Goal: Task Accomplishment & Management: Manage account settings

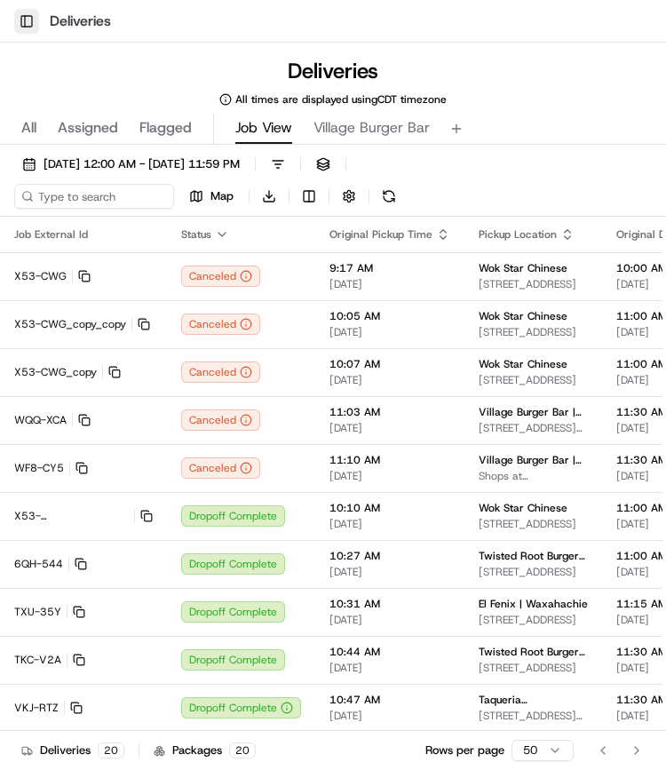
click at [22, 16] on button "Toggle Sidebar" at bounding box center [26, 21] width 25 height 25
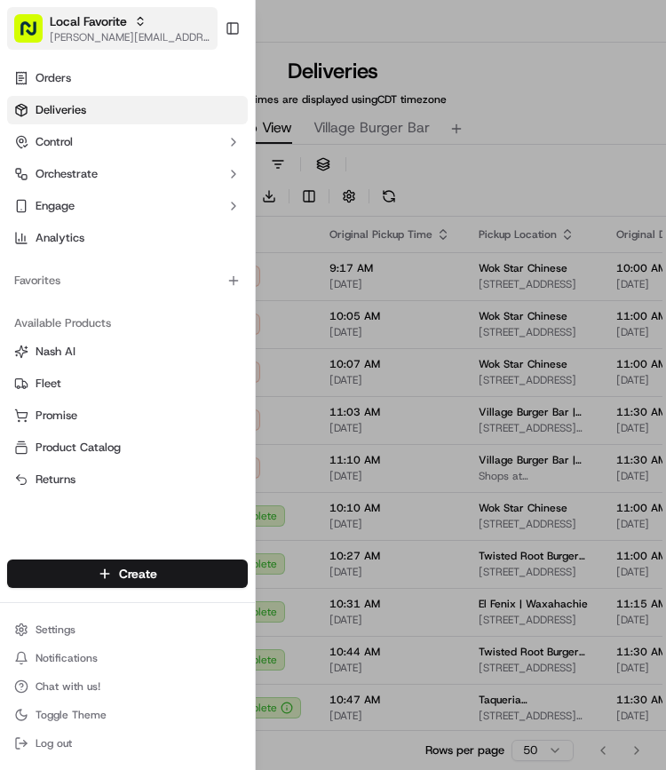
click at [117, 31] on span "[PERSON_NAME][EMAIL_ADDRESS][PERSON_NAME][DOMAIN_NAME]" at bounding box center [130, 37] width 161 height 14
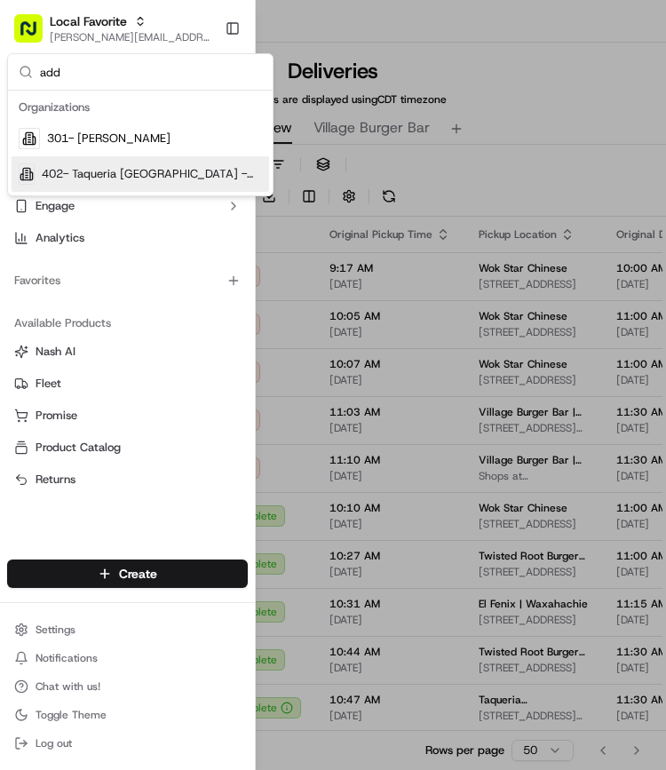
type input "add"
click at [107, 174] on span "402- Taqueria [GEOGRAPHIC_DATA] - [GEOGRAPHIC_DATA] [GEOGRAPHIC_DATA]" at bounding box center [152, 174] width 220 height 16
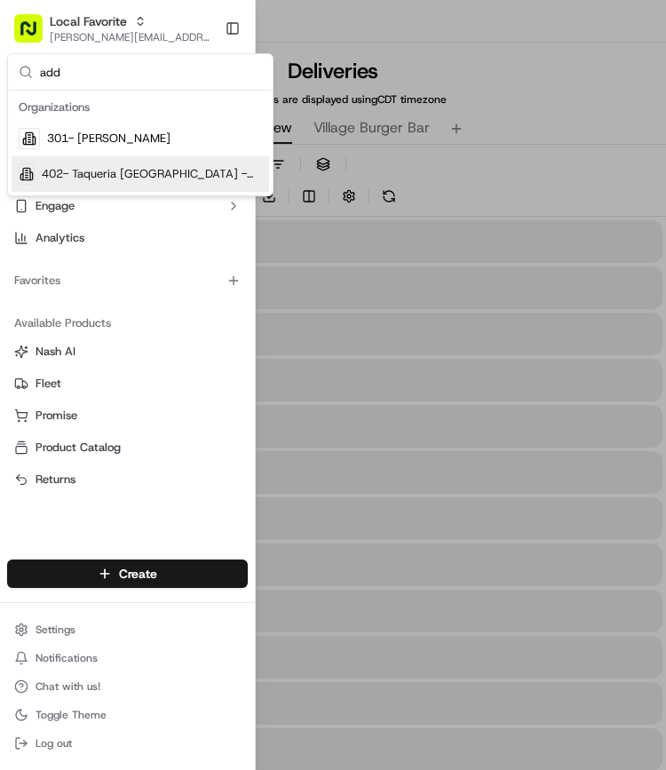
click at [107, 174] on span "402- Taqueria [GEOGRAPHIC_DATA] - [GEOGRAPHIC_DATA] [GEOGRAPHIC_DATA]" at bounding box center [152, 174] width 220 height 16
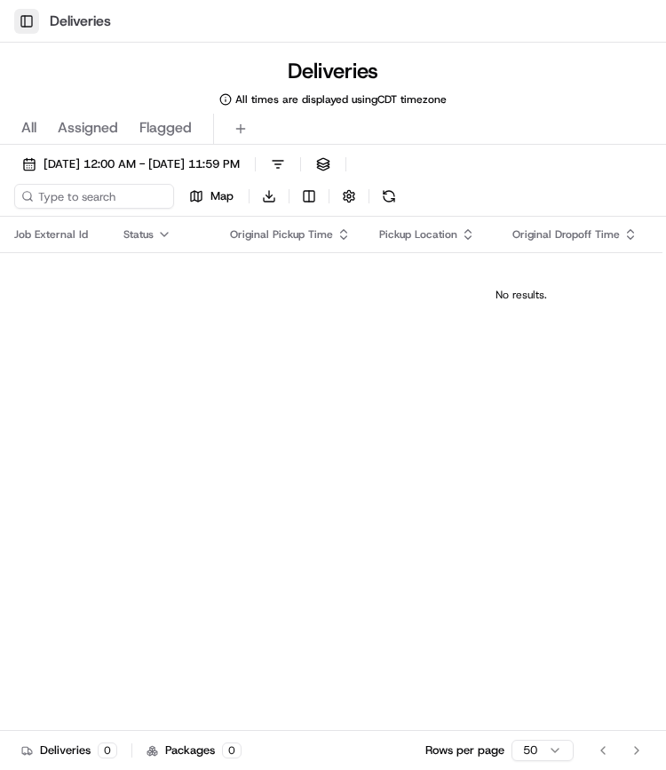
click at [16, 18] on button "Toggle Sidebar" at bounding box center [26, 21] width 25 height 25
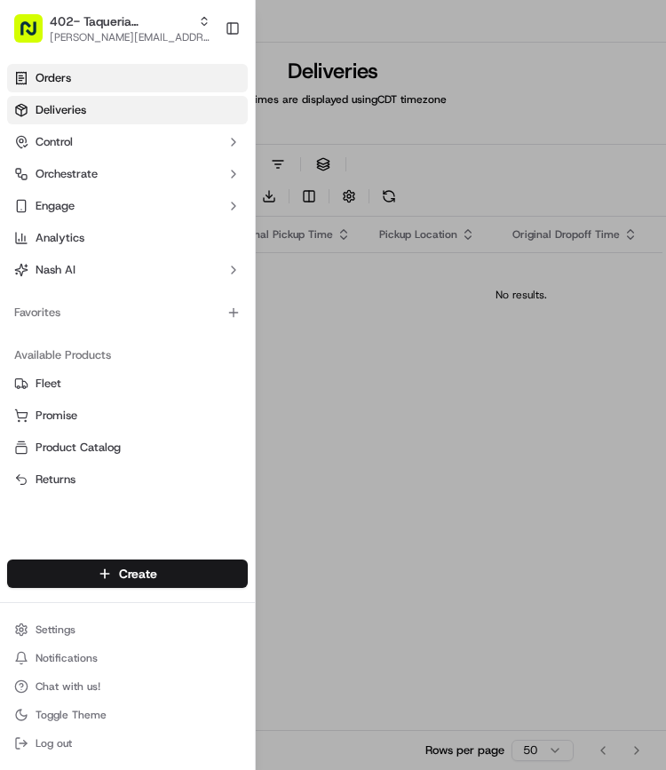
click at [69, 72] on span "Orders" at bounding box center [54, 78] width 36 height 16
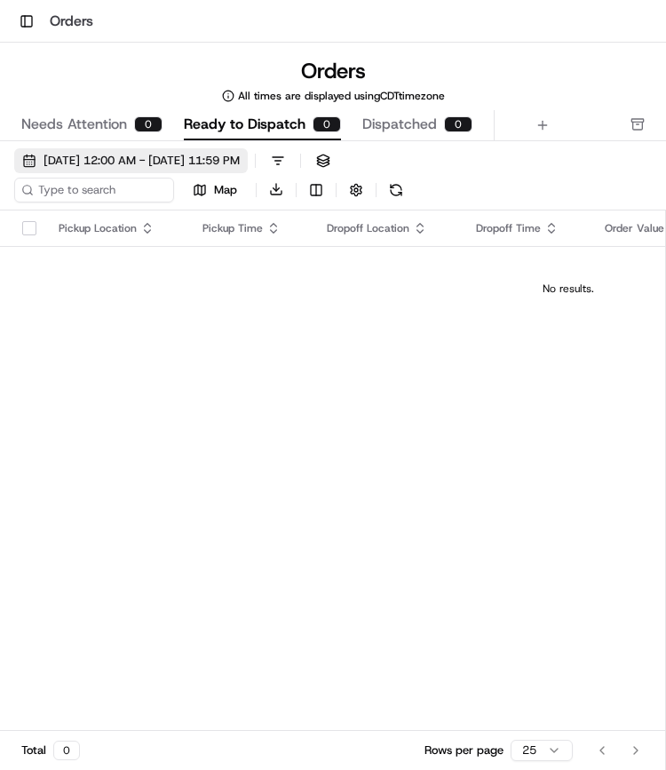
click at [214, 157] on span "[DATE] 12:00 AM - [DATE] 11:59 PM" at bounding box center [142, 161] width 196 height 16
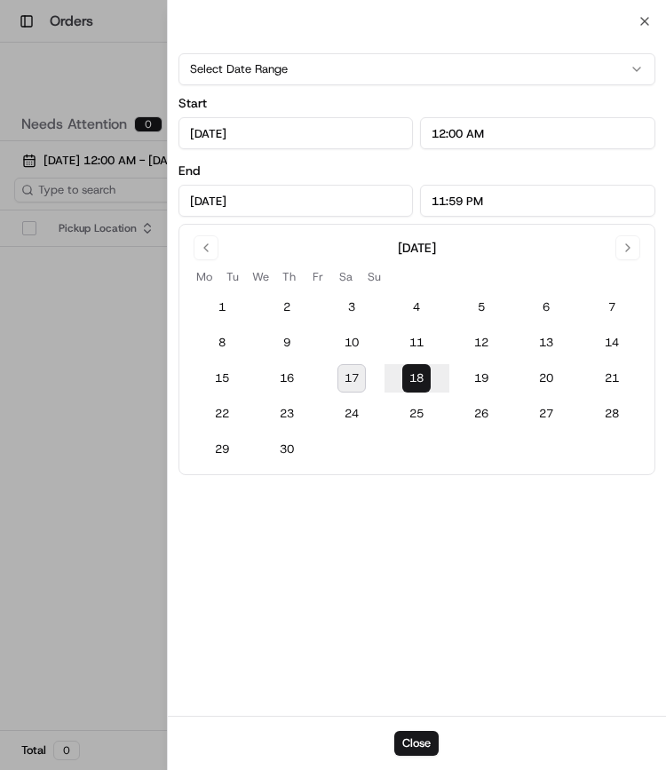
click at [410, 378] on button "18" at bounding box center [416, 378] width 28 height 28
click at [114, 370] on div at bounding box center [333, 385] width 666 height 770
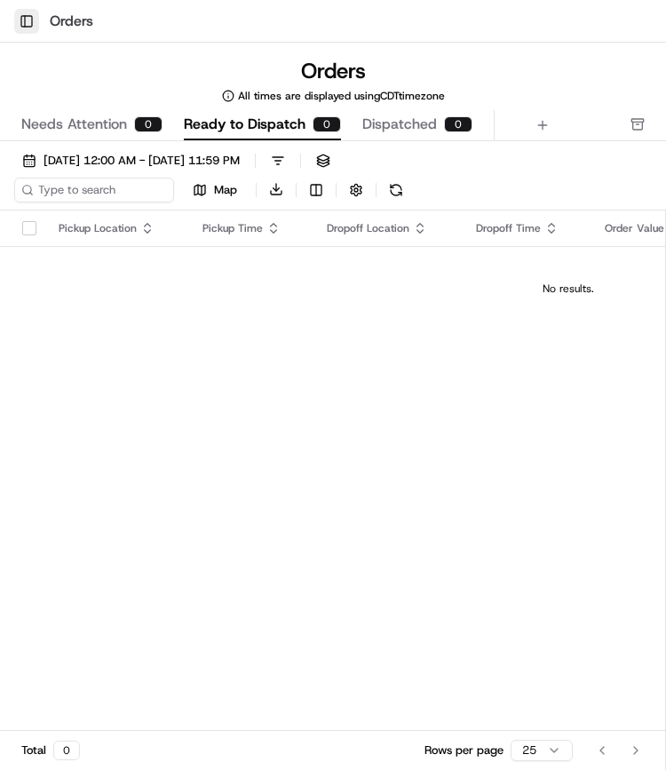
click at [25, 28] on button "Toggle Sidebar" at bounding box center [26, 21] width 25 height 25
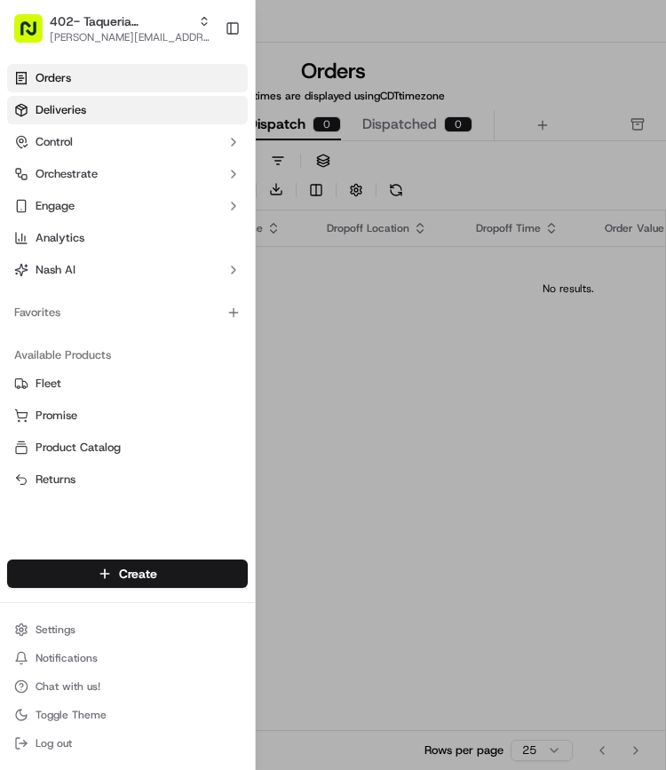
click at [79, 114] on span "Deliveries" at bounding box center [61, 110] width 51 height 16
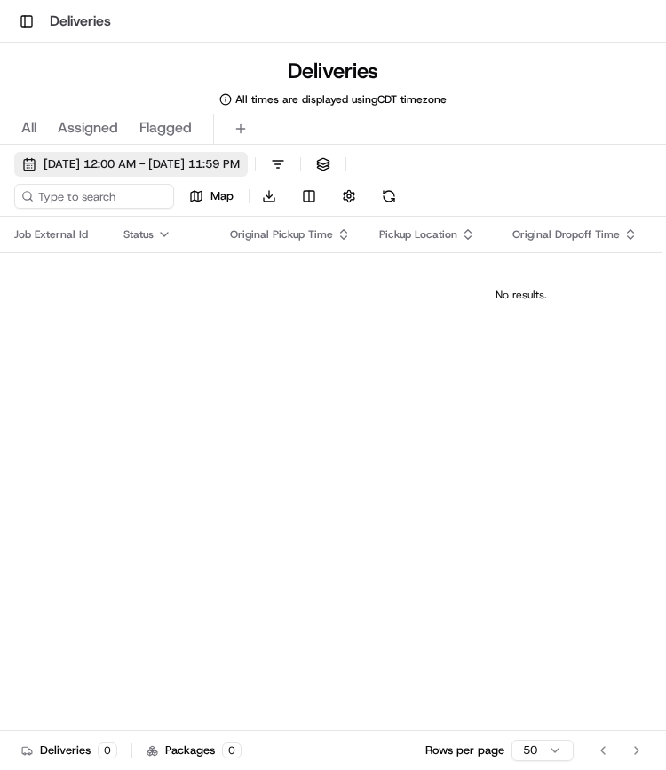
click at [112, 166] on span "[DATE] 12:00 AM - [DATE] 11:59 PM" at bounding box center [142, 164] width 196 height 16
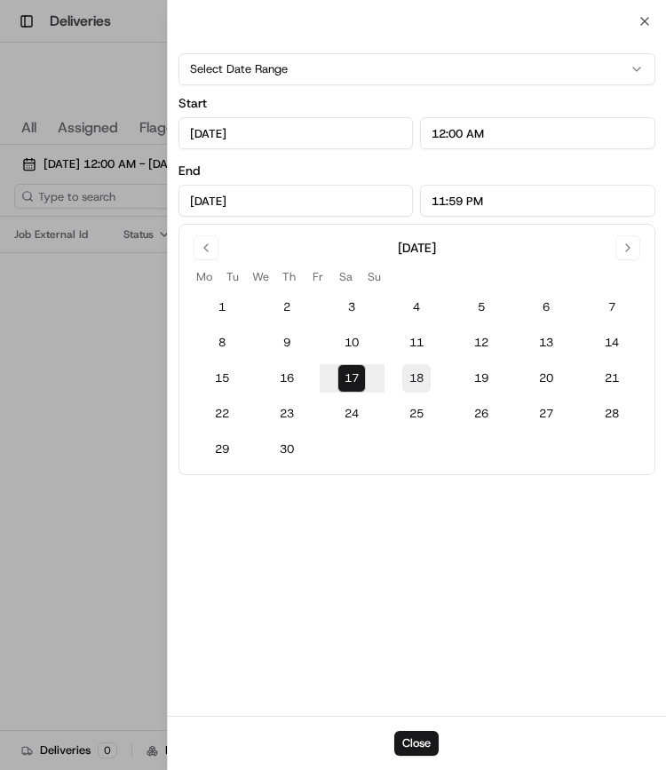
click at [418, 376] on button "18" at bounding box center [416, 378] width 28 height 28
type input "[DATE]"
click at [127, 354] on div at bounding box center [333, 385] width 666 height 770
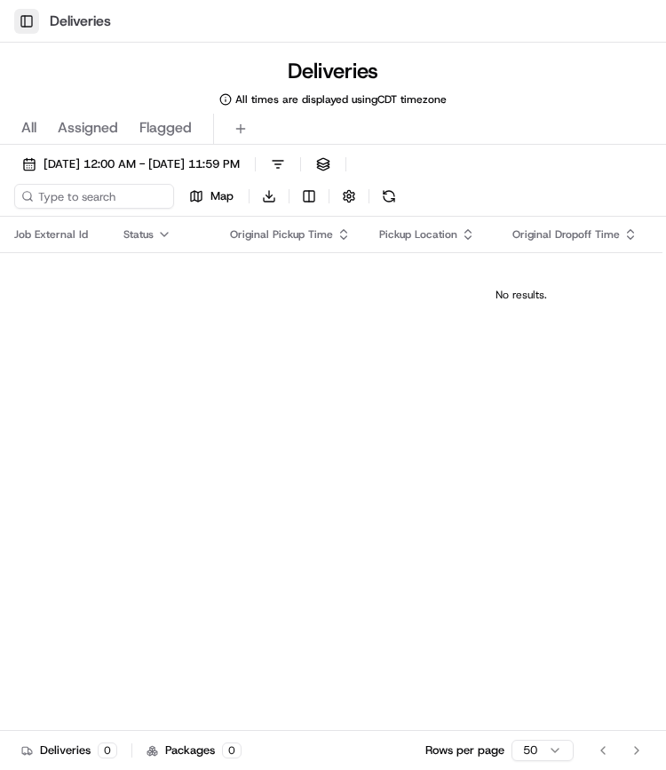
click at [27, 19] on button "Toggle Sidebar" at bounding box center [26, 21] width 25 height 25
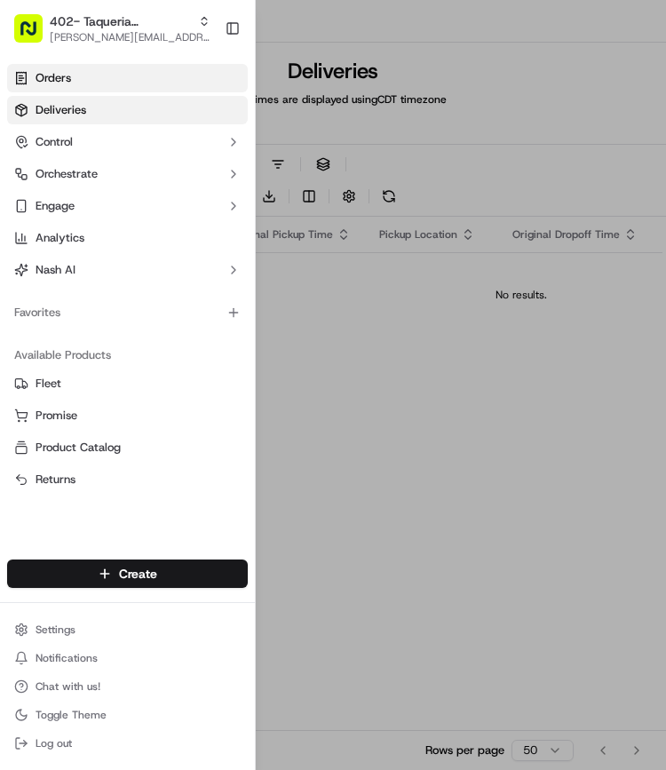
click at [72, 73] on link "Orders" at bounding box center [127, 78] width 241 height 28
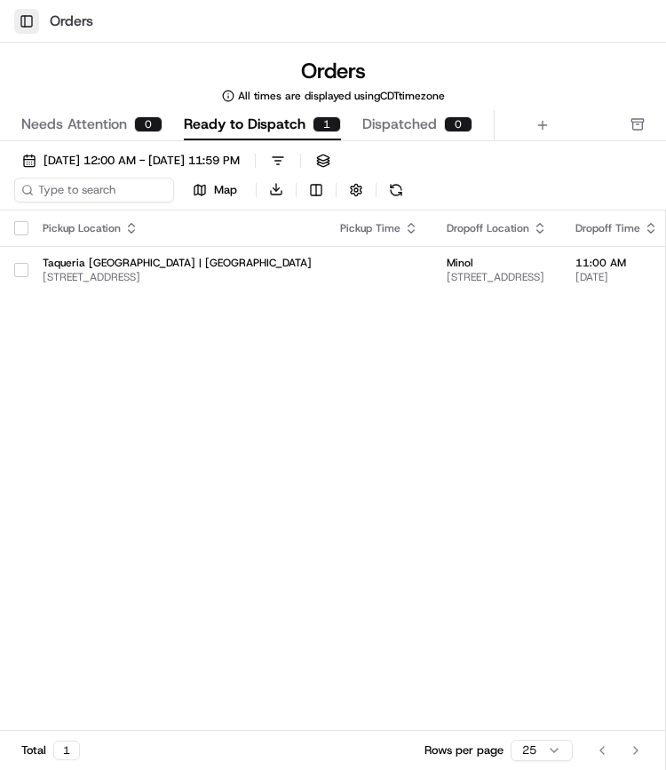
click at [28, 20] on button "Toggle Sidebar" at bounding box center [26, 21] width 25 height 25
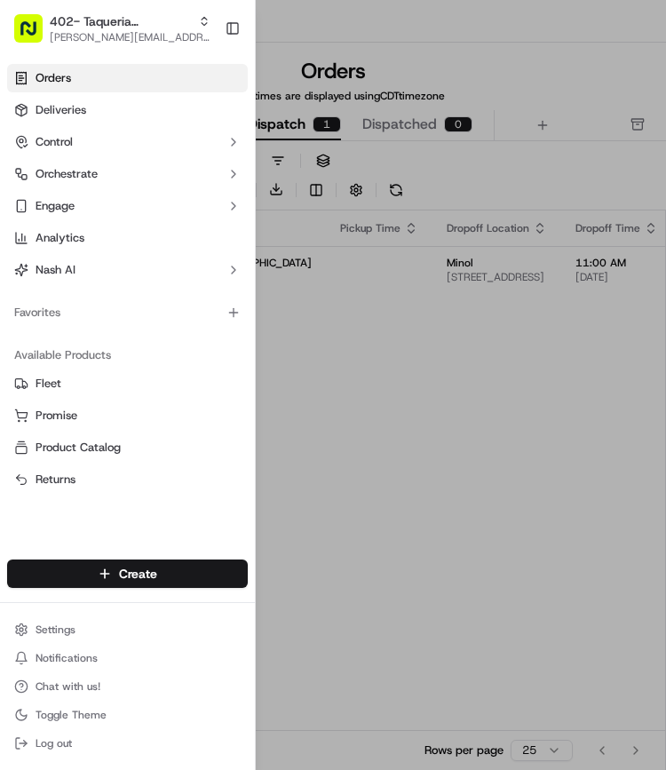
click at [399, 389] on div at bounding box center [333, 385] width 666 height 770
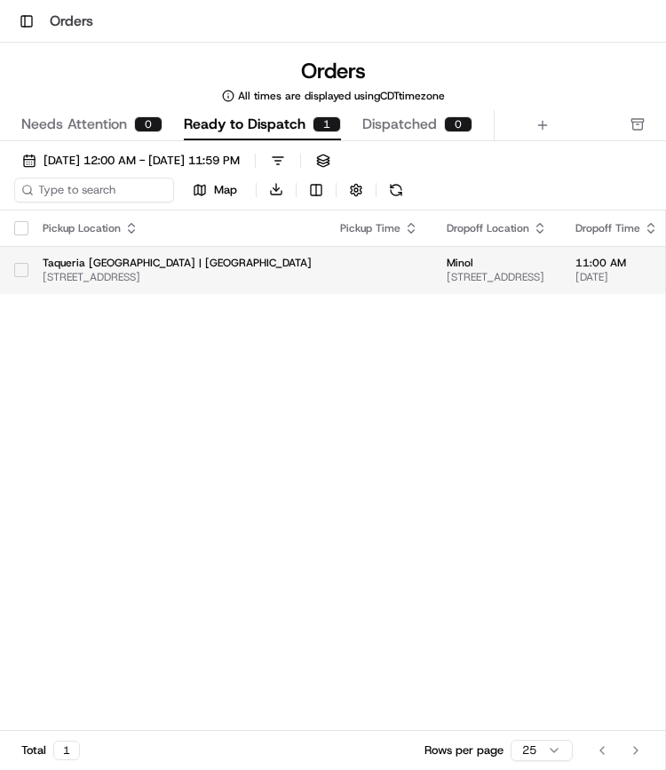
click at [6, 267] on td at bounding box center [14, 270] width 28 height 48
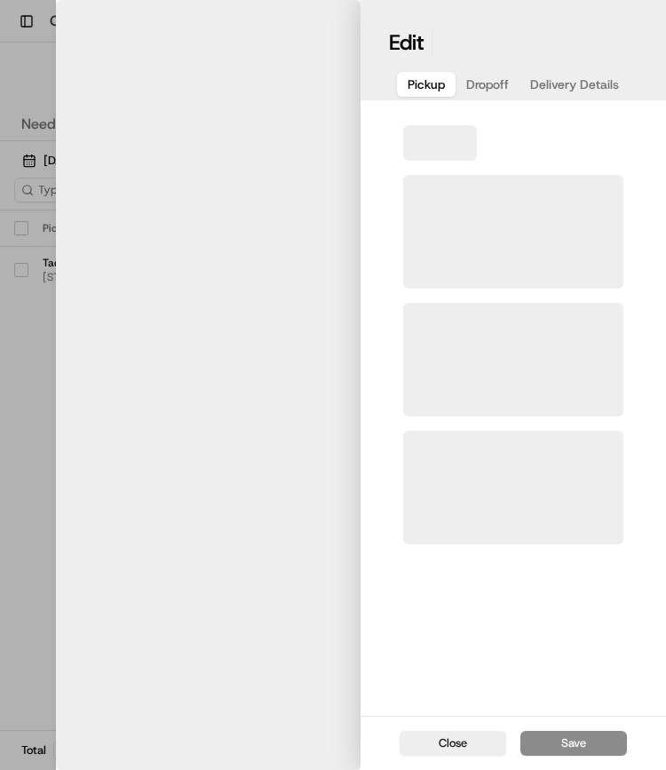
click at [20, 276] on div at bounding box center [333, 385] width 666 height 770
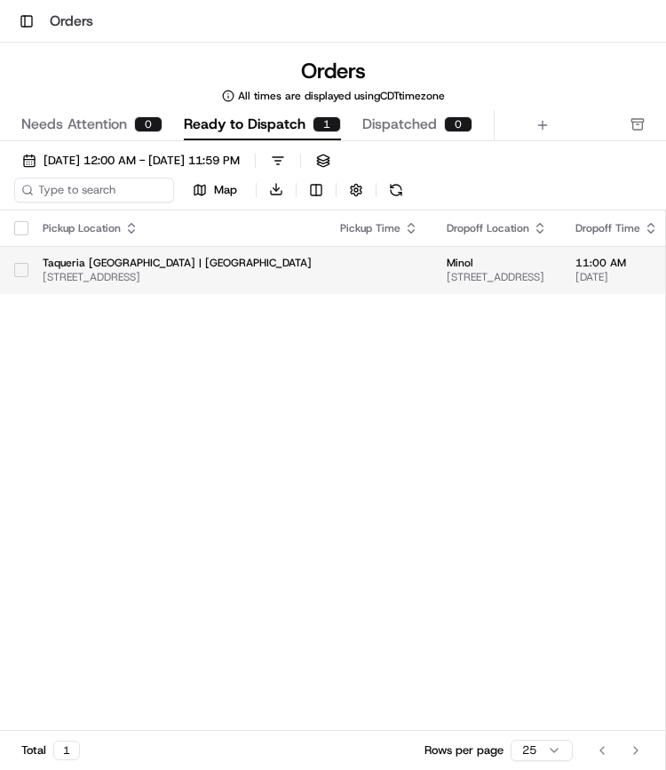
click at [23, 270] on button "button" at bounding box center [21, 270] width 14 height 14
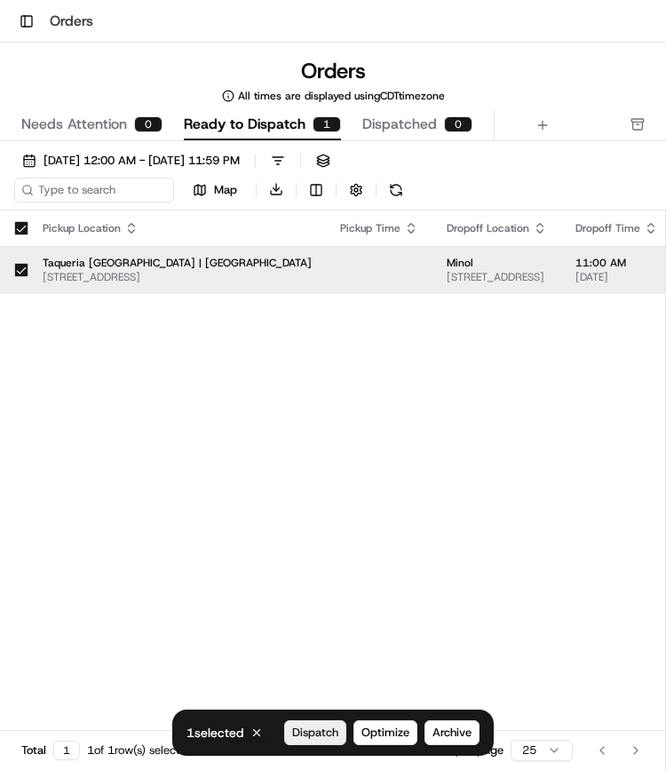
click at [326, 728] on span "Dispatch" at bounding box center [315, 733] width 46 height 16
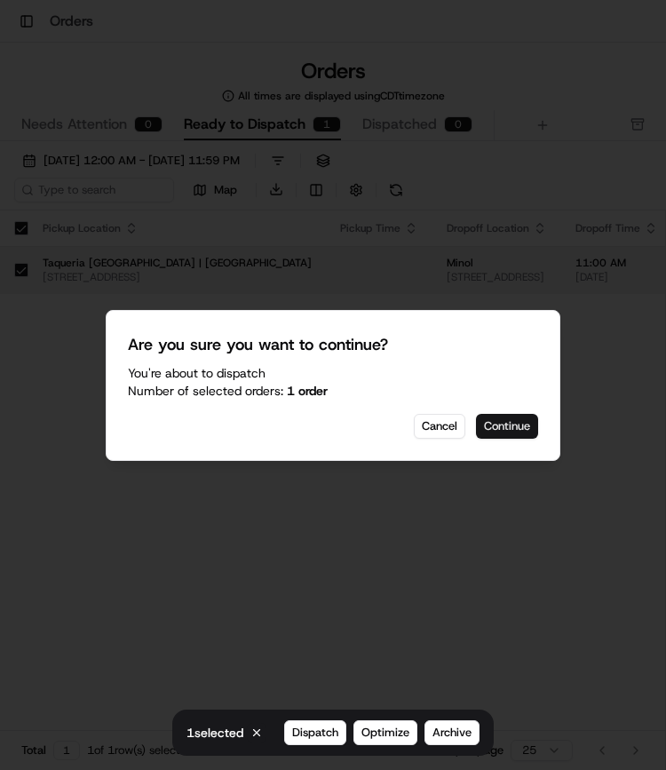
click at [495, 437] on button "Continue" at bounding box center [507, 426] width 62 height 25
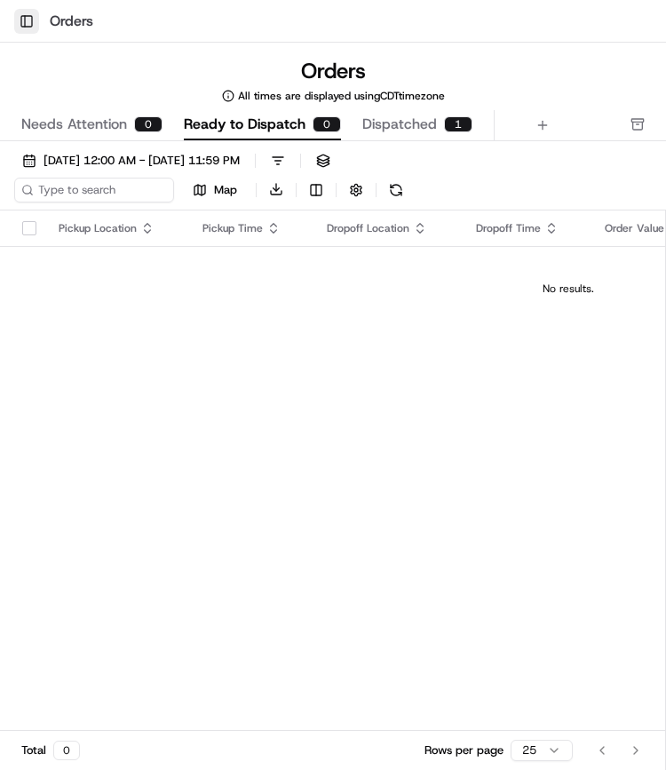
click at [31, 29] on button "Toggle Sidebar" at bounding box center [26, 21] width 25 height 25
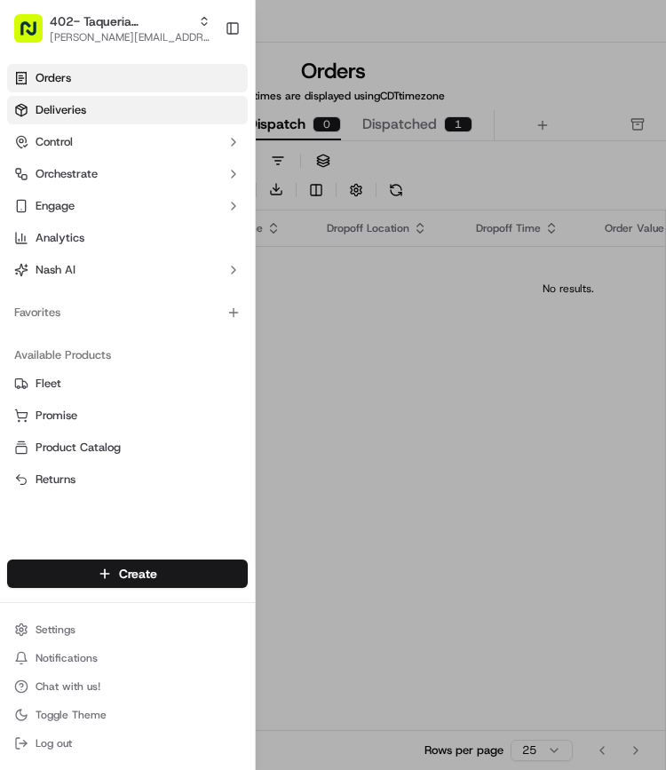
click at [86, 113] on link "Deliveries" at bounding box center [127, 110] width 241 height 28
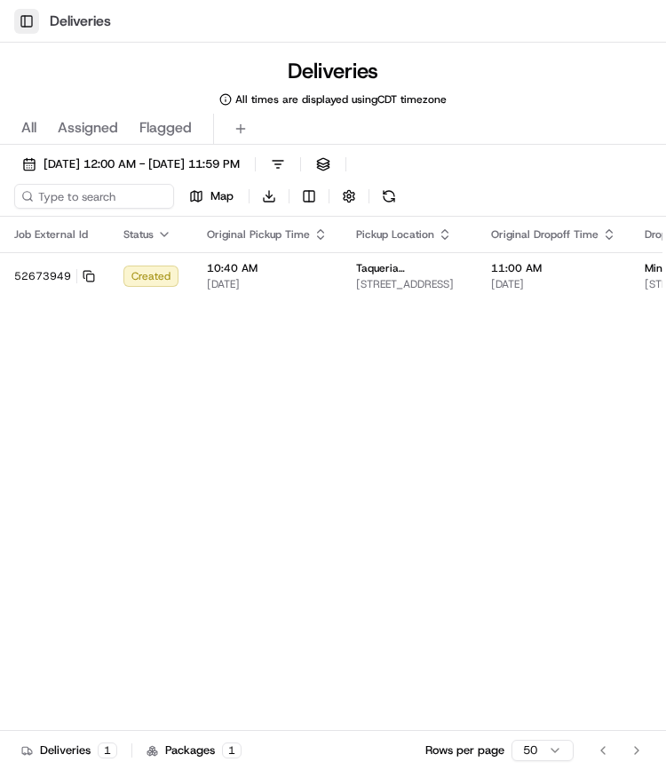
click at [26, 22] on button "Toggle Sidebar" at bounding box center [26, 21] width 25 height 25
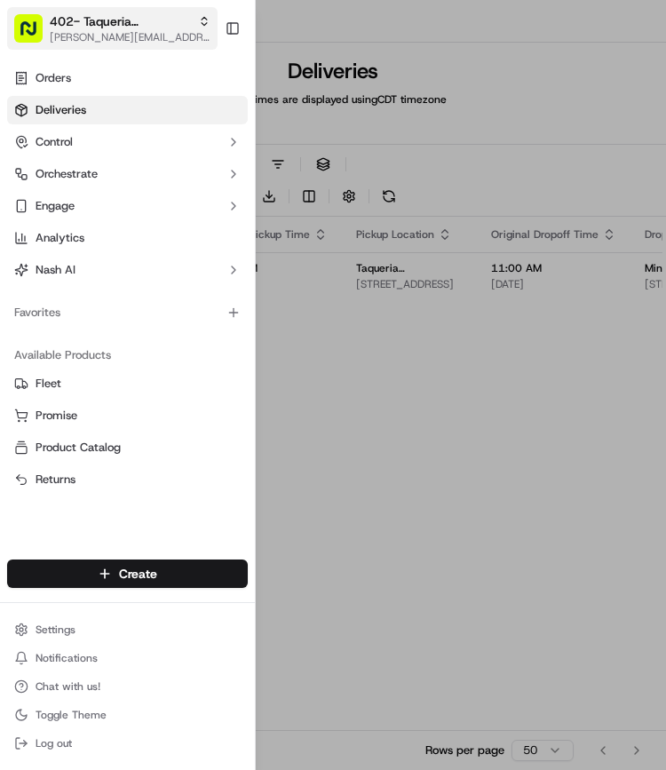
click at [76, 26] on span "402- Taqueria [GEOGRAPHIC_DATA] - [GEOGRAPHIC_DATA] [GEOGRAPHIC_DATA]" at bounding box center [120, 21] width 141 height 18
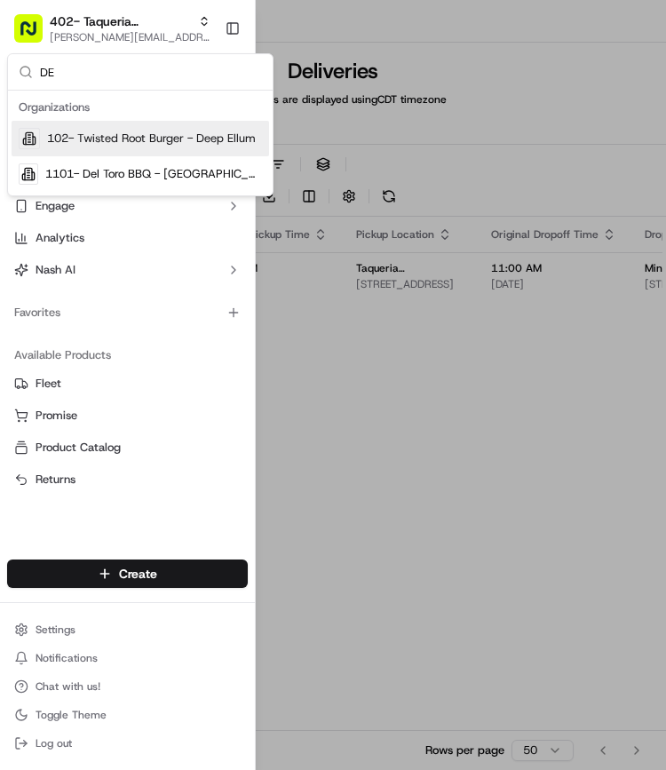
type input "DE"
click at [209, 131] on span "102- Twisted Root Burger - Deep Ellum" at bounding box center [151, 139] width 209 height 16
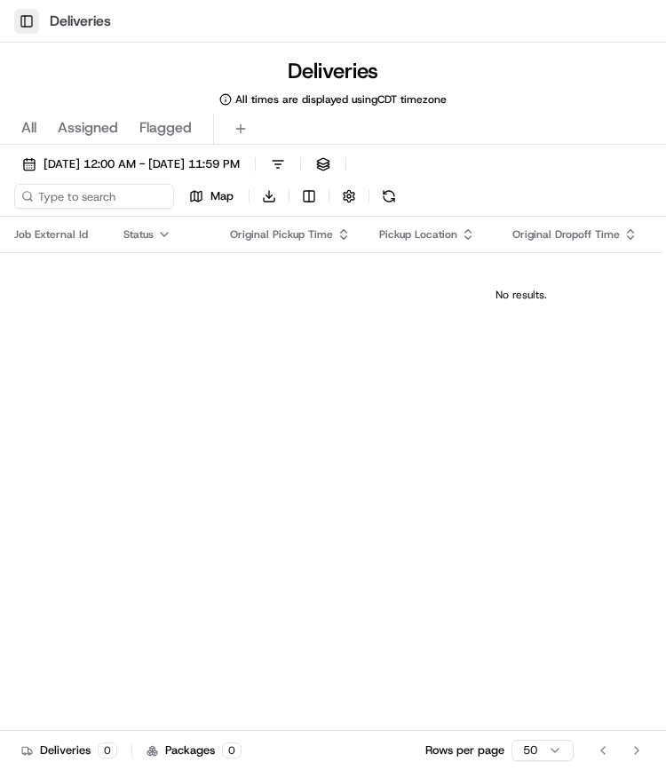
click at [32, 20] on button "Toggle Sidebar" at bounding box center [26, 21] width 25 height 25
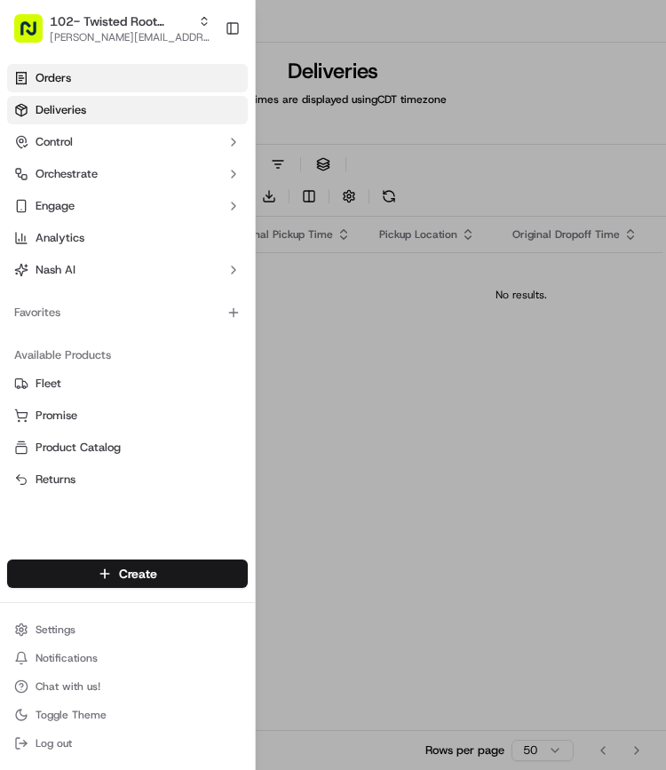
click at [57, 82] on span "Orders" at bounding box center [54, 78] width 36 height 16
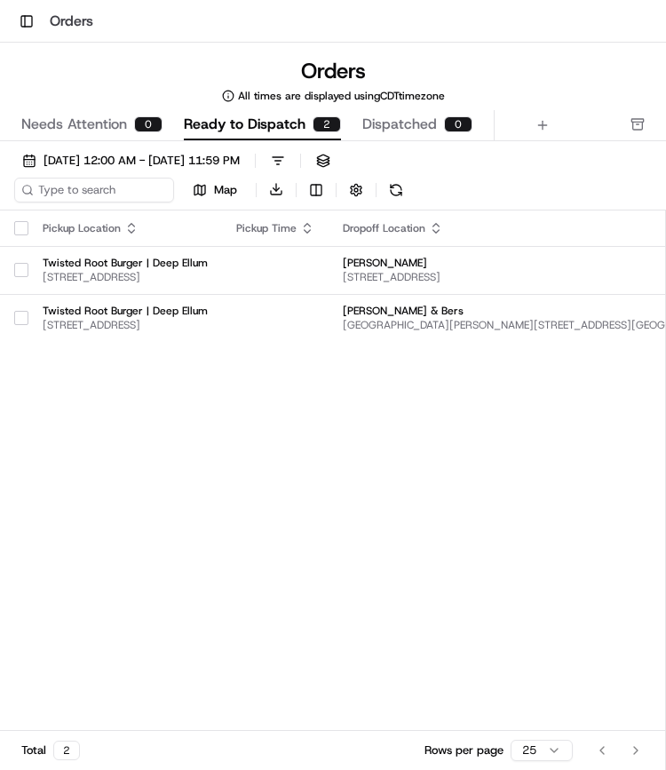
click at [25, 227] on button "button" at bounding box center [21, 228] width 14 height 14
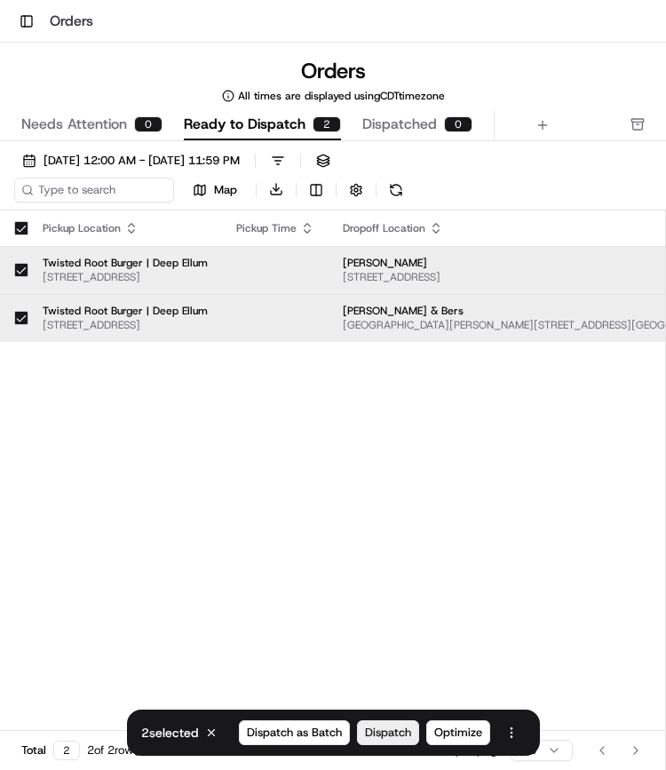
click at [372, 725] on span "Dispatch" at bounding box center [388, 733] width 46 height 16
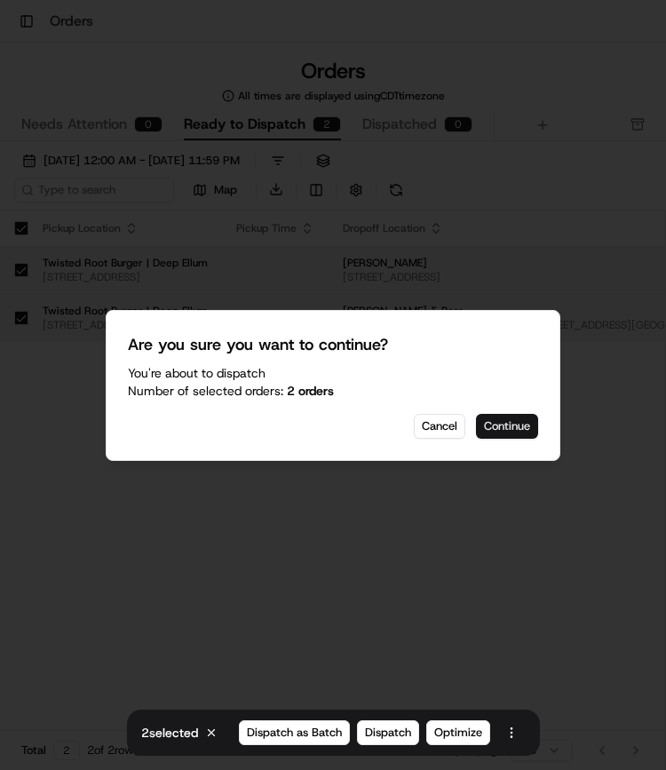
click at [505, 428] on button "Continue" at bounding box center [507, 426] width 62 height 25
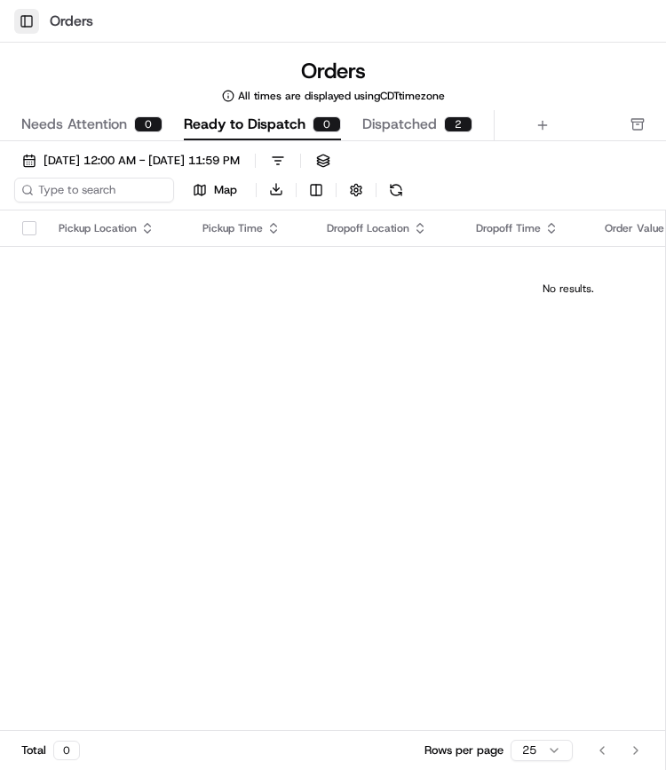
click at [27, 17] on button "Toggle Sidebar" at bounding box center [26, 21] width 25 height 25
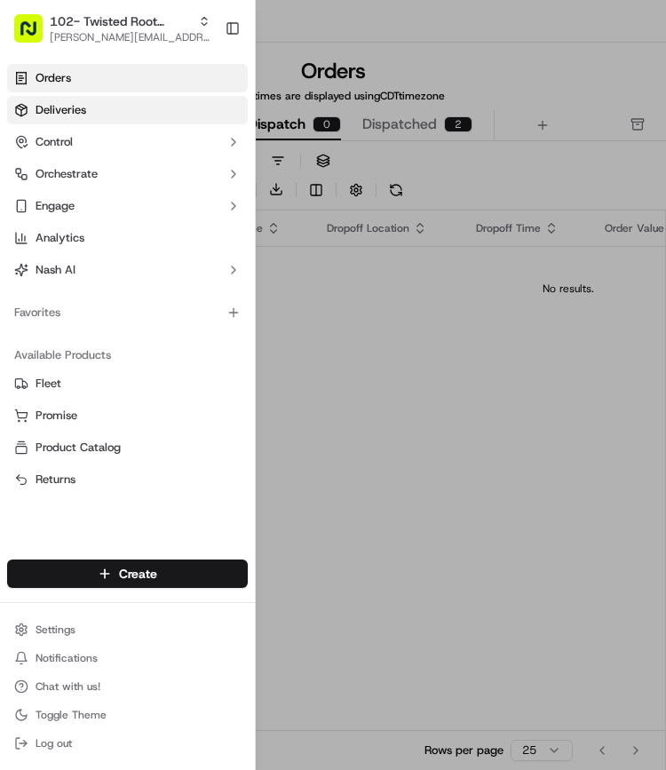
click at [85, 111] on link "Deliveries" at bounding box center [127, 110] width 241 height 28
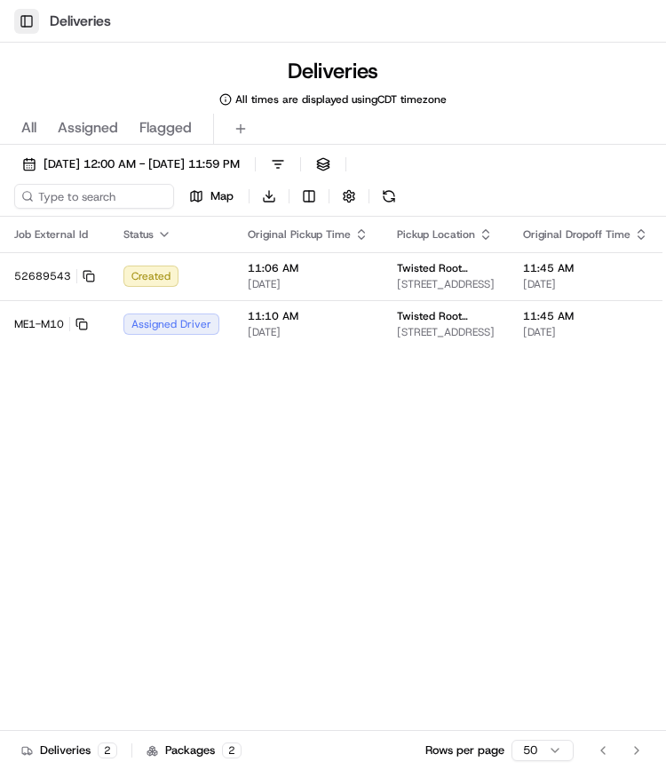
click at [30, 15] on button "Toggle Sidebar" at bounding box center [26, 21] width 25 height 25
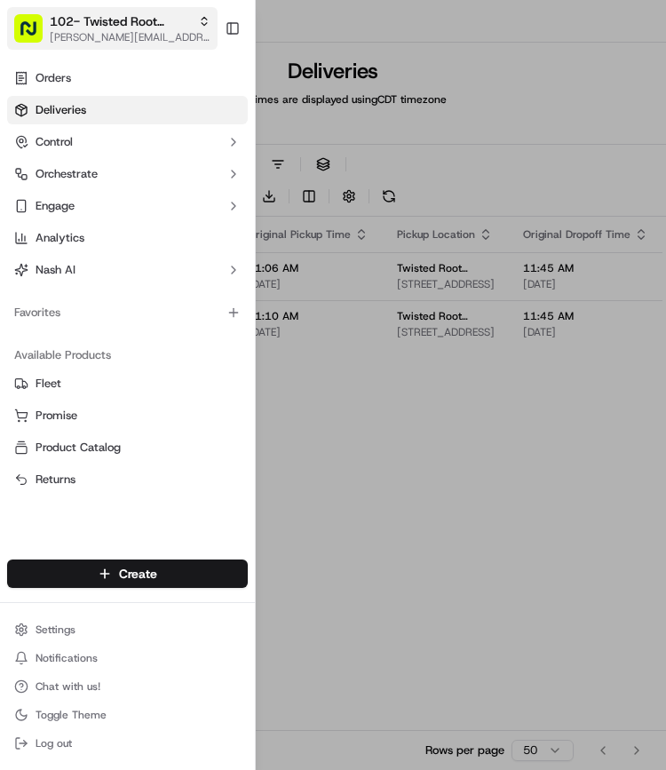
click at [103, 18] on span "102- Twisted Root Burger - Deep Ellum" at bounding box center [120, 21] width 141 height 18
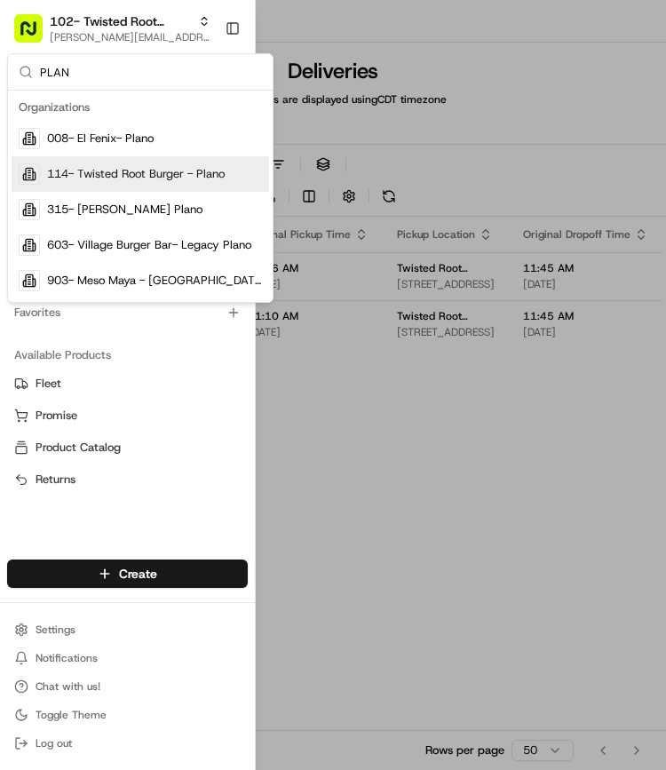
type input "PLAN"
click at [132, 171] on span "114- Twisted Root Burger - Plano" at bounding box center [136, 174] width 178 height 16
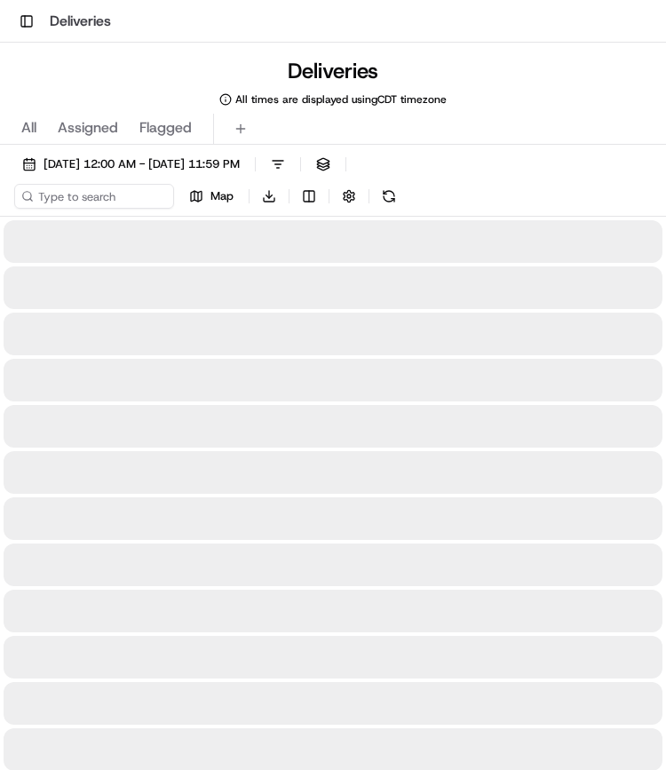
click at [75, 79] on div "Deliveries All times are displayed using CDT timezone" at bounding box center [333, 82] width 666 height 50
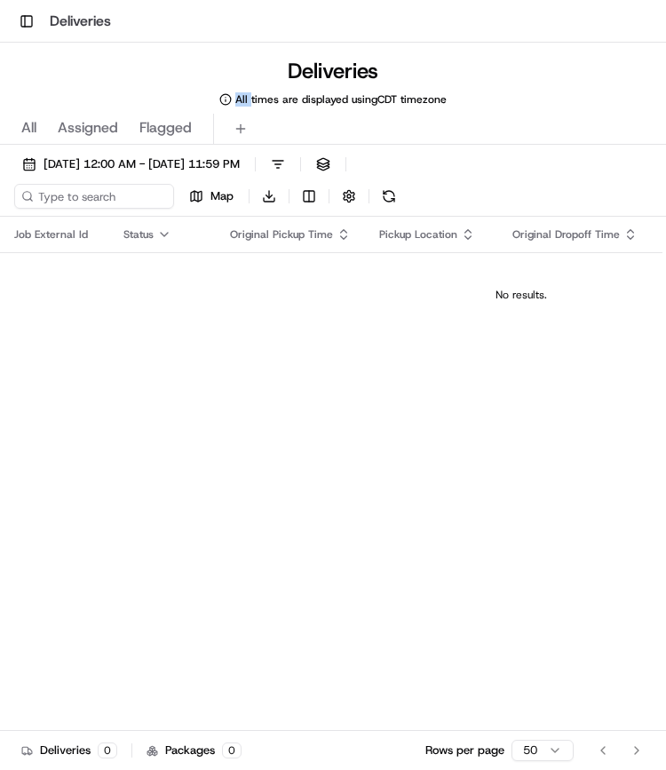
click at [75, 79] on div "Deliveries All times are displayed using CDT timezone" at bounding box center [333, 82] width 666 height 50
click at [28, 15] on button "Toggle Sidebar" at bounding box center [26, 21] width 25 height 25
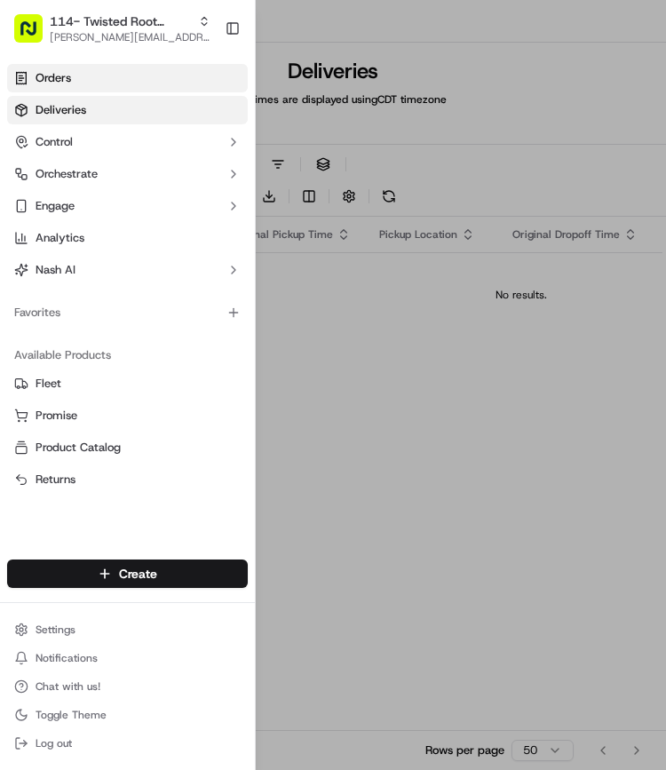
click at [77, 90] on link "Orders" at bounding box center [127, 78] width 241 height 28
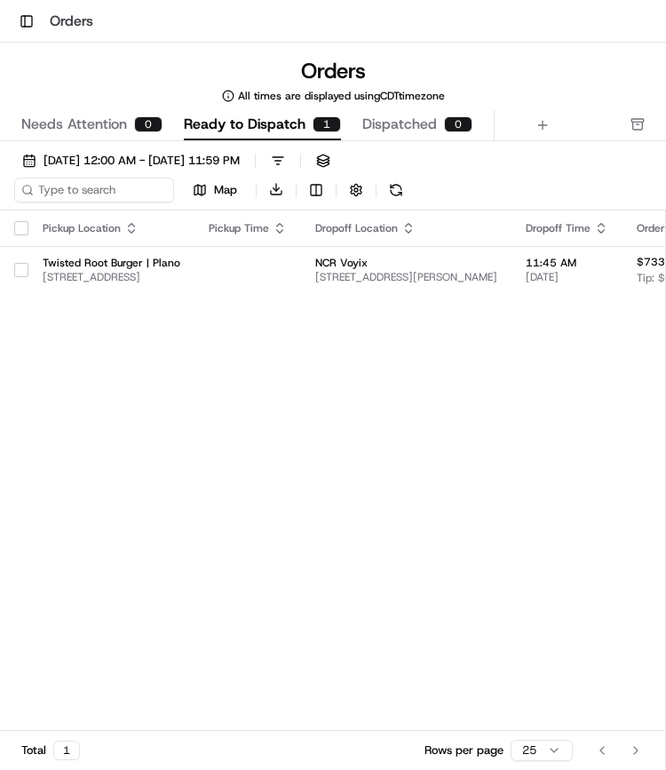
click at [21, 228] on button "button" at bounding box center [21, 228] width 14 height 14
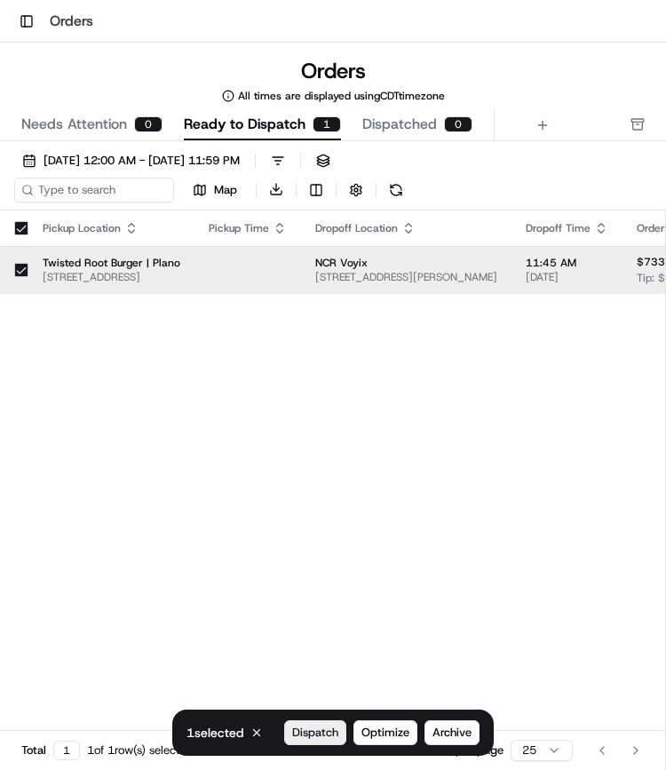
click at [311, 731] on span "Dispatch" at bounding box center [315, 733] width 46 height 16
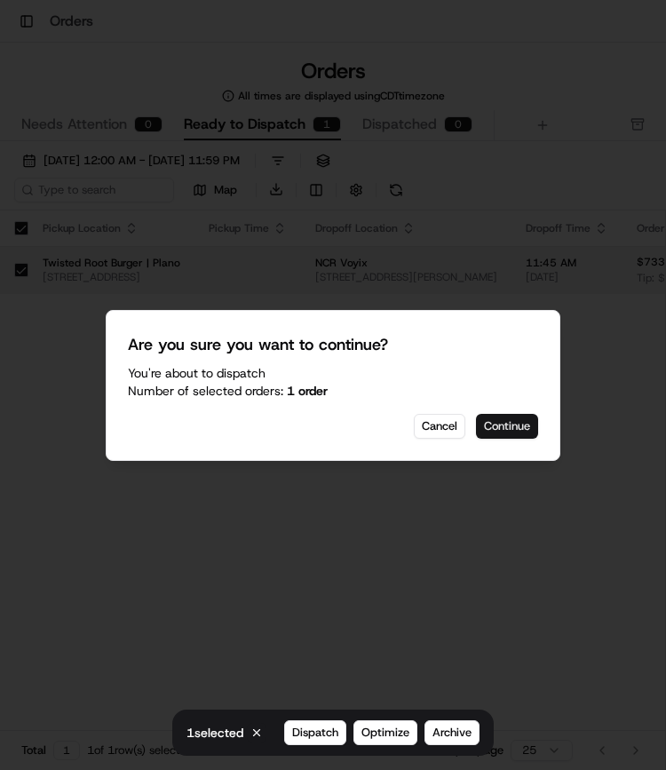
click at [499, 419] on button "Continue" at bounding box center [507, 426] width 62 height 25
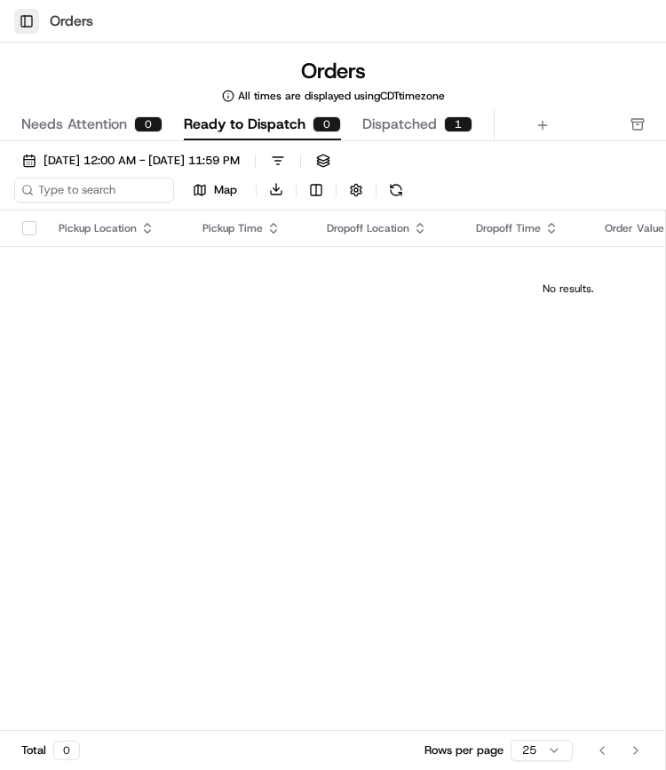
click at [25, 13] on button "Toggle Sidebar" at bounding box center [26, 21] width 25 height 25
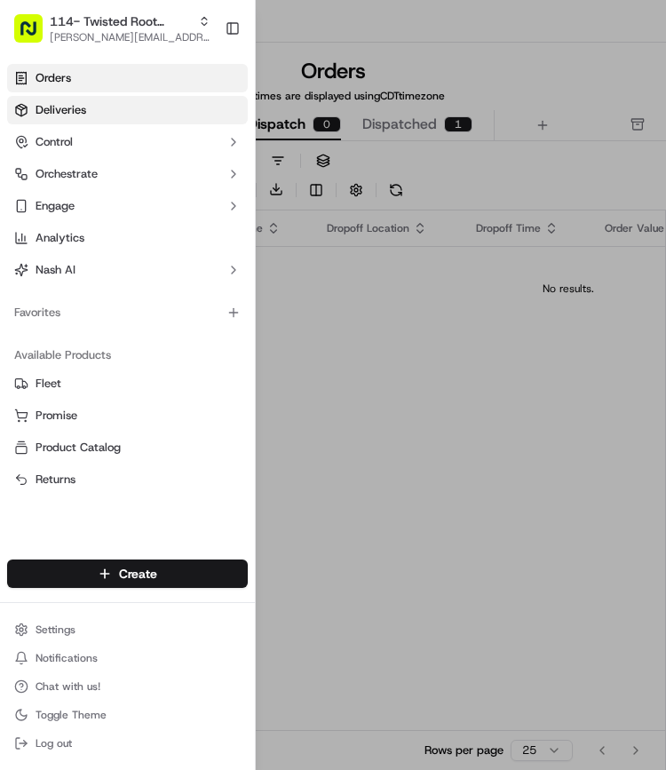
click at [82, 100] on link "Deliveries" at bounding box center [127, 110] width 241 height 28
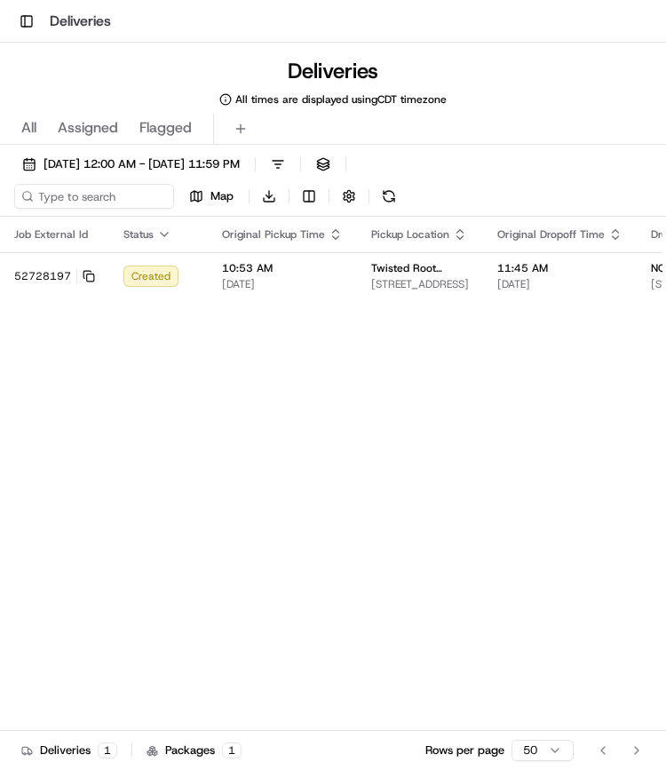
click at [24, 35] on div "Toggle Sidebar Deliveries" at bounding box center [333, 21] width 666 height 43
click at [24, 34] on div "Toggle Sidebar Deliveries" at bounding box center [333, 21] width 666 height 43
click at [24, 10] on button "Toggle Sidebar" at bounding box center [26, 21] width 25 height 25
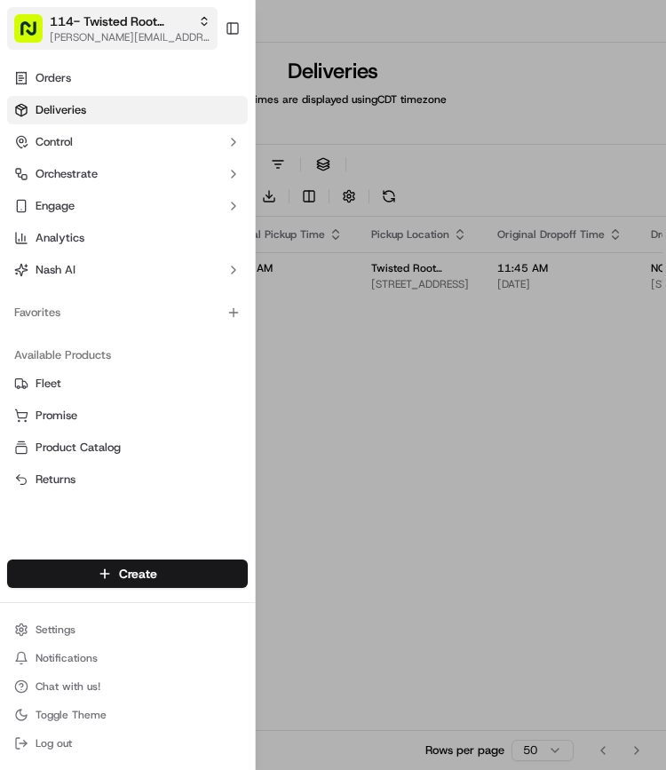
click at [75, 44] on span "[PERSON_NAME][EMAIL_ADDRESS][PERSON_NAME][DOMAIN_NAME]" at bounding box center [130, 37] width 161 height 14
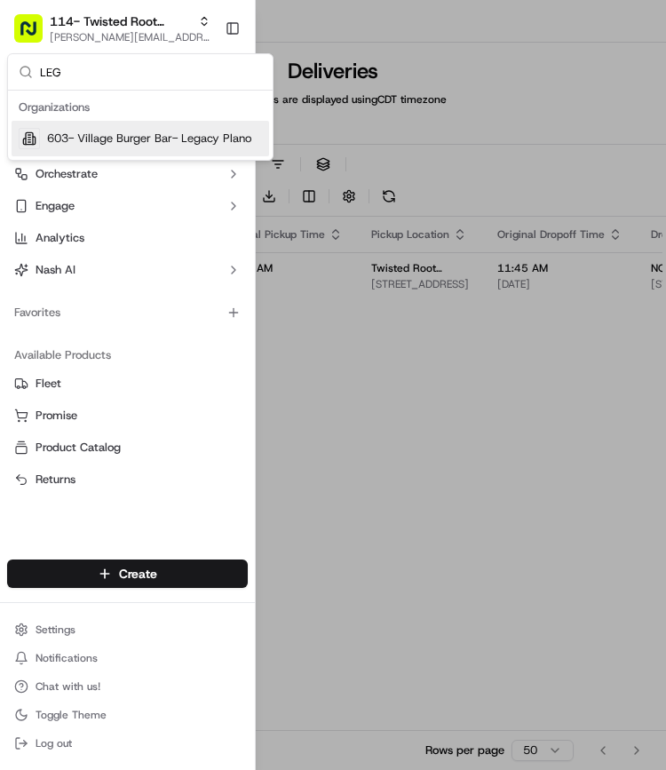
type input "LEG"
click at [100, 144] on span "603- Village Burger Bar- Legacy Plano" at bounding box center [149, 139] width 204 height 16
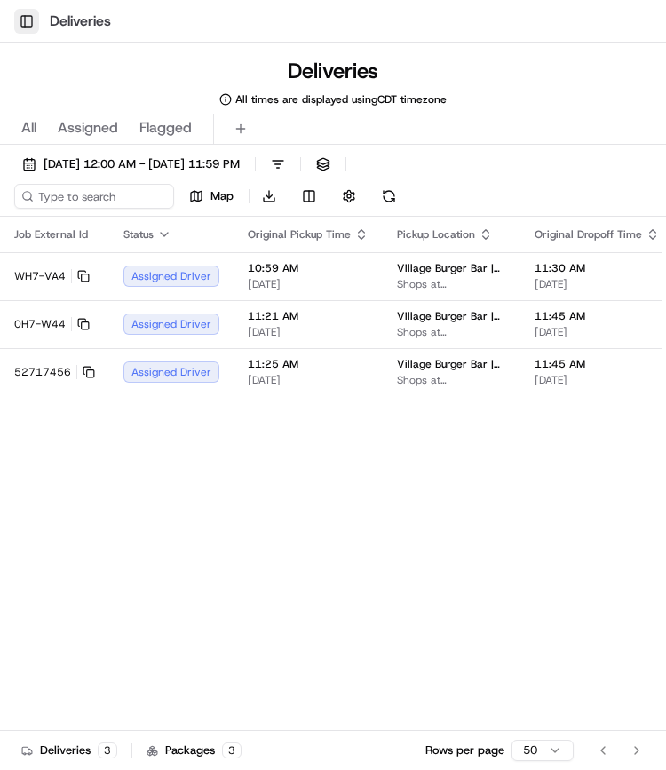
click at [25, 26] on button "Toggle Sidebar" at bounding box center [26, 21] width 25 height 25
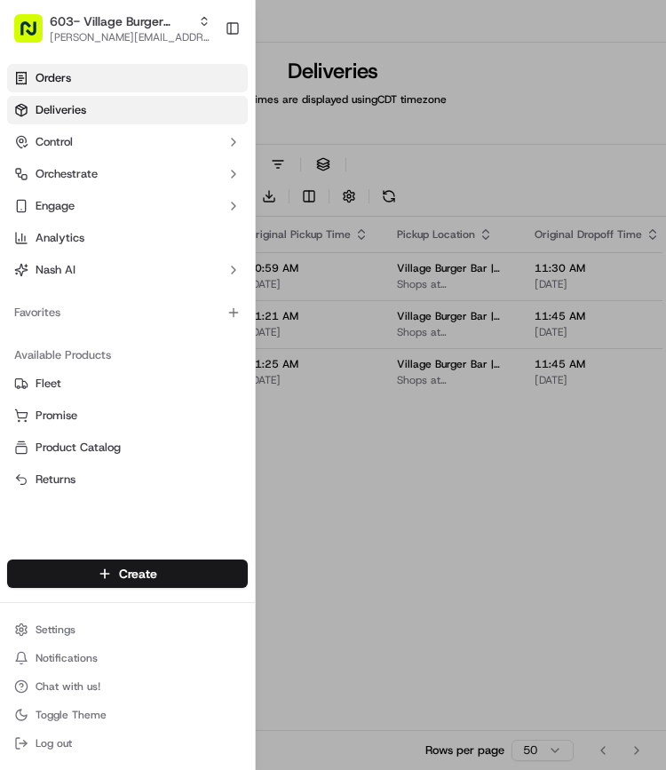
click at [60, 77] on span "Orders" at bounding box center [54, 78] width 36 height 16
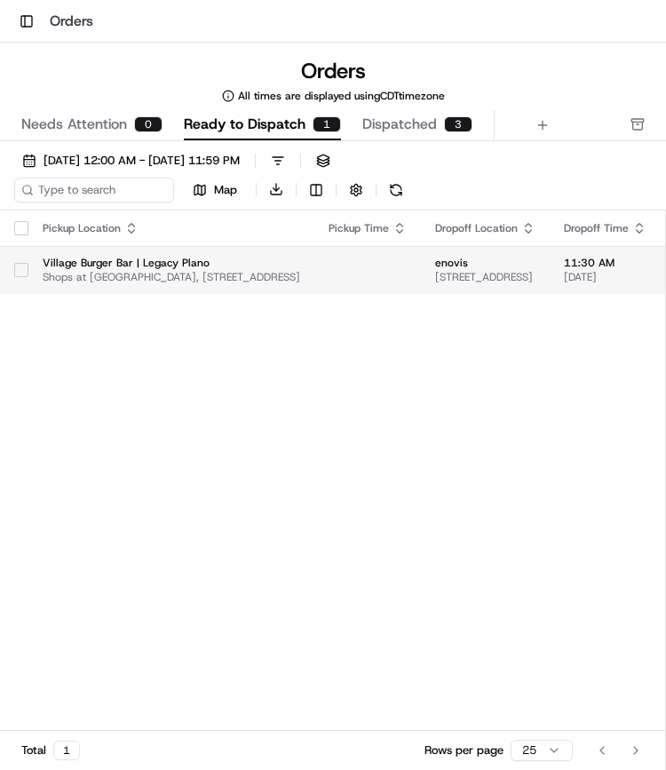
click at [25, 268] on button "button" at bounding box center [21, 270] width 14 height 14
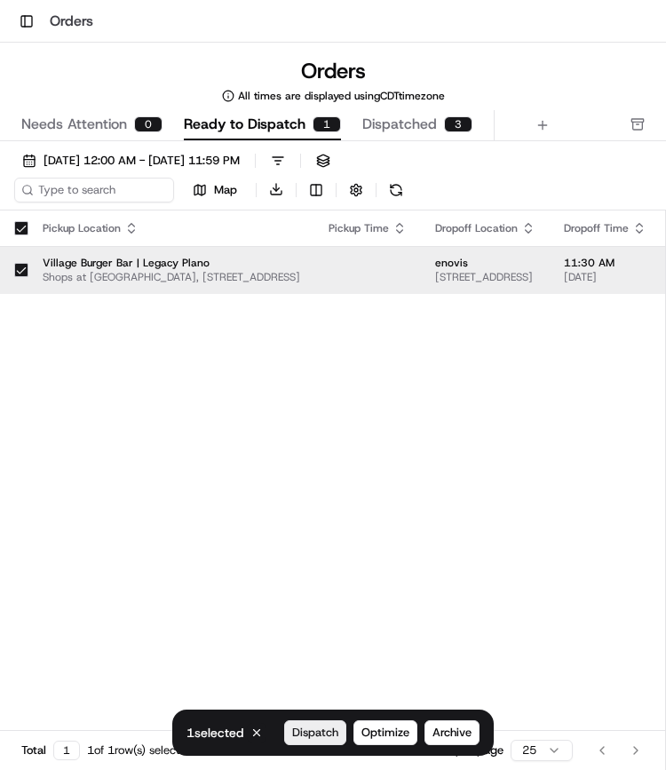
click at [322, 733] on span "Dispatch" at bounding box center [315, 733] width 46 height 16
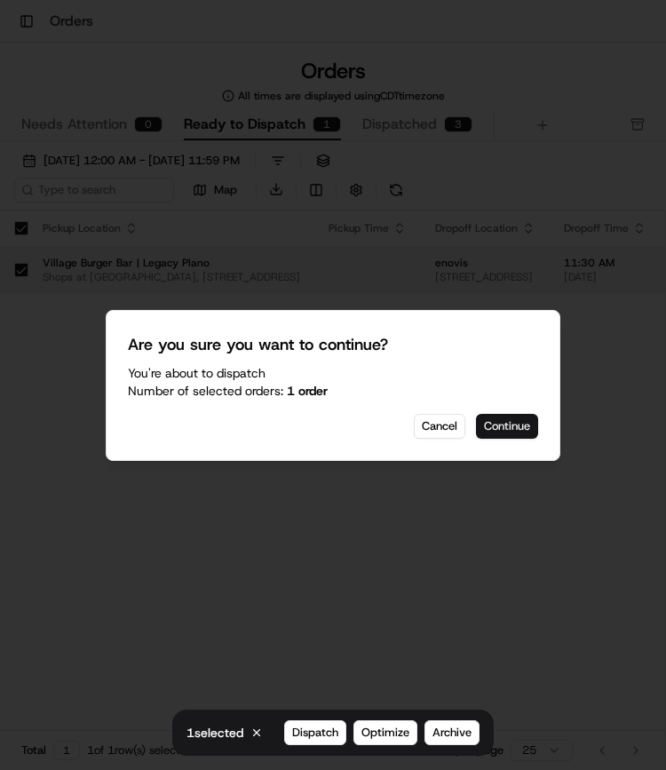
click at [506, 418] on button "Continue" at bounding box center [507, 426] width 62 height 25
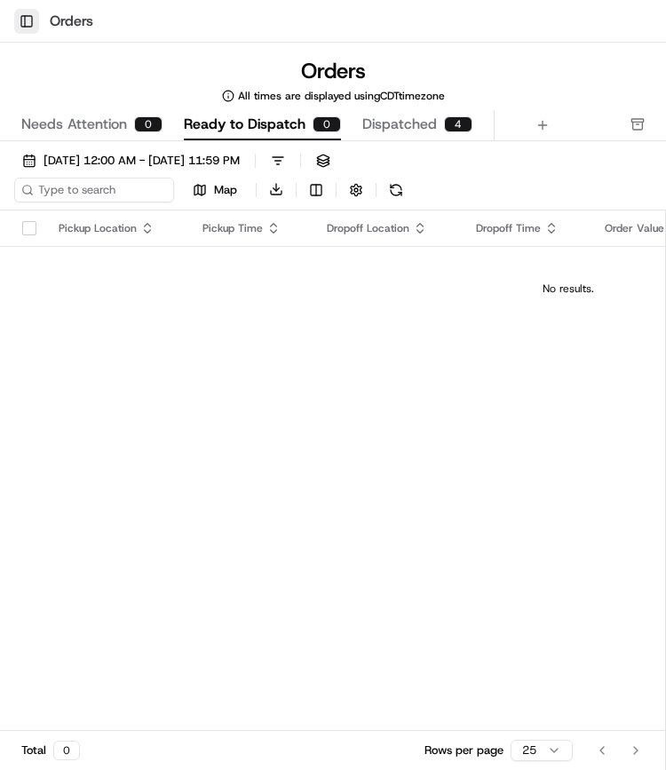
click at [21, 24] on button "Toggle Sidebar" at bounding box center [26, 21] width 25 height 25
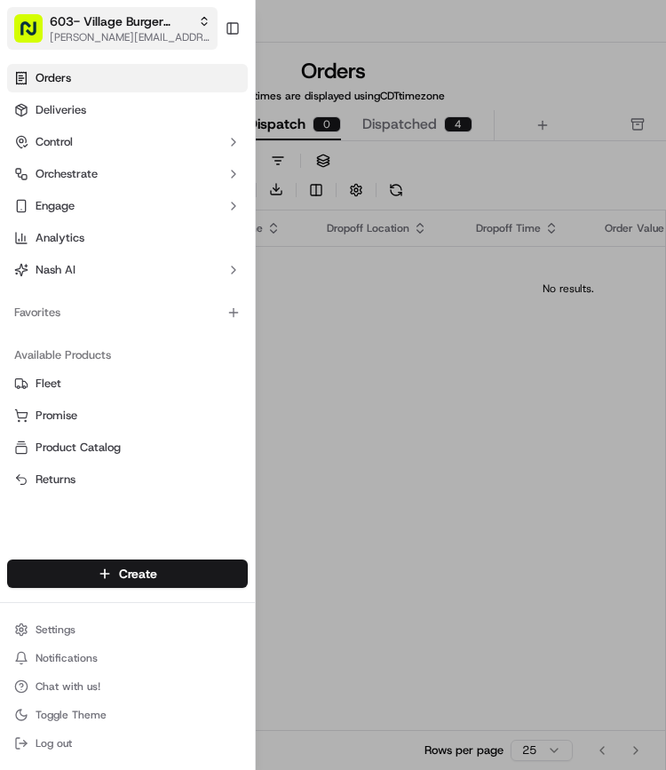
click at [123, 40] on span "[PERSON_NAME][EMAIL_ADDRESS][PERSON_NAME][DOMAIN_NAME]" at bounding box center [130, 37] width 161 height 14
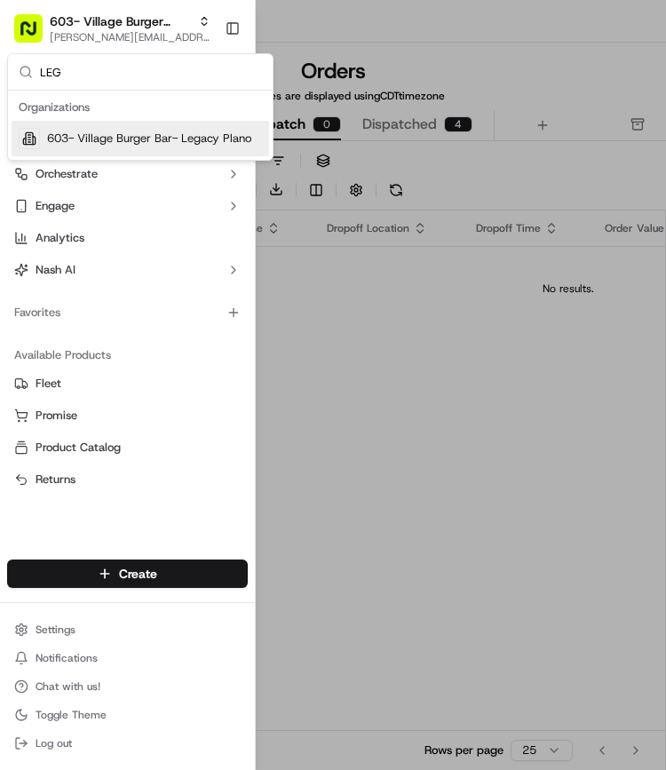
type input "LEG"
click at [138, 131] on span "603- Village Burger Bar- Legacy Plano" at bounding box center [149, 139] width 204 height 16
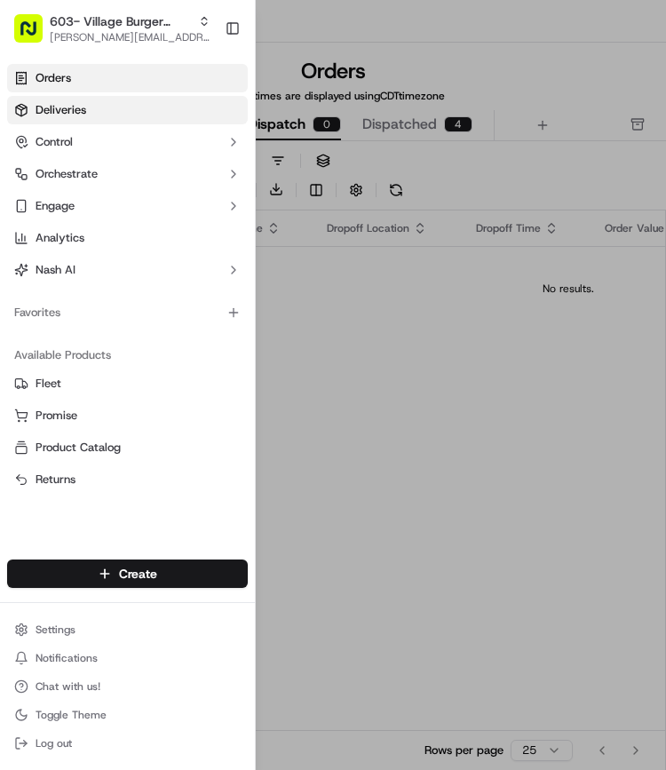
click at [87, 108] on link "Deliveries" at bounding box center [127, 110] width 241 height 28
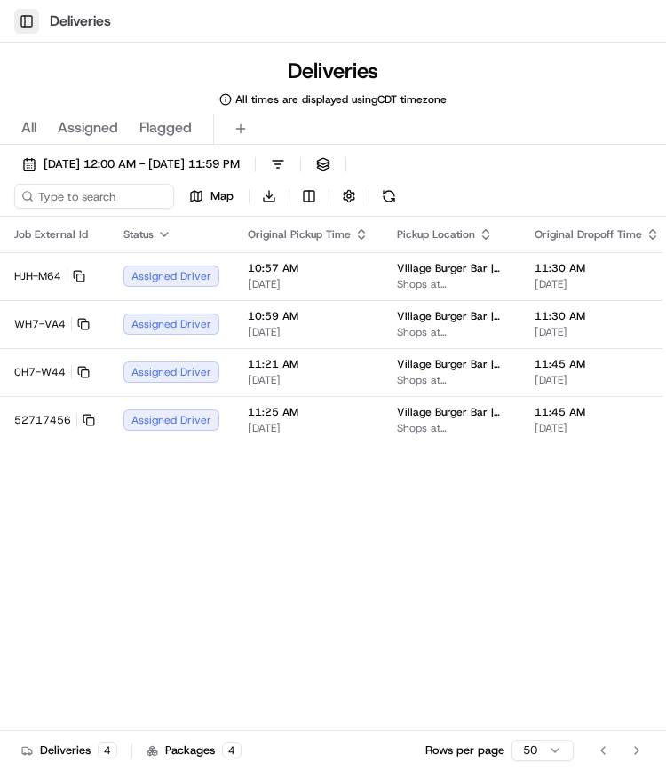
click at [33, 25] on button "Toggle Sidebar" at bounding box center [26, 21] width 25 height 25
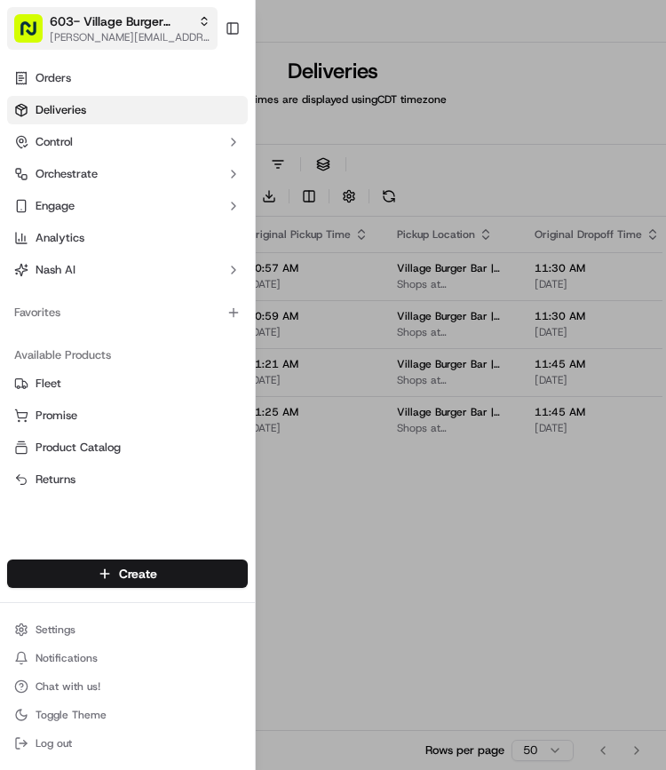
click at [105, 36] on span "[PERSON_NAME][EMAIL_ADDRESS][PERSON_NAME][DOMAIN_NAME]" at bounding box center [130, 37] width 161 height 14
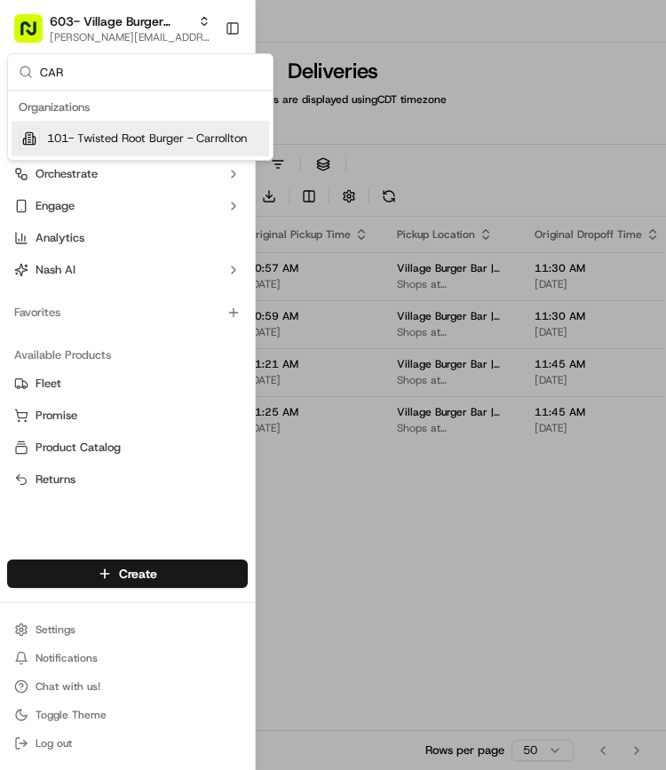
type input "CAR"
click at [133, 141] on span "101- Twisted Root Burger - Carrollton" at bounding box center [147, 139] width 200 height 16
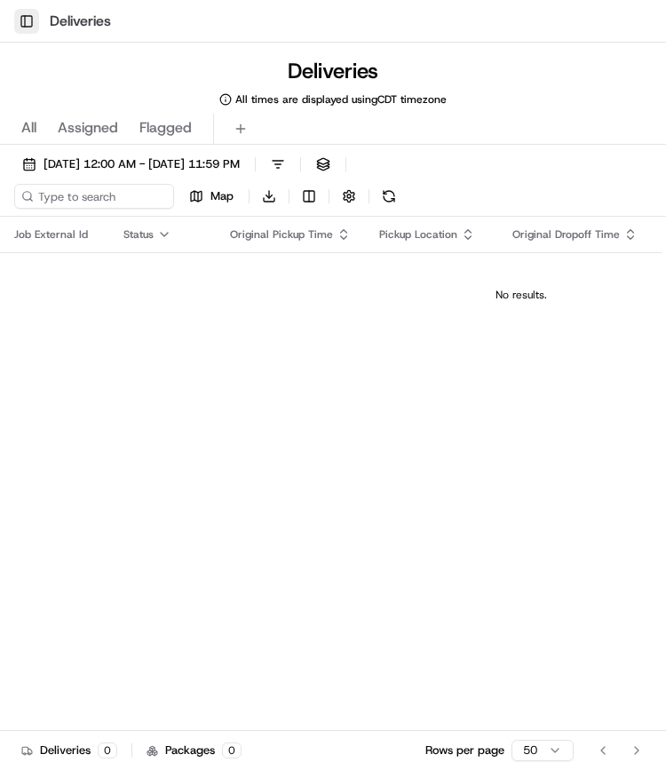
click at [24, 12] on button "Toggle Sidebar" at bounding box center [26, 21] width 25 height 25
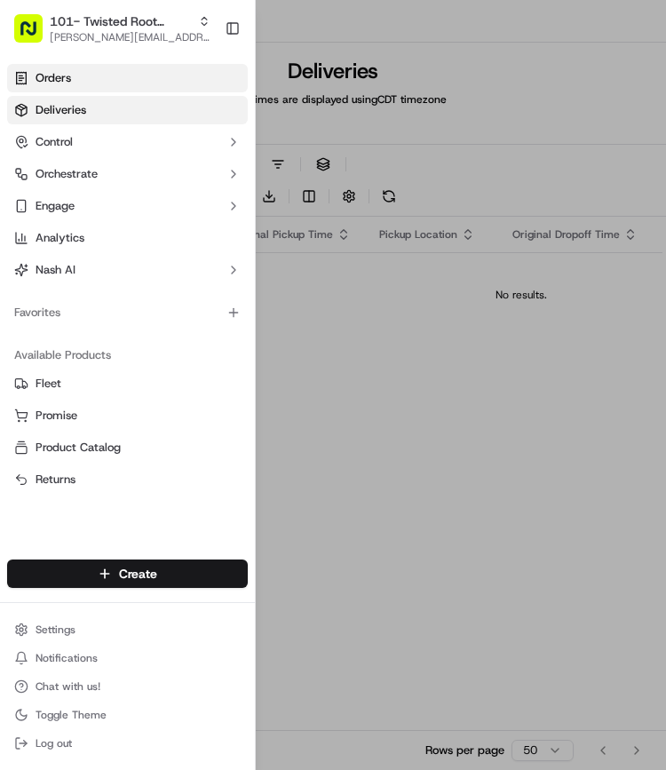
click at [86, 73] on link "Orders" at bounding box center [127, 78] width 241 height 28
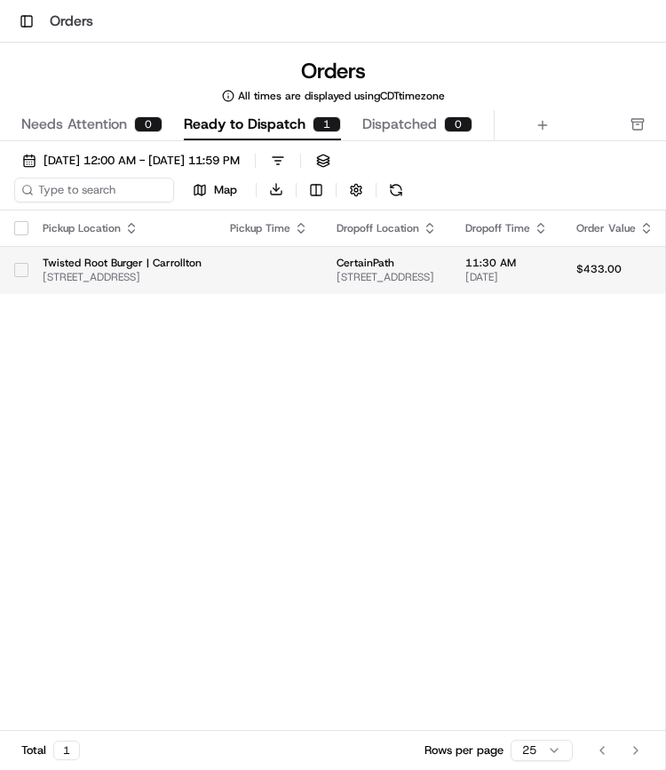
click at [21, 268] on button "button" at bounding box center [21, 270] width 14 height 14
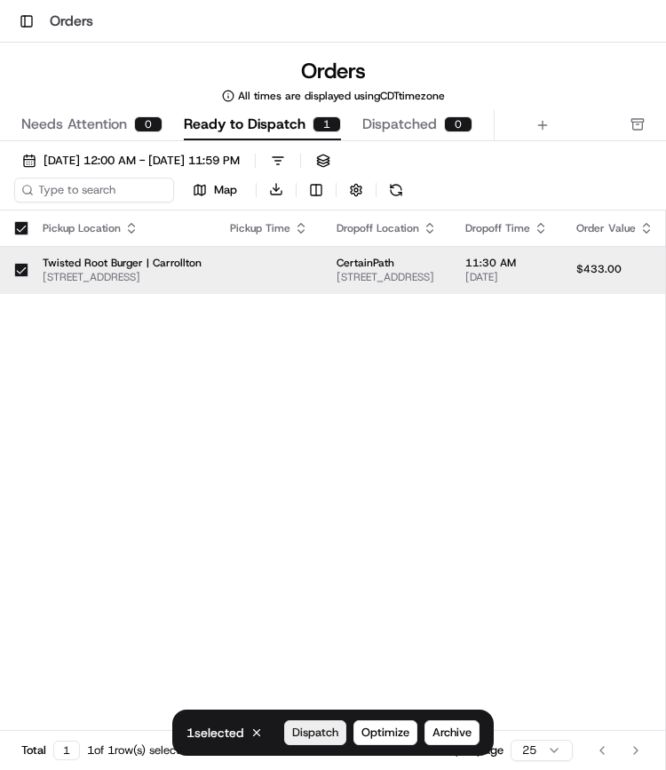
click at [336, 729] on span "Dispatch" at bounding box center [315, 733] width 46 height 16
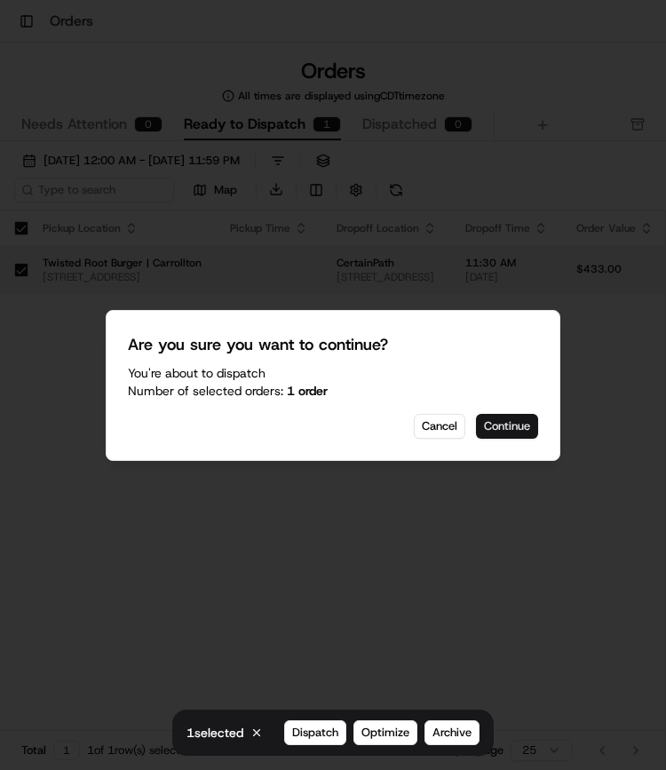
click at [511, 427] on button "Continue" at bounding box center [507, 426] width 62 height 25
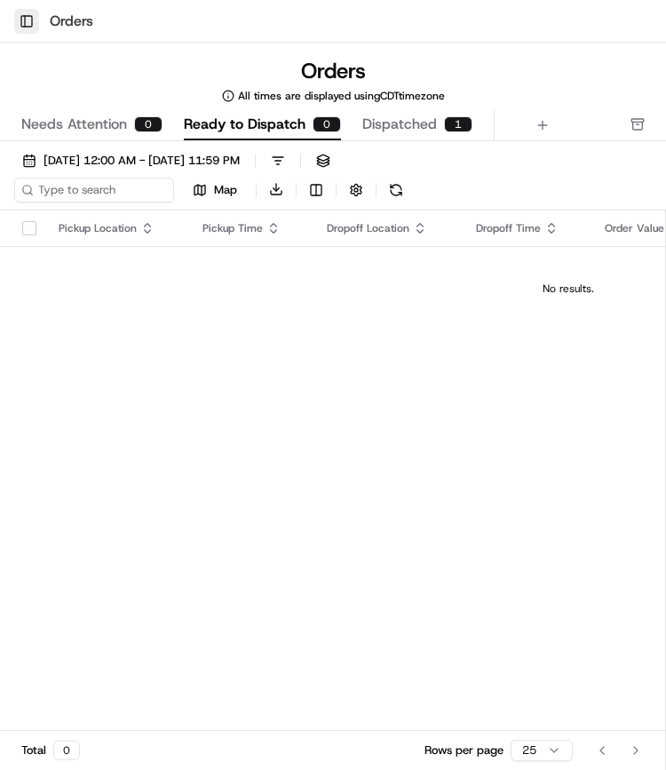
click at [28, 28] on button "Toggle Sidebar" at bounding box center [26, 21] width 25 height 25
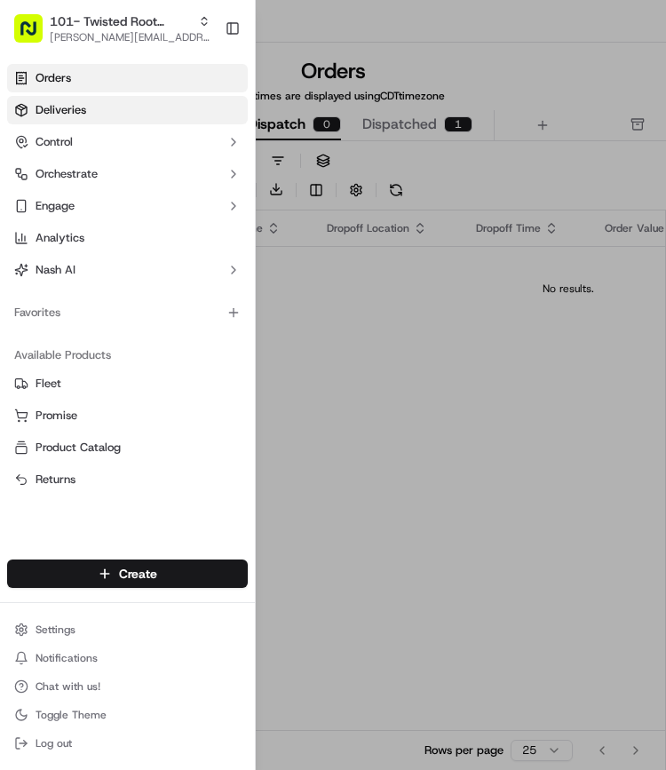
click at [65, 104] on span "Deliveries" at bounding box center [61, 110] width 51 height 16
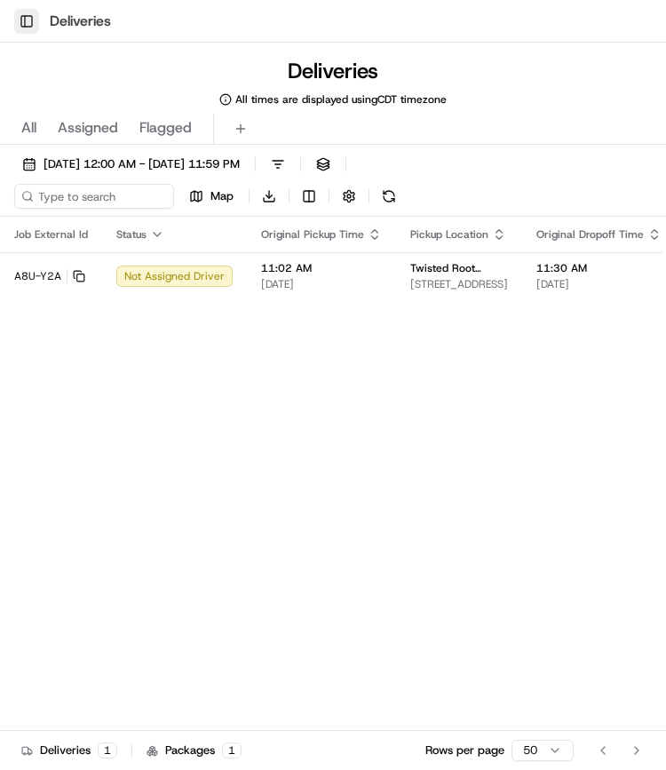
click at [27, 15] on button "Toggle Sidebar" at bounding box center [26, 21] width 25 height 25
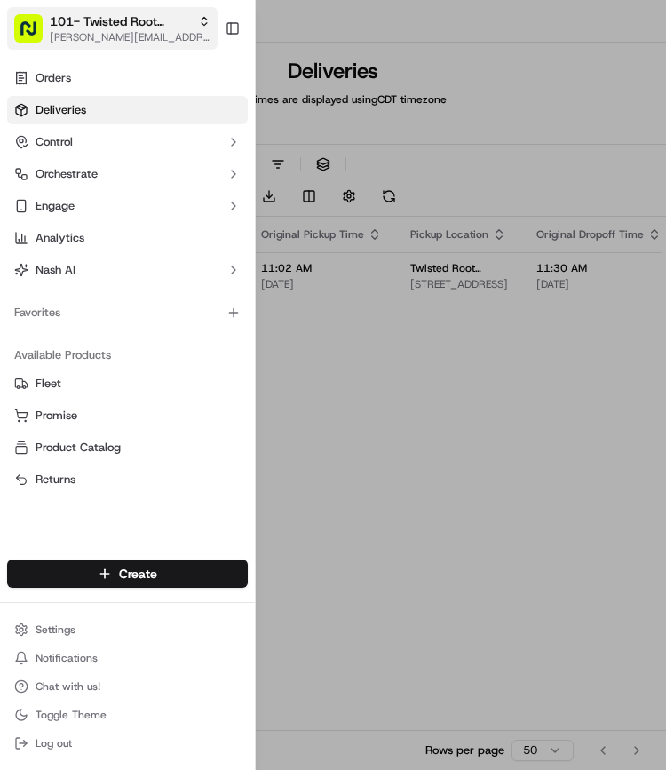
click at [140, 29] on span "101- Twisted Root Burger - Carrollton" at bounding box center [120, 21] width 141 height 18
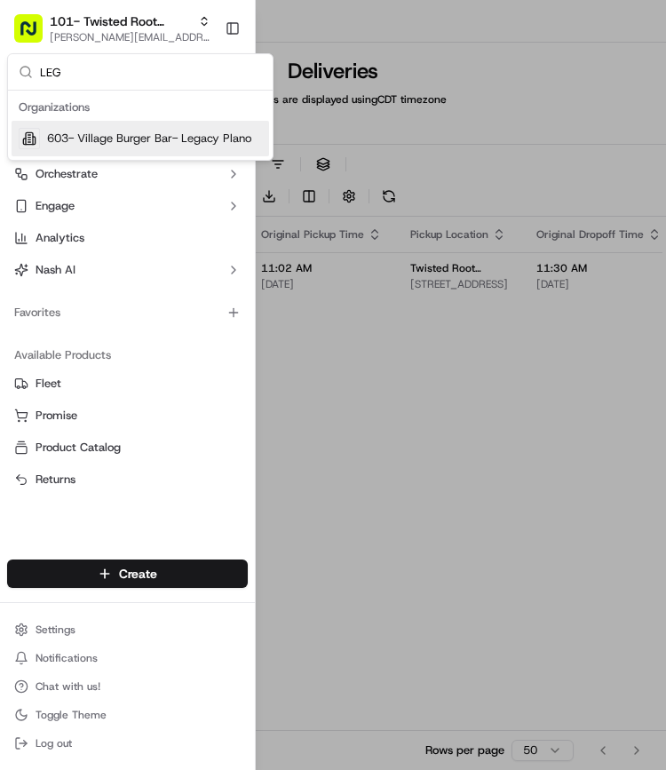
type input "LEG"
click at [133, 129] on div "603- Village Burger Bar- Legacy Plano" at bounding box center [141, 139] width 258 height 36
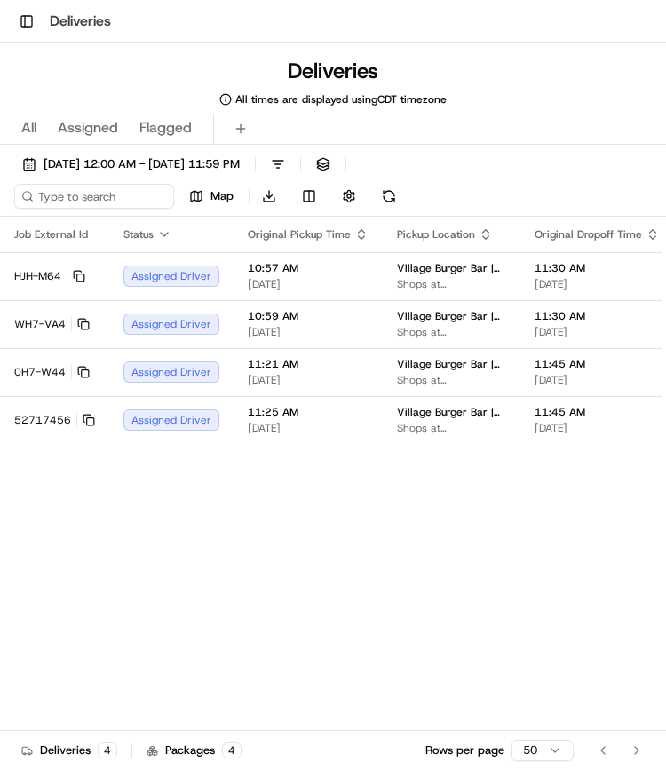
click at [28, 1] on div "Toggle Sidebar Deliveries" at bounding box center [333, 21] width 666 height 43
click at [28, 11] on button "Toggle Sidebar" at bounding box center [26, 21] width 25 height 25
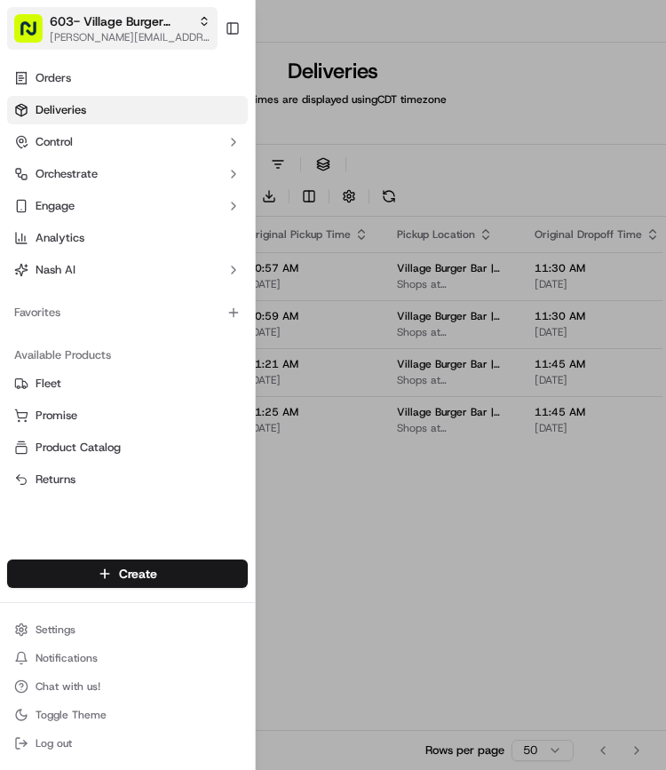
click at [111, 36] on span "[PERSON_NAME][EMAIL_ADDRESS][PERSON_NAME][DOMAIN_NAME]" at bounding box center [130, 37] width 161 height 14
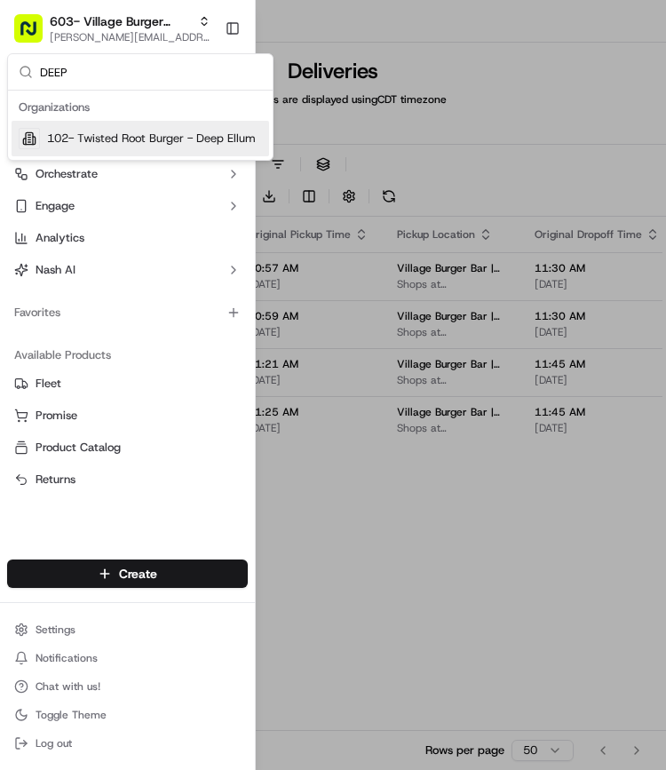
type input "DEEP"
click at [118, 134] on span "102- Twisted Root Burger - Deep Ellum" at bounding box center [151, 139] width 209 height 16
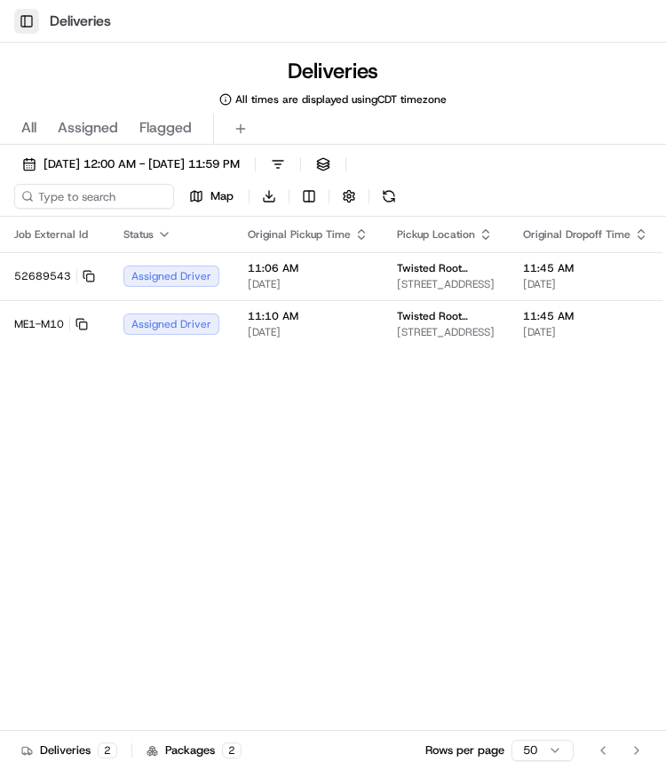
click at [26, 18] on button "Toggle Sidebar" at bounding box center [26, 21] width 25 height 25
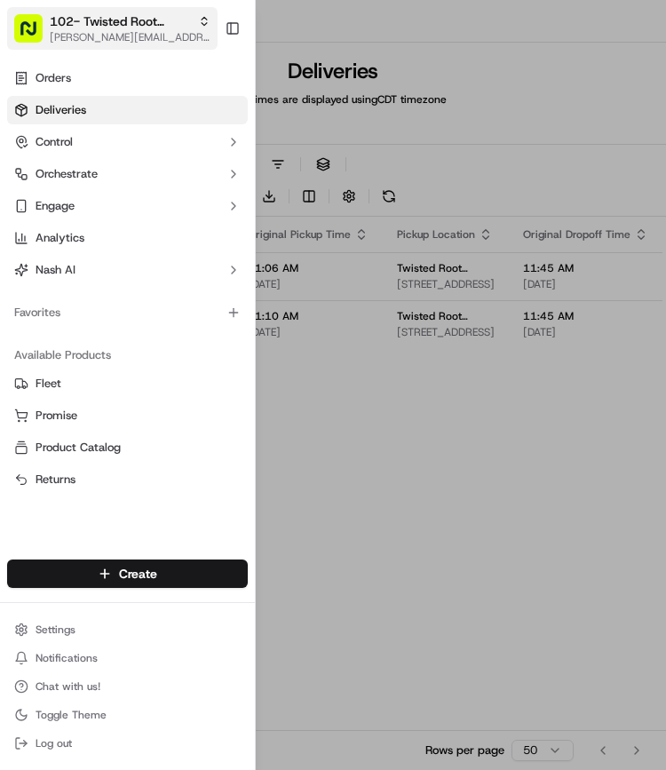
click at [165, 44] on button "102- Twisted Root Burger - Deep Ellum [PERSON_NAME][EMAIL_ADDRESS][PERSON_NAME]…" at bounding box center [112, 28] width 211 height 43
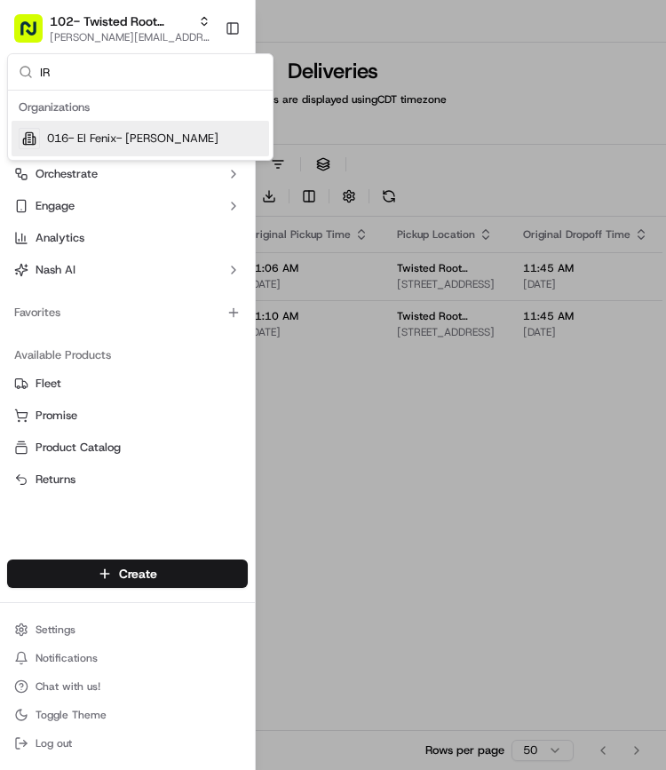
type input "IR"
click at [131, 134] on span "016- El Fenix- [PERSON_NAME]" at bounding box center [132, 139] width 171 height 16
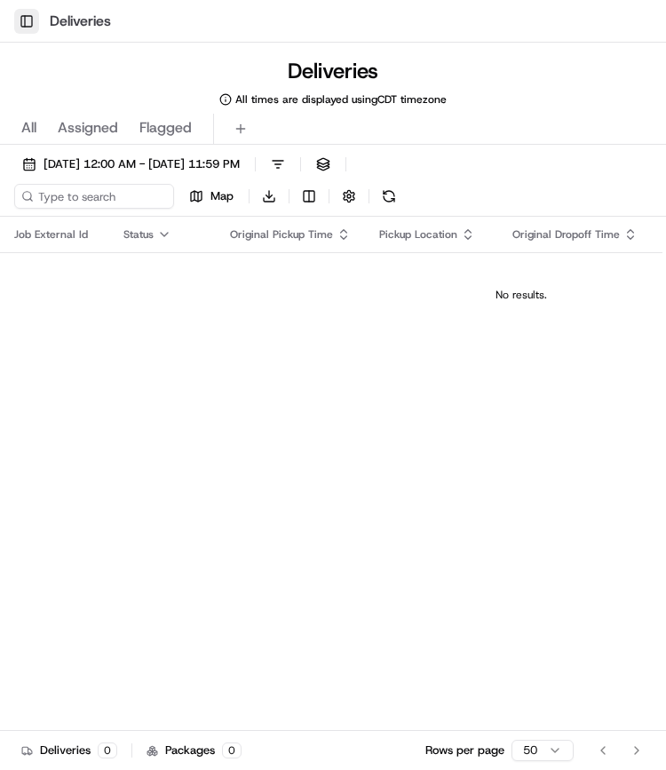
click at [26, 18] on button "Toggle Sidebar" at bounding box center [26, 21] width 25 height 25
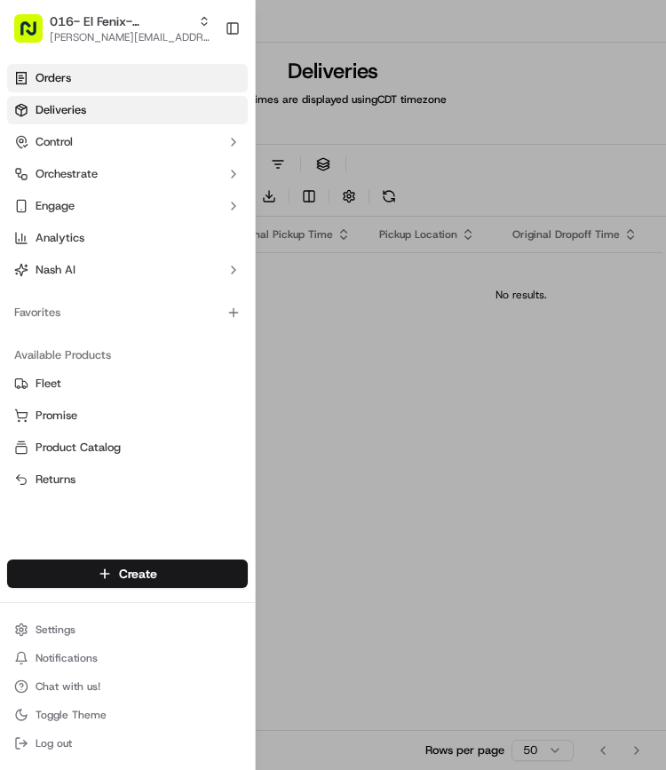
click at [45, 77] on span "Orders" at bounding box center [54, 78] width 36 height 16
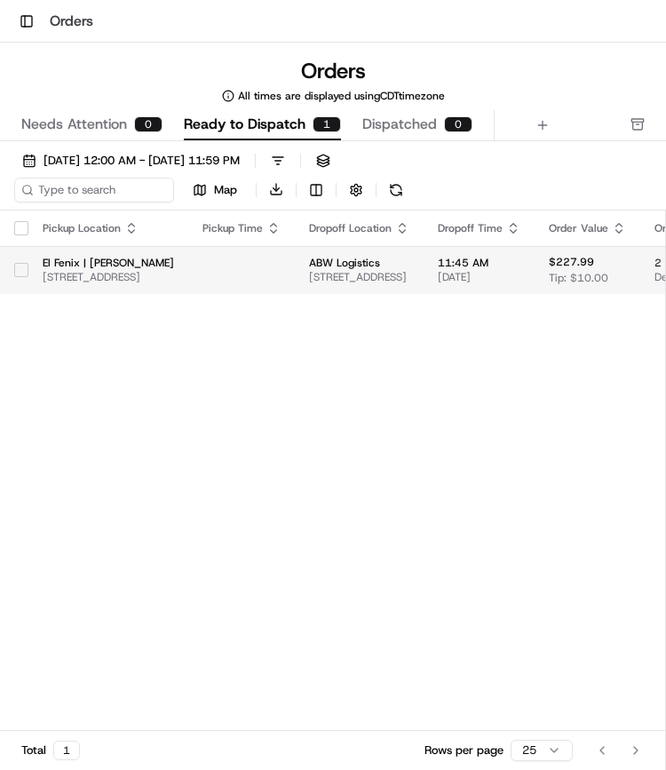
click at [20, 271] on button "button" at bounding box center [21, 270] width 14 height 14
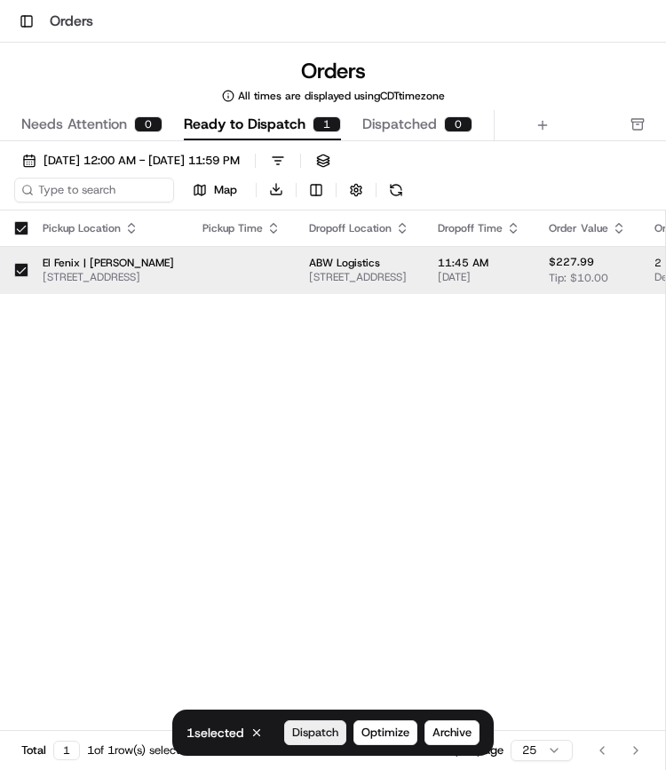
click at [299, 729] on span "Dispatch" at bounding box center [315, 733] width 46 height 16
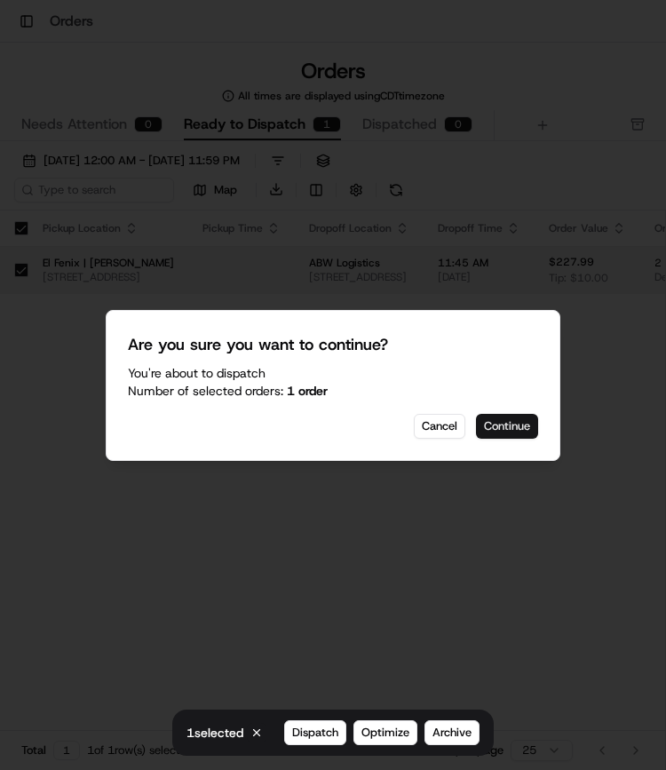
click at [506, 427] on button "Continue" at bounding box center [507, 426] width 62 height 25
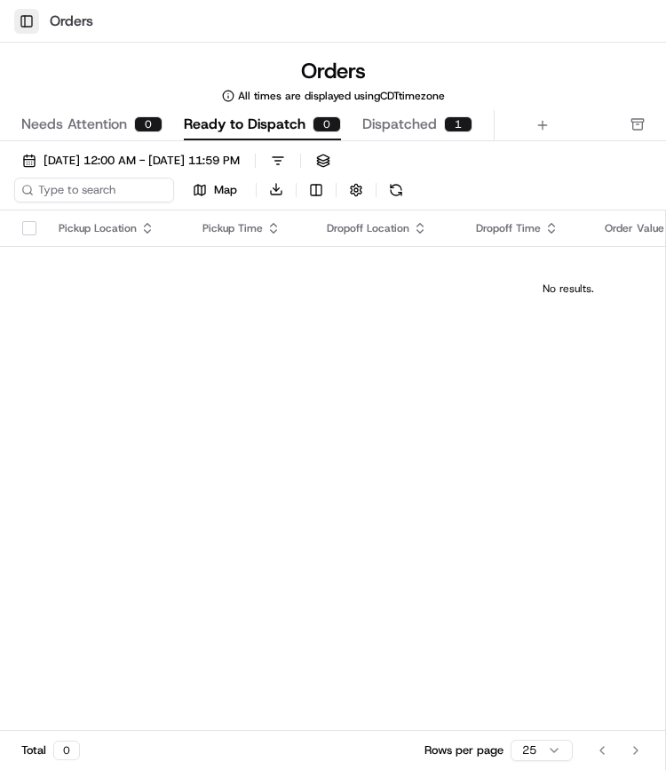
click at [36, 23] on button "Toggle Sidebar" at bounding box center [26, 21] width 25 height 25
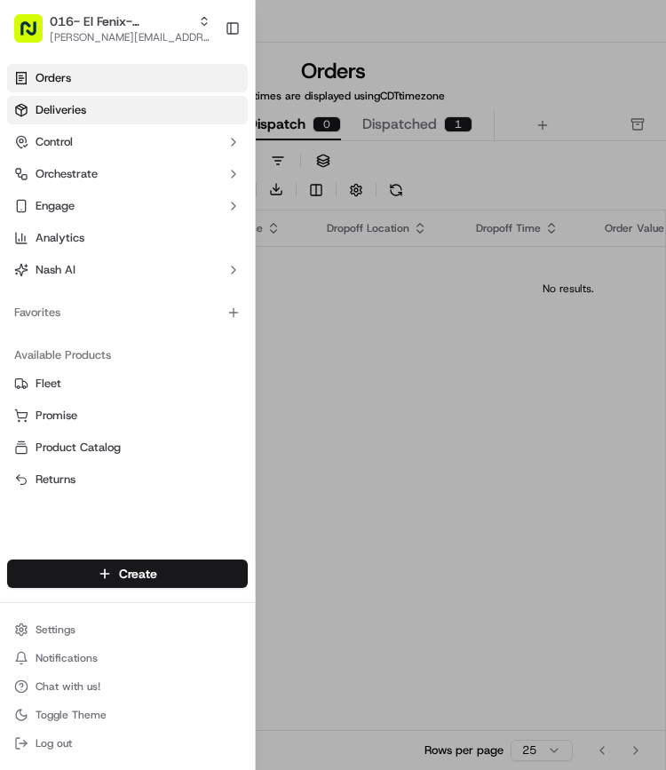
click at [79, 113] on span "Deliveries" at bounding box center [61, 110] width 51 height 16
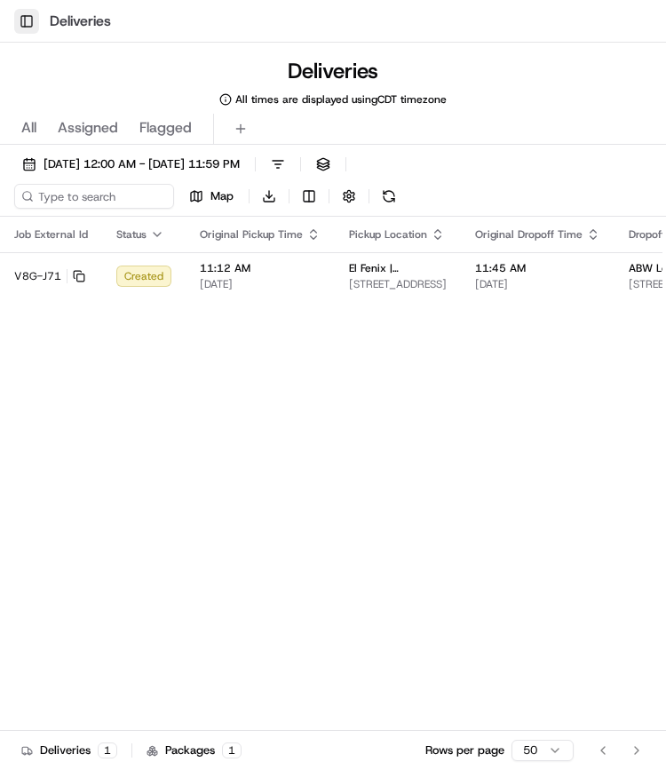
click at [23, 22] on button "Toggle Sidebar" at bounding box center [26, 21] width 25 height 25
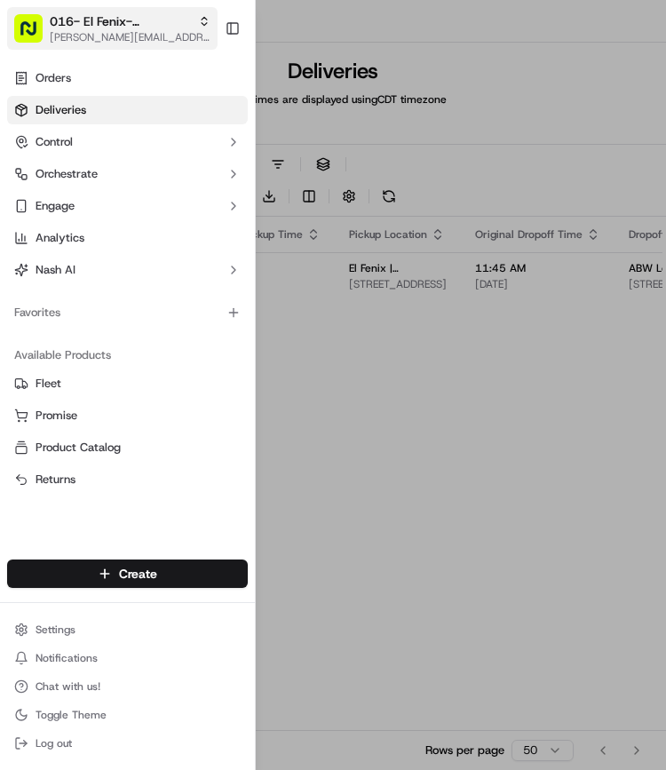
click at [99, 33] on span "[PERSON_NAME][EMAIL_ADDRESS][PERSON_NAME][DOMAIN_NAME]" at bounding box center [130, 37] width 161 height 14
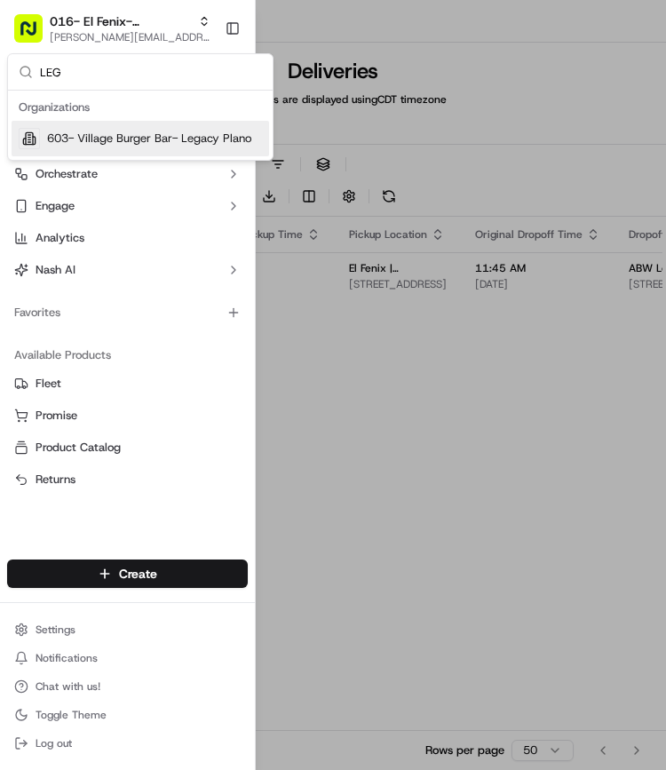
type input "LEG"
click at [123, 141] on span "603- Village Burger Bar- Legacy Plano" at bounding box center [149, 139] width 204 height 16
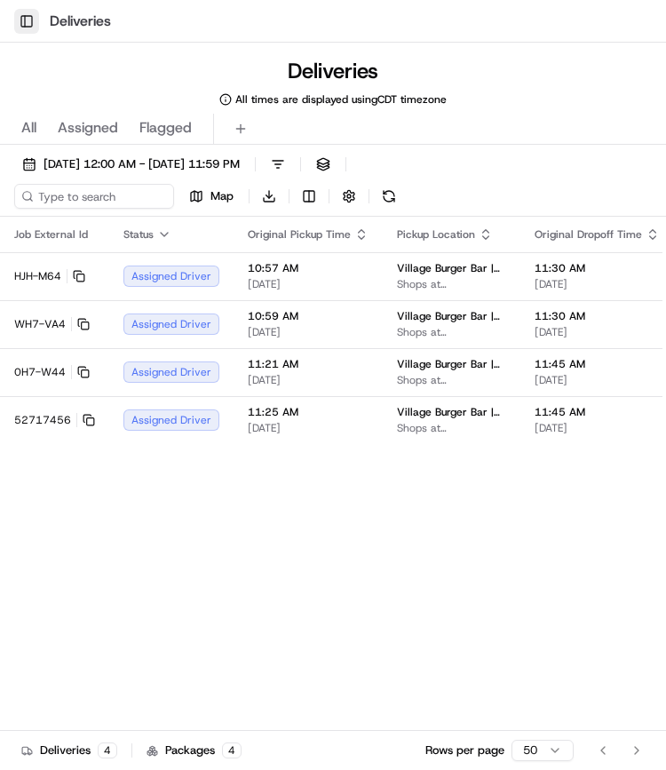
click at [22, 19] on button "Toggle Sidebar" at bounding box center [26, 21] width 25 height 25
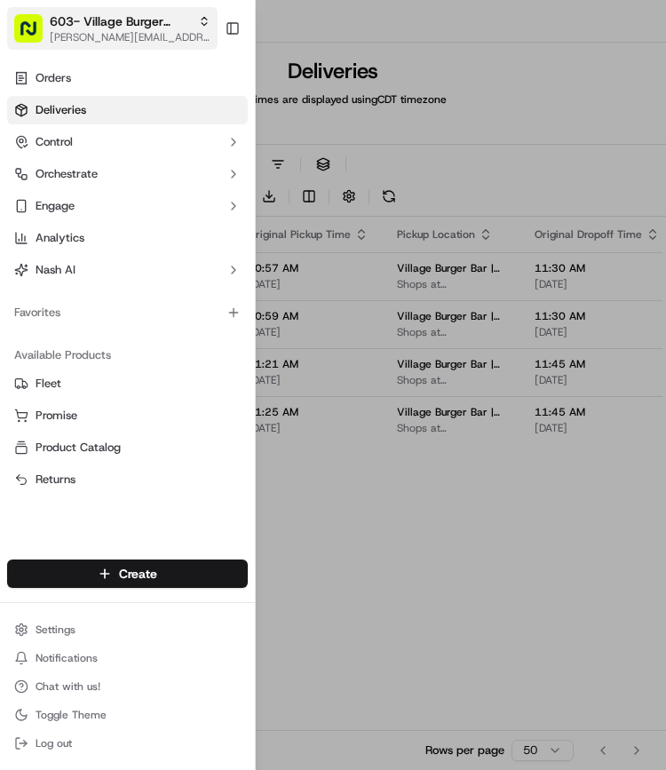
click at [114, 40] on span "[PERSON_NAME][EMAIL_ADDRESS][PERSON_NAME][DOMAIN_NAME]" at bounding box center [130, 37] width 161 height 14
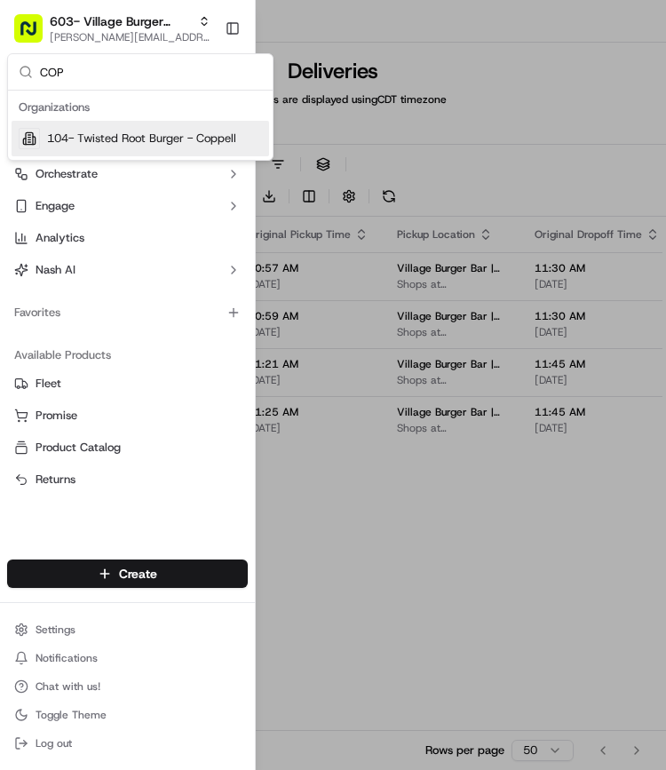
type input "COP"
click at [108, 131] on span "104- Twisted Root Burger - Coppell" at bounding box center [141, 139] width 189 height 16
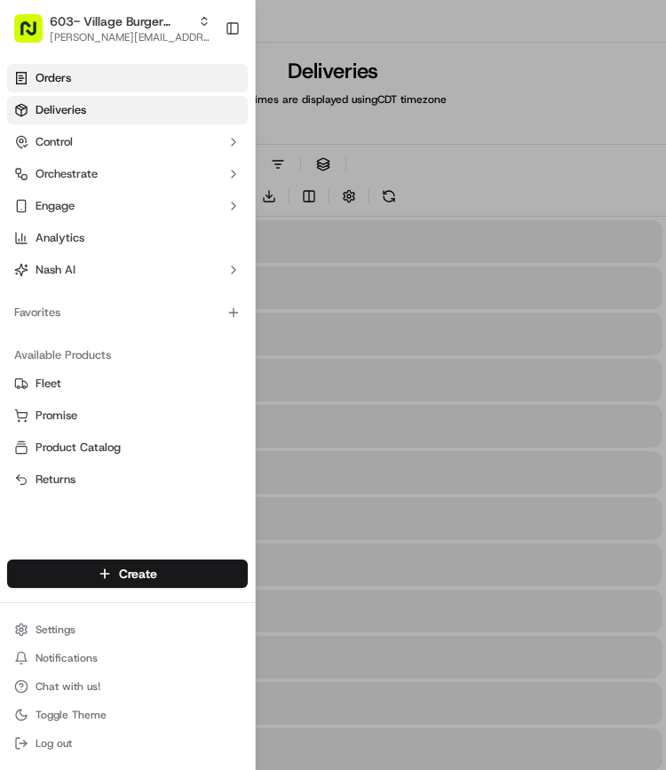
click at [77, 76] on link "Orders" at bounding box center [127, 78] width 241 height 28
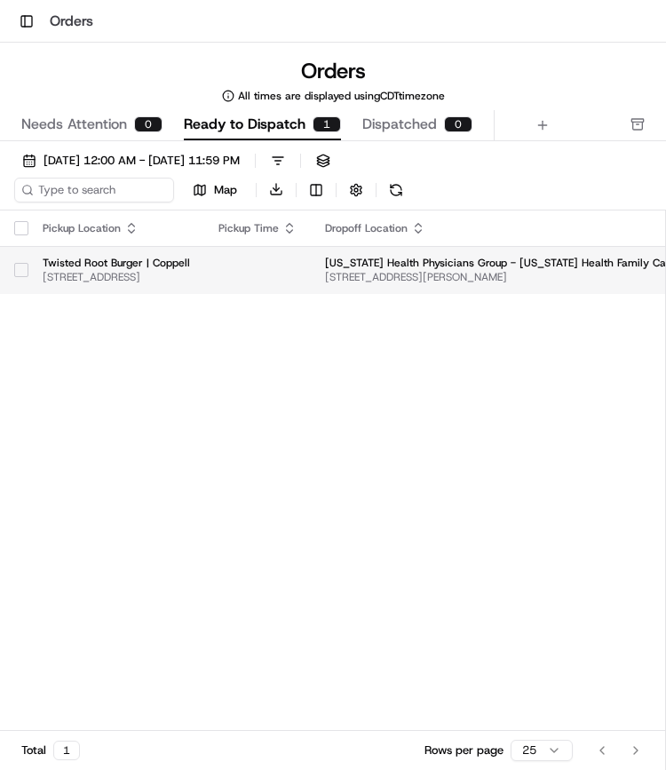
click at [25, 263] on button "button" at bounding box center [21, 270] width 14 height 14
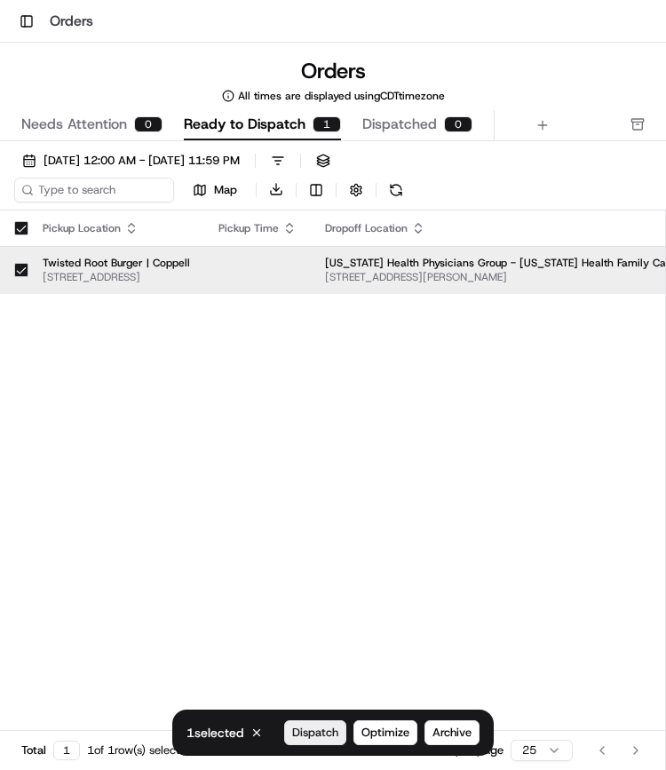
click at [324, 740] on span "Dispatch" at bounding box center [315, 733] width 46 height 16
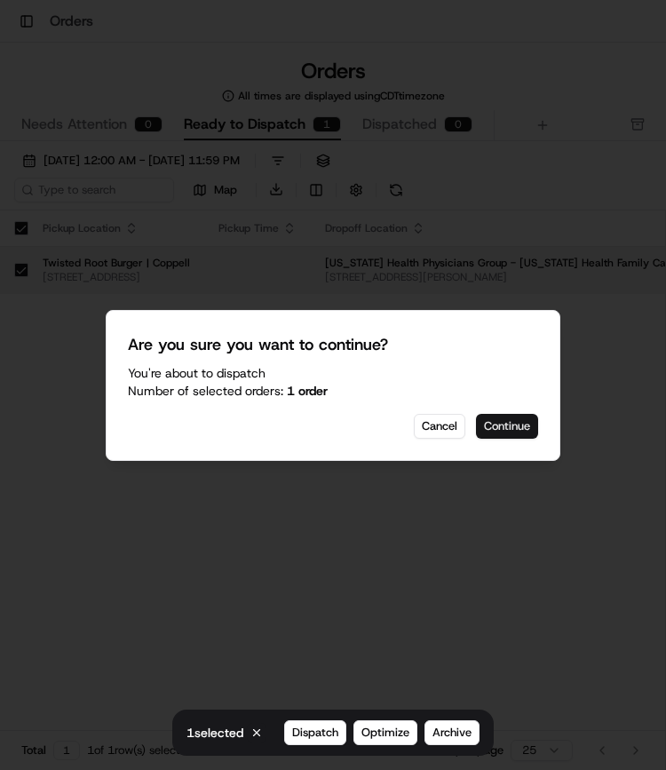
click at [518, 429] on button "Continue" at bounding box center [507, 426] width 62 height 25
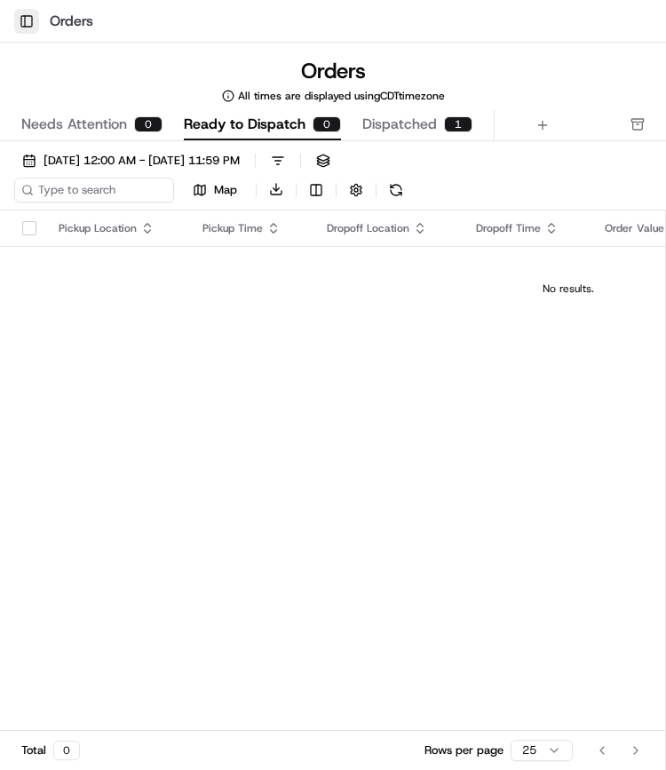
click at [31, 27] on button "Toggle Sidebar" at bounding box center [26, 21] width 25 height 25
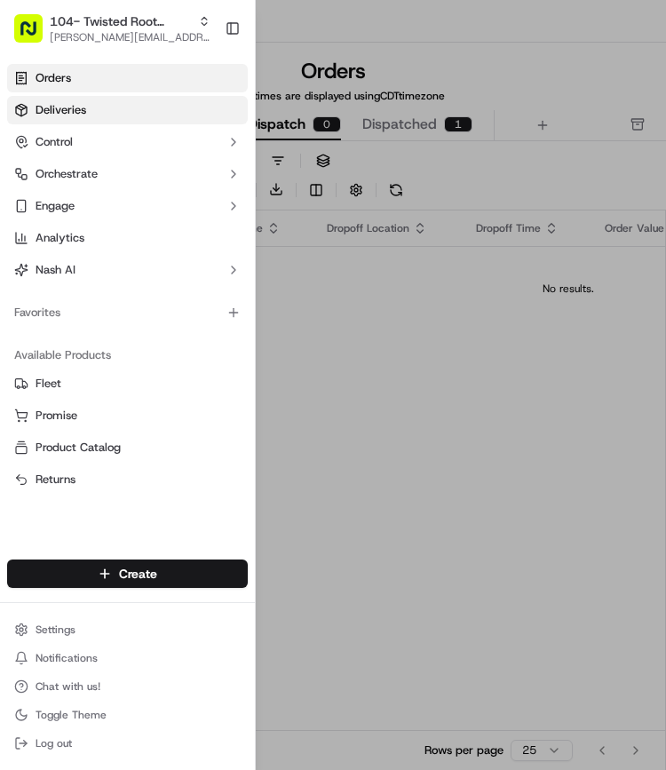
click at [66, 99] on link "Deliveries" at bounding box center [127, 110] width 241 height 28
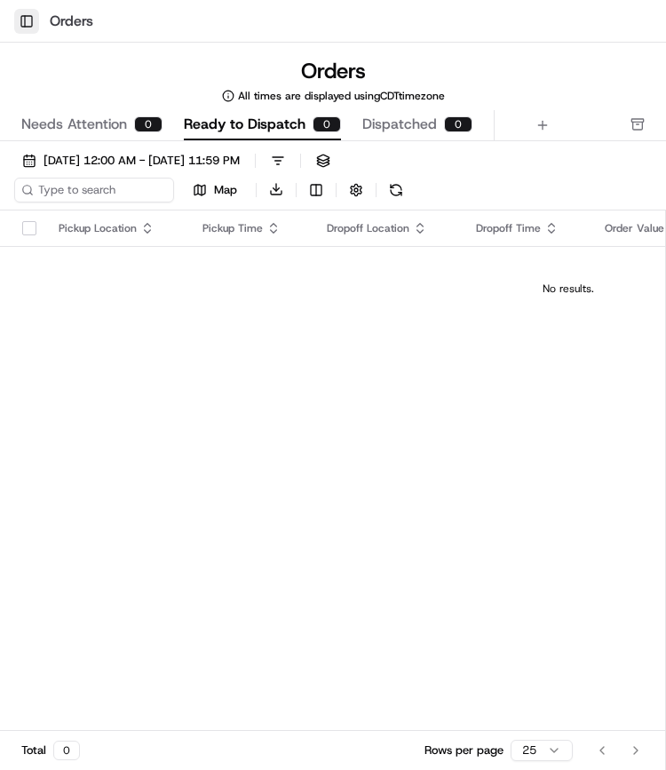
click at [24, 17] on button "Toggle Sidebar" at bounding box center [26, 21] width 25 height 25
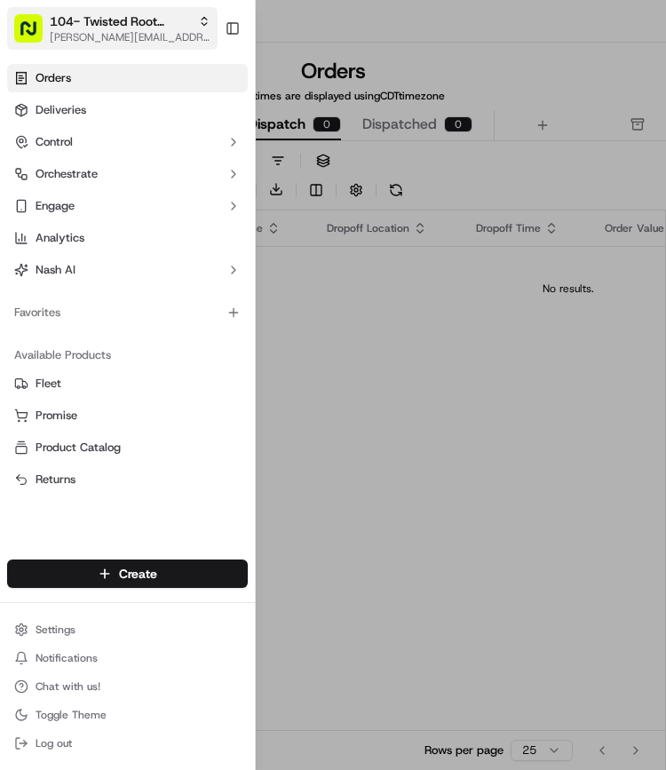
click at [78, 38] on span "[PERSON_NAME][EMAIL_ADDRESS][PERSON_NAME][DOMAIN_NAME]" at bounding box center [130, 37] width 161 height 14
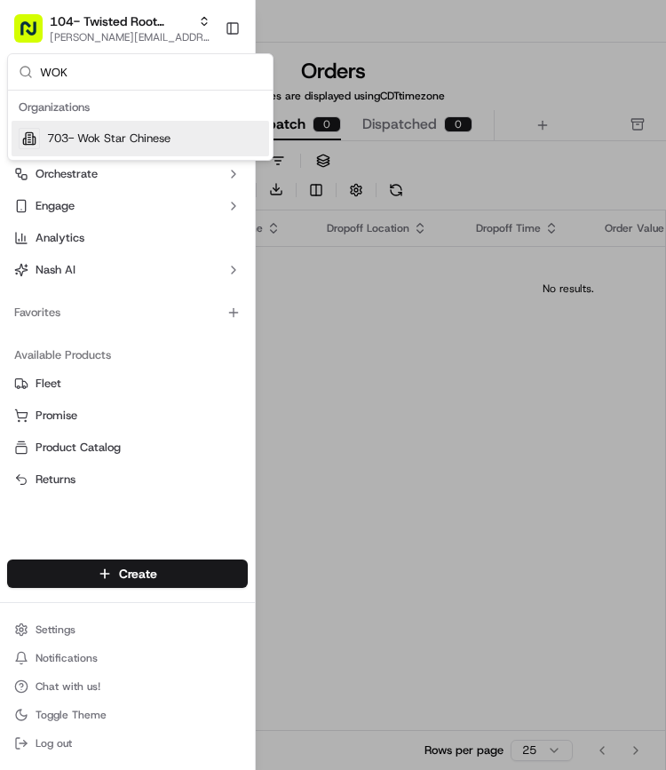
type input "WOK"
click at [80, 137] on span "703- Wok Star Chinese" at bounding box center [108, 139] width 123 height 16
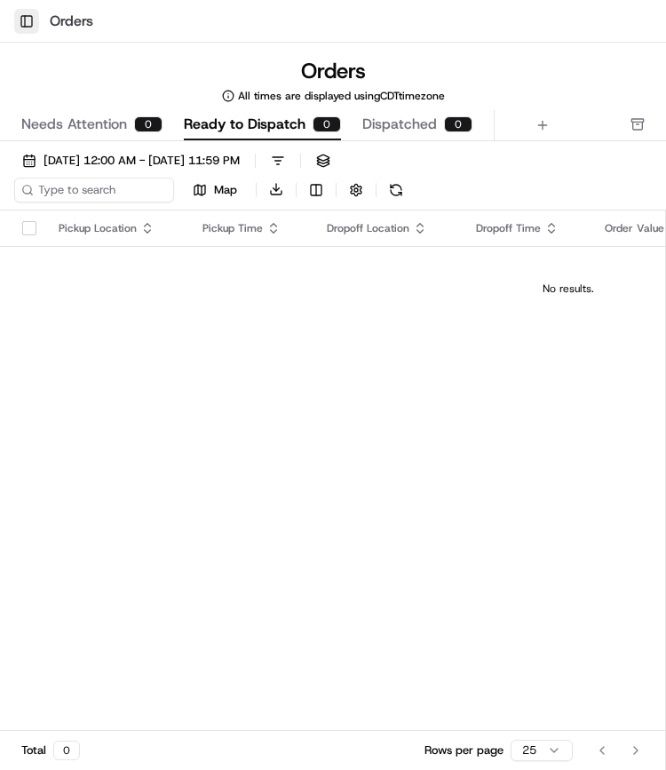
click at [28, 29] on button "Toggle Sidebar" at bounding box center [26, 21] width 25 height 25
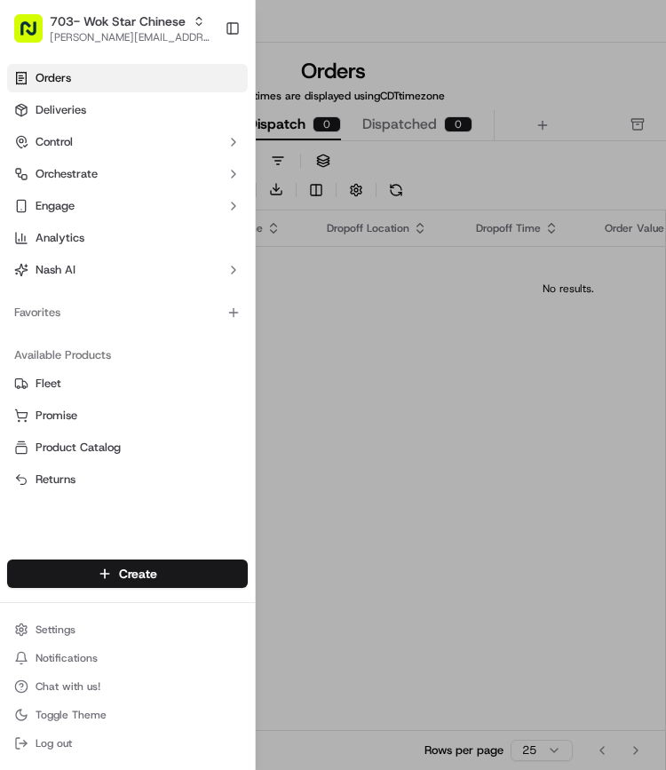
click at [52, 72] on span "Orders" at bounding box center [54, 78] width 36 height 16
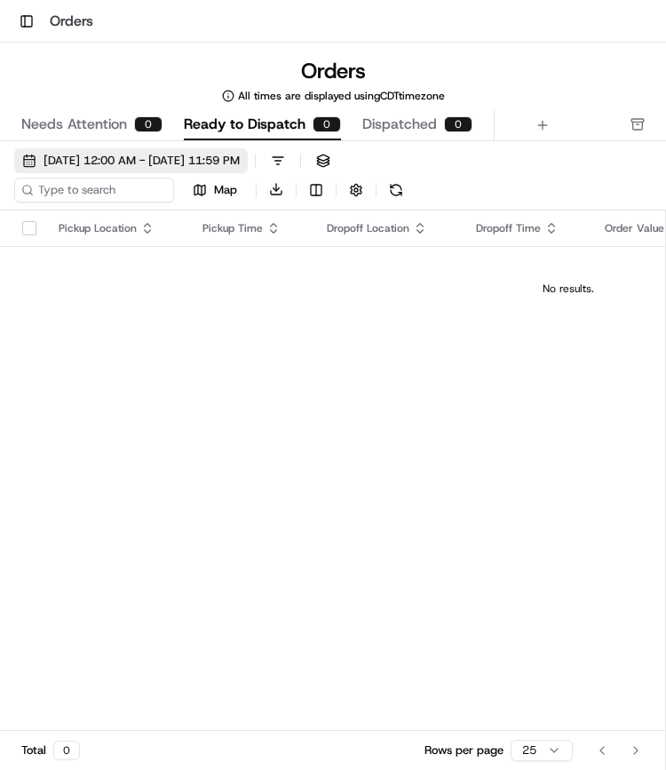
click at [133, 155] on span "09/13/2025 12:00 AM - 09/13/2025 11:59 PM" at bounding box center [142, 161] width 196 height 16
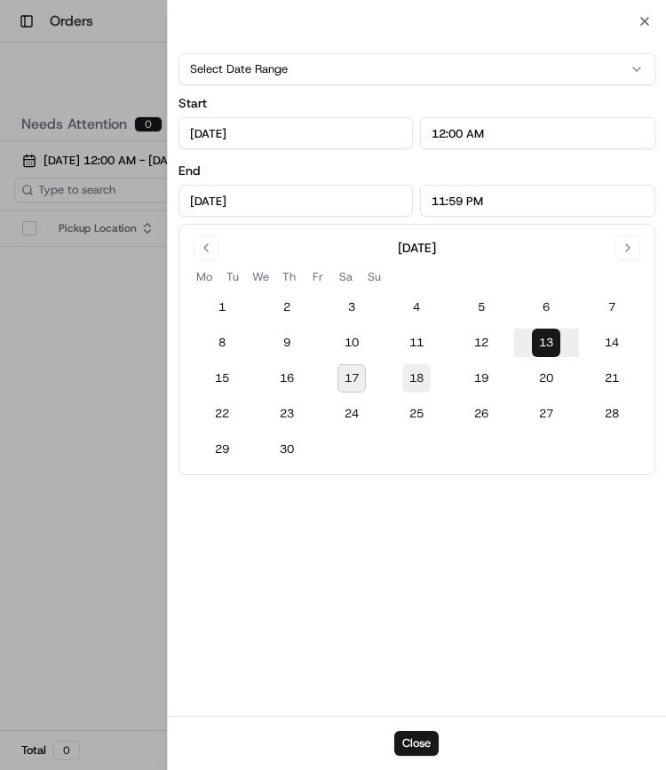
click at [420, 375] on button "18" at bounding box center [416, 378] width 28 height 28
type input "[DATE]"
click at [416, 728] on div "Close" at bounding box center [417, 743] width 499 height 54
click at [416, 735] on button "Close" at bounding box center [416, 743] width 44 height 25
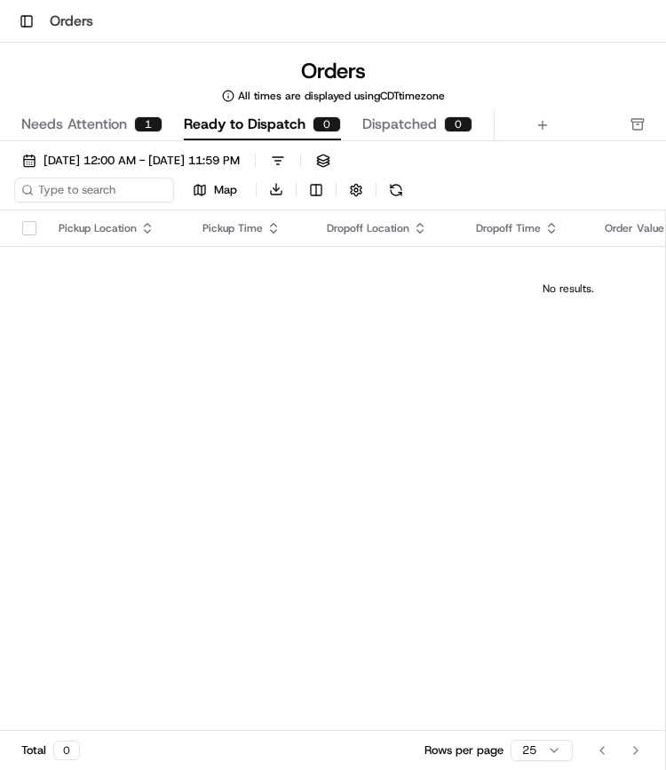
click at [68, 131] on span "Needs Attention" at bounding box center [74, 124] width 106 height 21
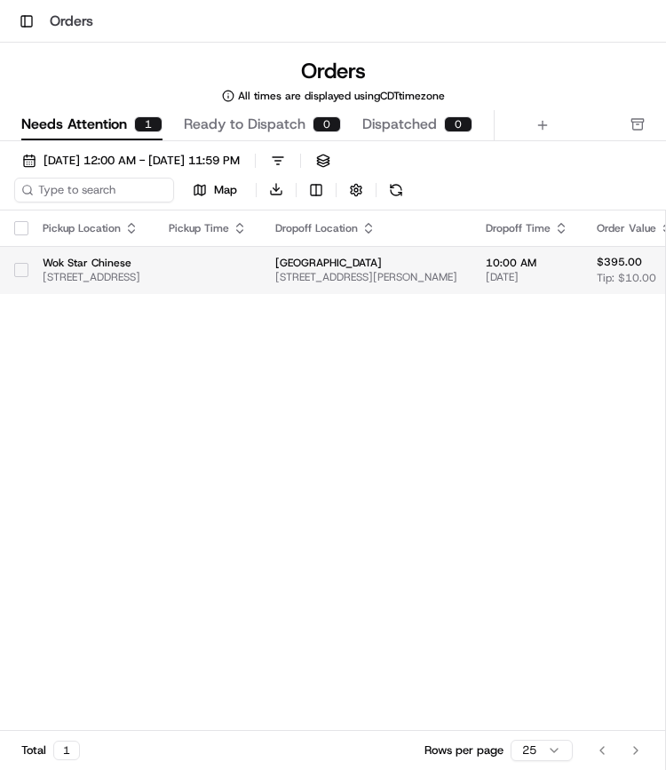
click at [68, 271] on span "8041 Walnut Hill Ln, Falls Church, VA 22042, USA" at bounding box center [92, 277] width 98 height 14
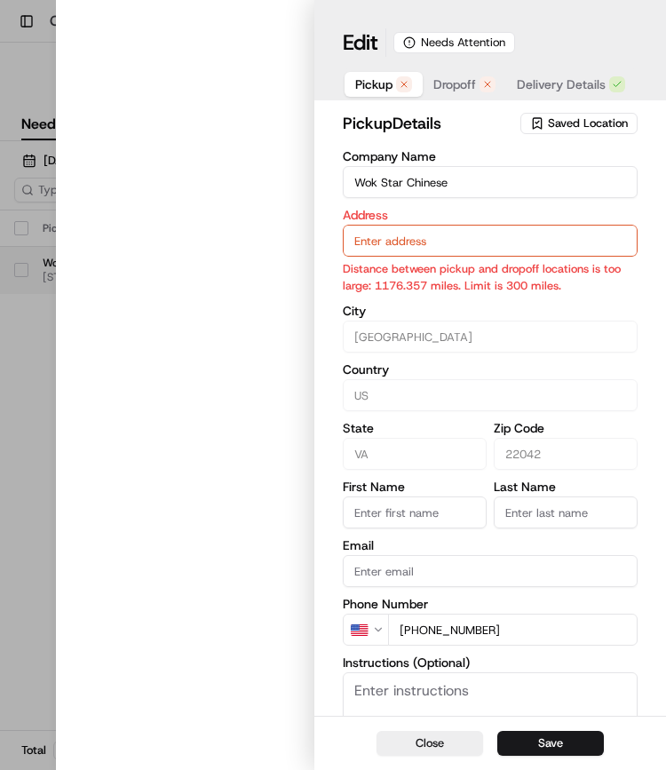
type input "8041 Walnut Hill Ln. Falls Church, VA 22042"
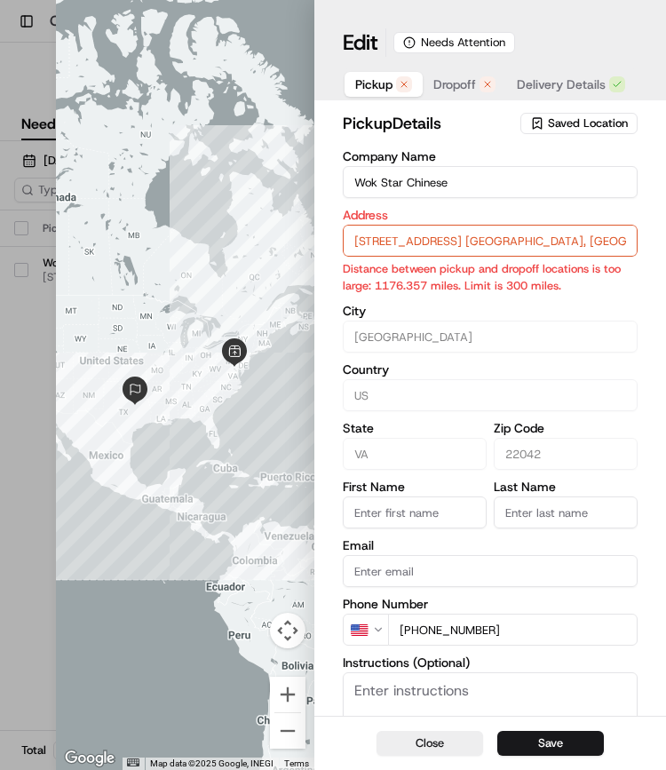
click at [508, 205] on div "Company Name Wok Star Chinese Address 8041 Walnut Hill Ln. Falls Church, VA 220…" at bounding box center [490, 310] width 295 height 320
click at [378, 252] on input "8041 Walnut Hill Ln. Falls Church, VA 22042" at bounding box center [490, 241] width 295 height 32
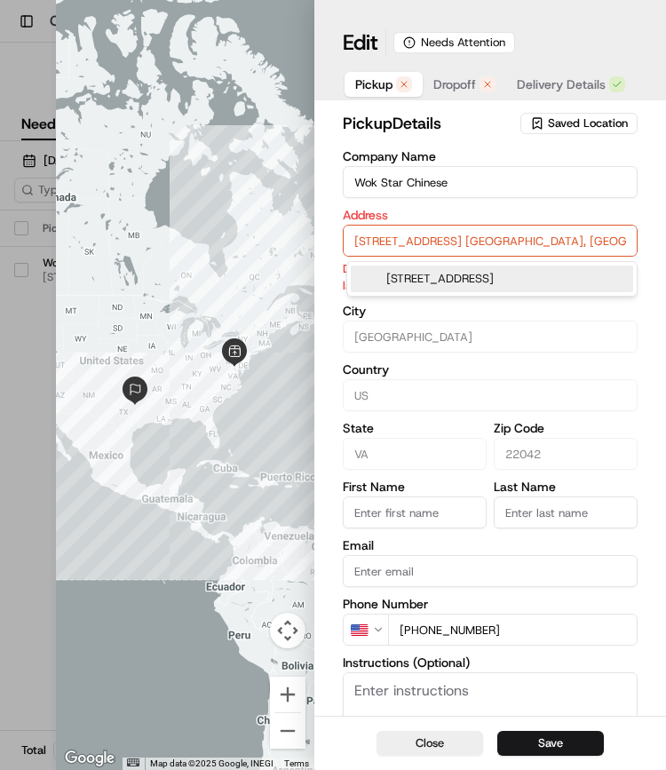
click at [378, 252] on input "8041 Walnut Hill Ln. Falls Church, VA 22042" at bounding box center [490, 241] width 295 height 32
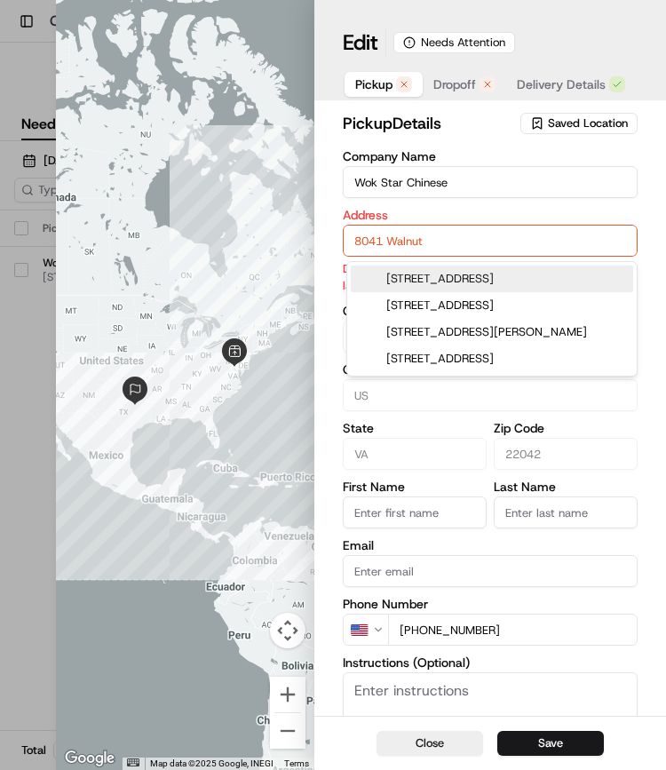
click at [418, 285] on div "8041 Walnut Hill Lane, Dallas, TX" at bounding box center [492, 279] width 283 height 27
type input "[STREET_ADDRESS]"
type input "Dallas"
type input "United States"
type input "TX"
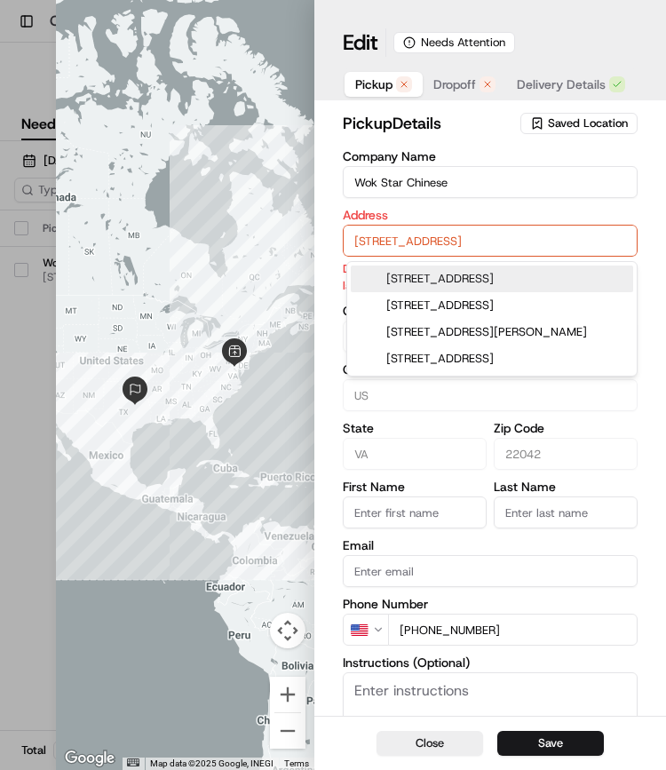
type input "75231"
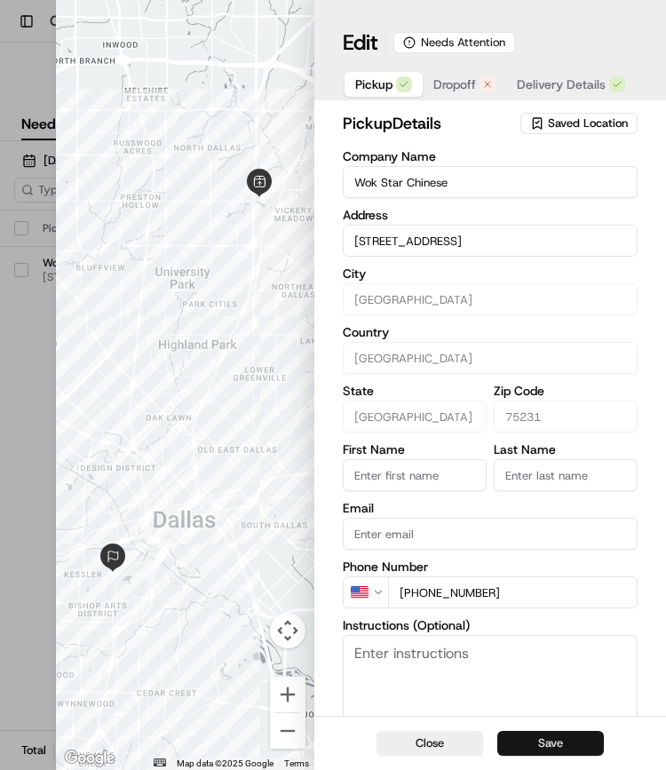
type input "[STREET_ADDRESS]"
click at [543, 744] on button "Save" at bounding box center [551, 743] width 107 height 25
click at [564, 77] on span "Delivery Details" at bounding box center [561, 85] width 89 height 18
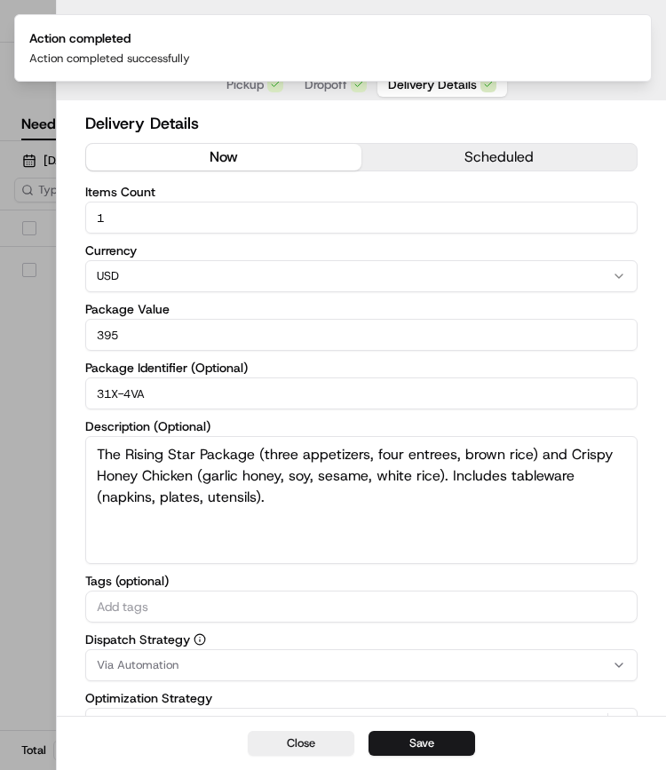
type input "1"
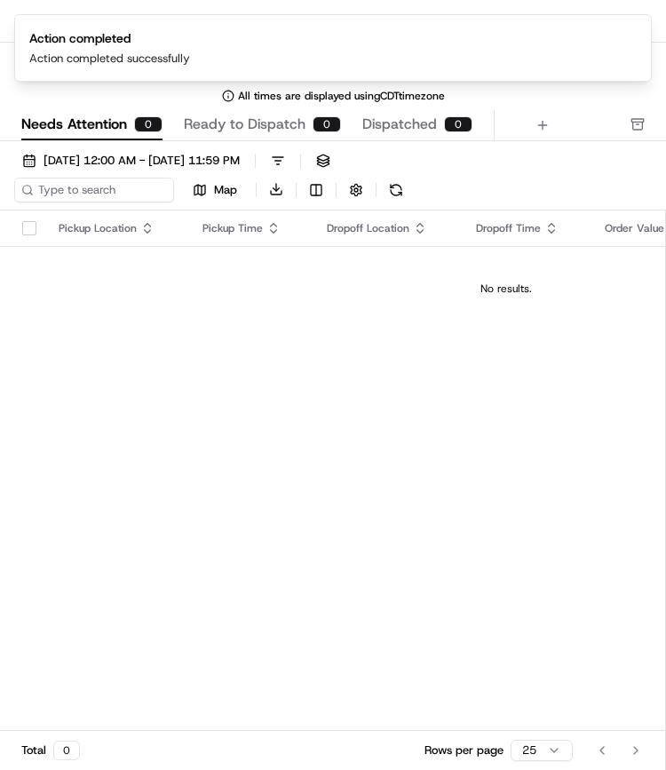
click at [189, 335] on div "Pickup Location Pickup Time Dropoff Location Dropoff Time Order Value Order Det…" at bounding box center [506, 516] width 1013 height 610
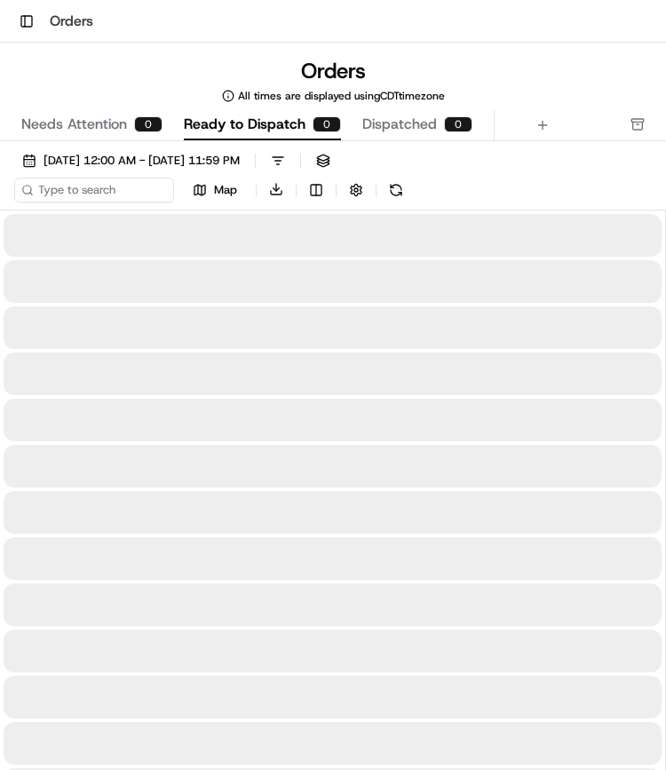
click at [221, 130] on span "Ready to Dispatch" at bounding box center [245, 124] width 122 height 21
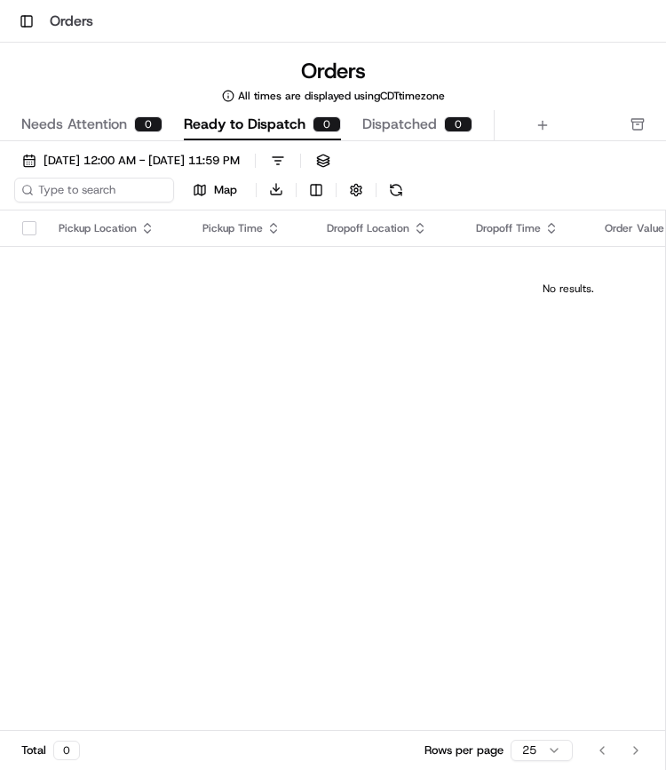
click at [362, 123] on span "Dispatched" at bounding box center [399, 124] width 75 height 21
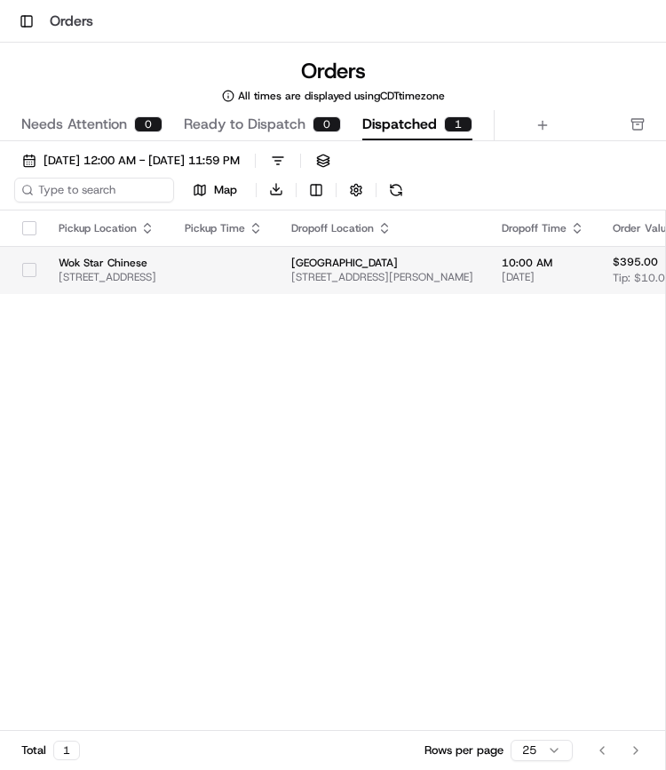
click at [44, 266] on td "Wok Star Chinese 8041 Walnut Hill Ln, Dallas, TX 75231, USA" at bounding box center [107, 270] width 126 height 48
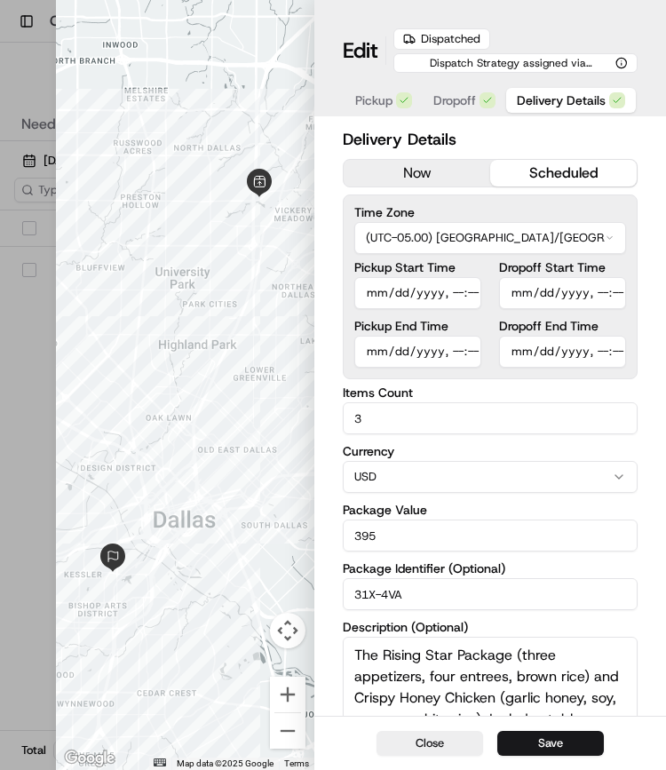
click at [553, 292] on input "Dropoff Start Time" at bounding box center [562, 293] width 127 height 32
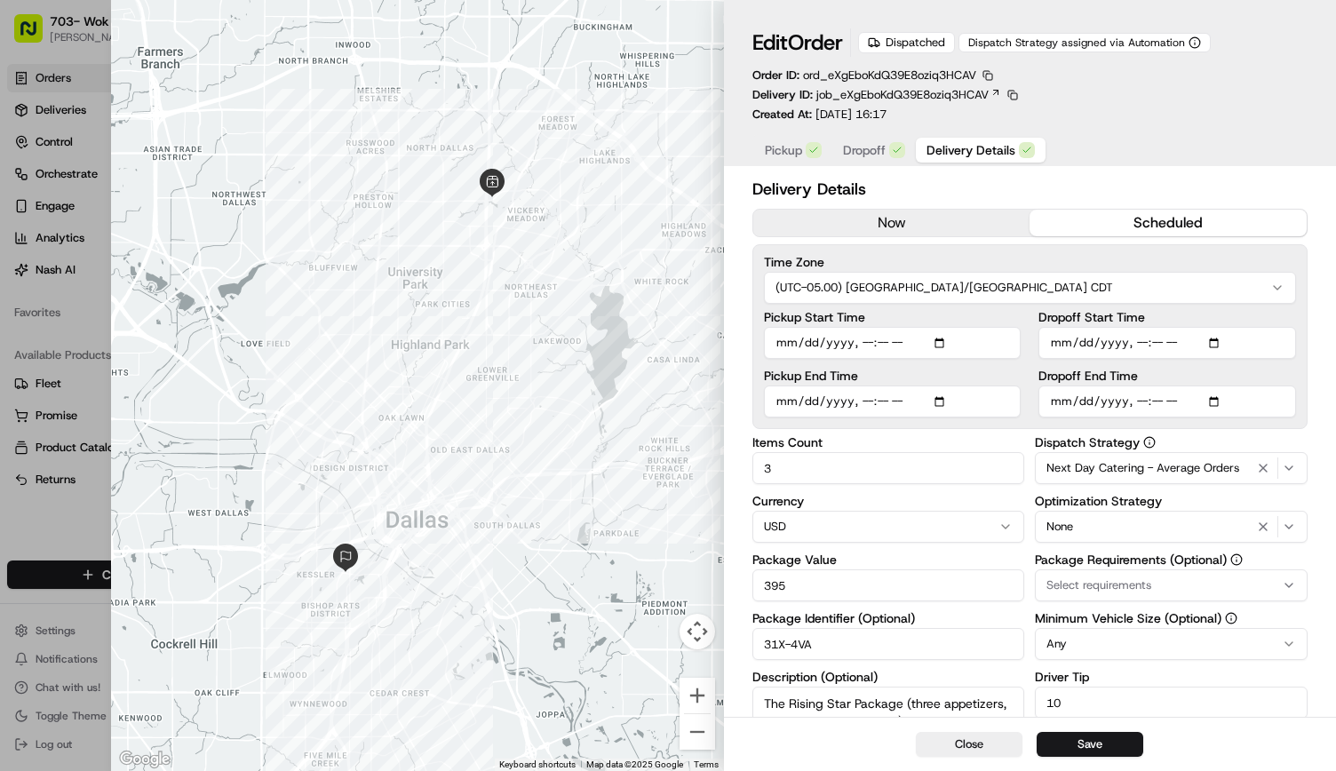
click at [665, 340] on input "Dropoff Start Time" at bounding box center [1168, 343] width 258 height 32
click at [665, 354] on input "Pickup Start Time" at bounding box center [893, 343] width 258 height 32
click at [665, 351] on input "Pickup Start Time" at bounding box center [893, 343] width 258 height 32
click at [665, 259] on label "Time Zone" at bounding box center [1030, 262] width 532 height 12
click at [665, 401] on input "Dropoff End Time" at bounding box center [1168, 402] width 258 height 32
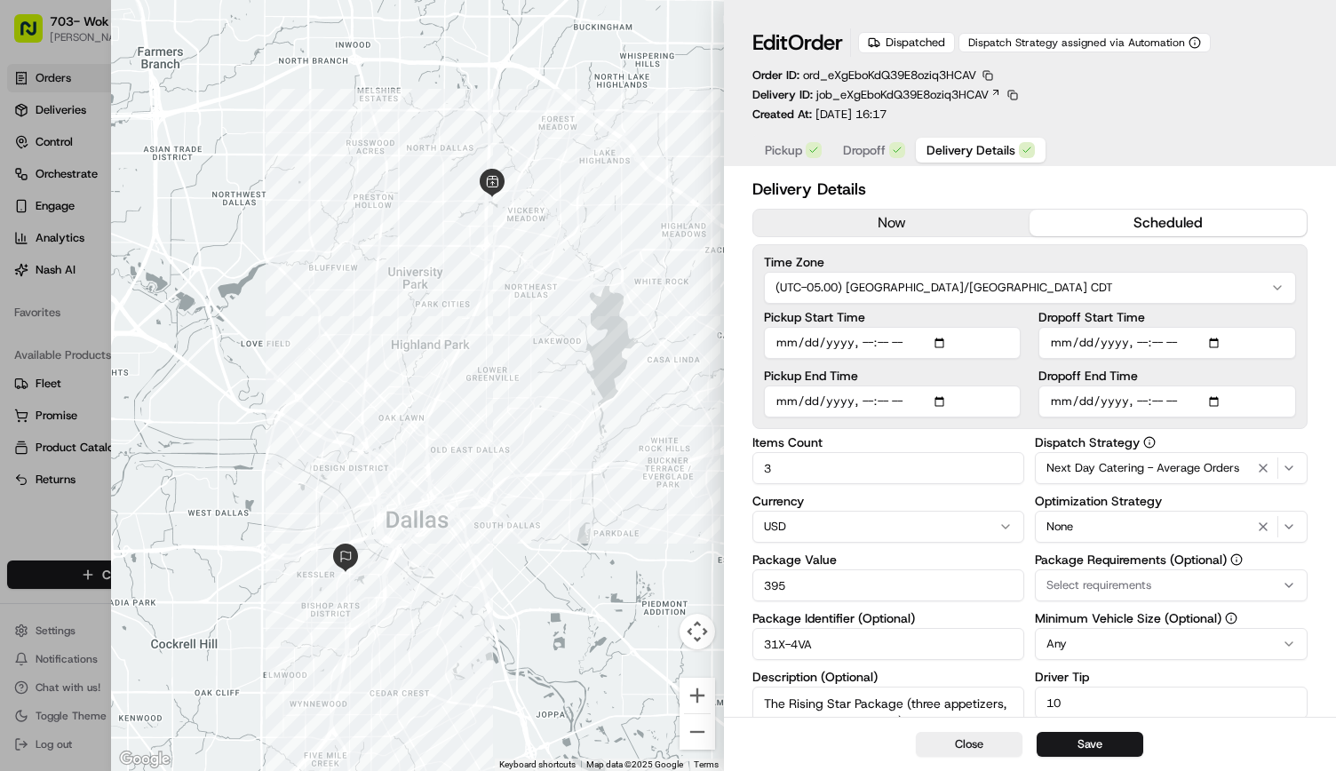
click at [665, 401] on input "Dropoff End Time" at bounding box center [1168, 402] width 258 height 32
click at [665, 400] on input "Dropoff End Time" at bounding box center [1168, 402] width 258 height 32
type input "2025-09-18T11:00"
click at [665, 347] on input "Dropoff Start Time" at bounding box center [1168, 343] width 258 height 32
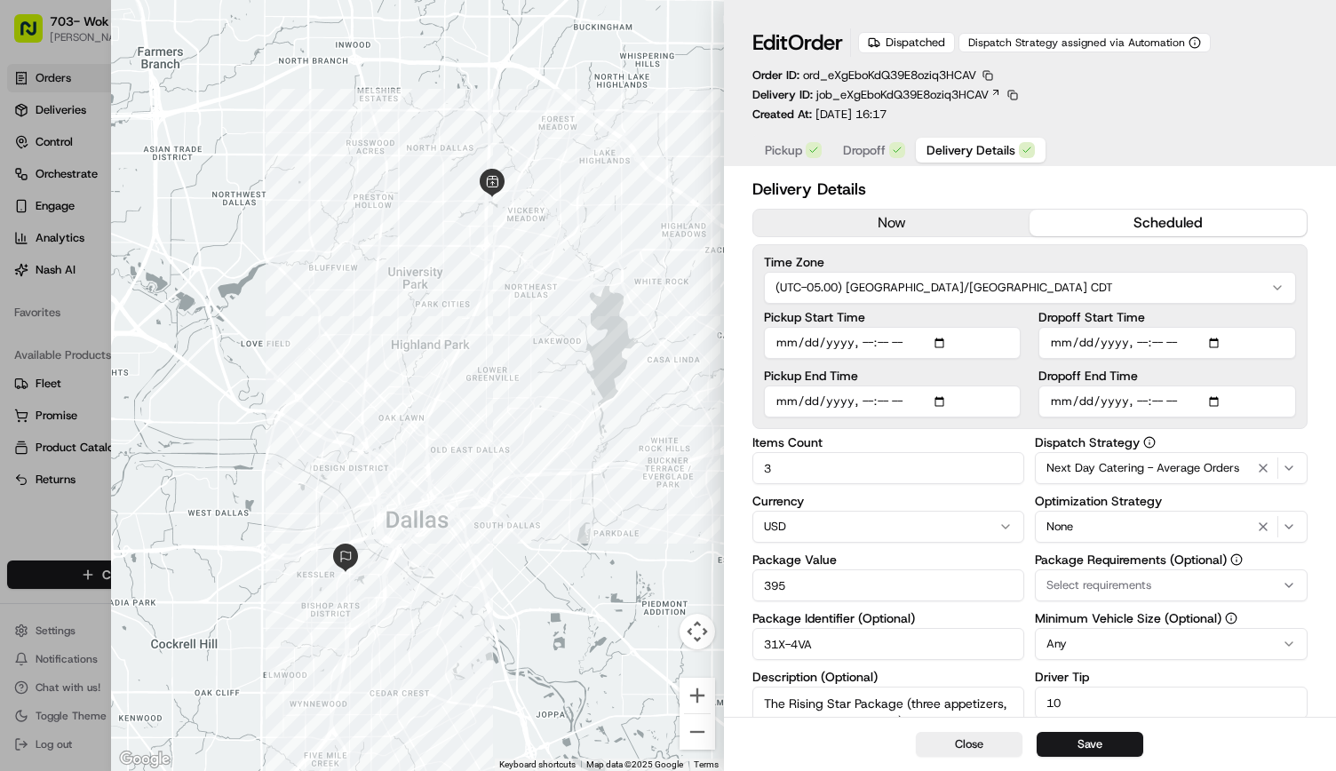
type input "2025-09-18T10:45"
click at [665, 405] on input "Pickup End Time" at bounding box center [893, 402] width 258 height 32
click at [665, 340] on input "Pickup Start Time" at bounding box center [893, 343] width 258 height 32
click at [665, 739] on button "Save" at bounding box center [1090, 744] width 107 height 25
type input "1"
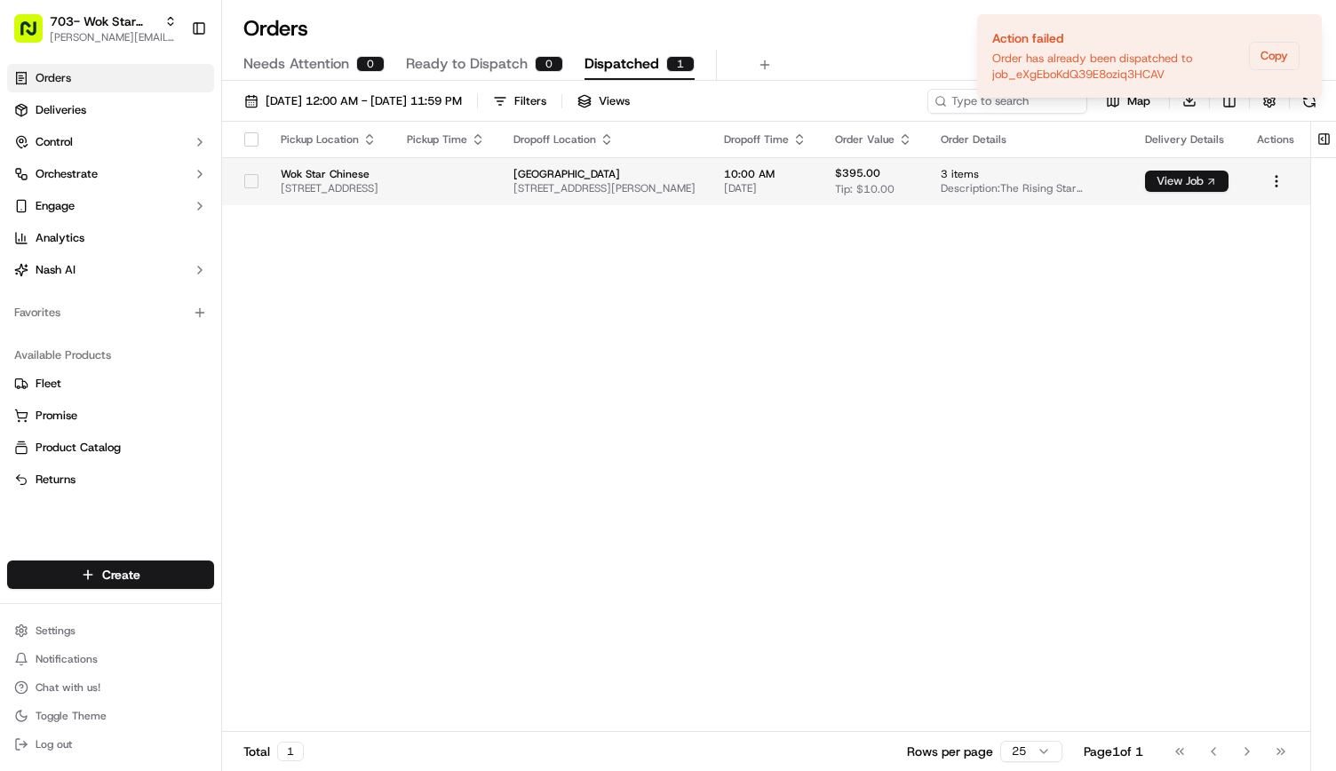
click at [665, 175] on button "View Job" at bounding box center [1187, 181] width 84 height 21
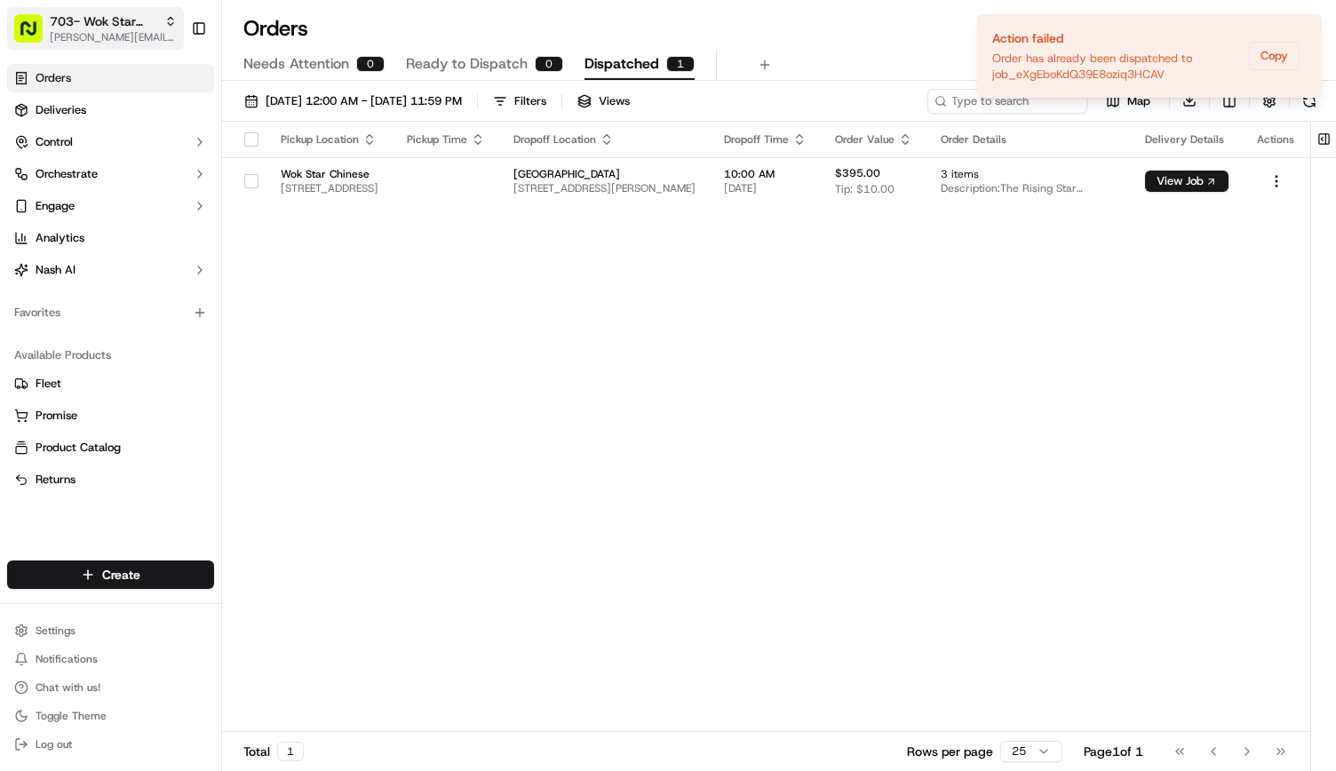
click at [133, 22] on span "703- Wok Star Chinese" at bounding box center [104, 21] width 108 height 18
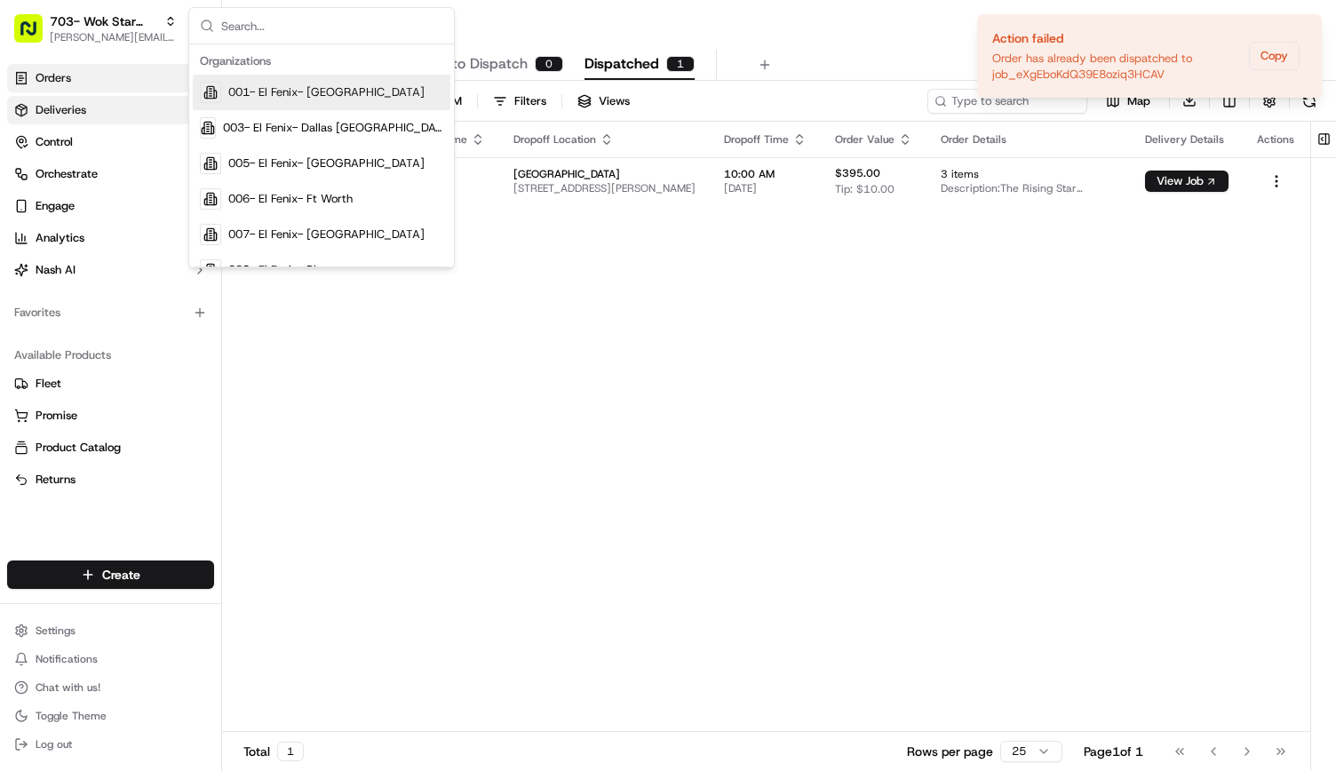
click at [105, 109] on link "Deliveries" at bounding box center [110, 110] width 207 height 28
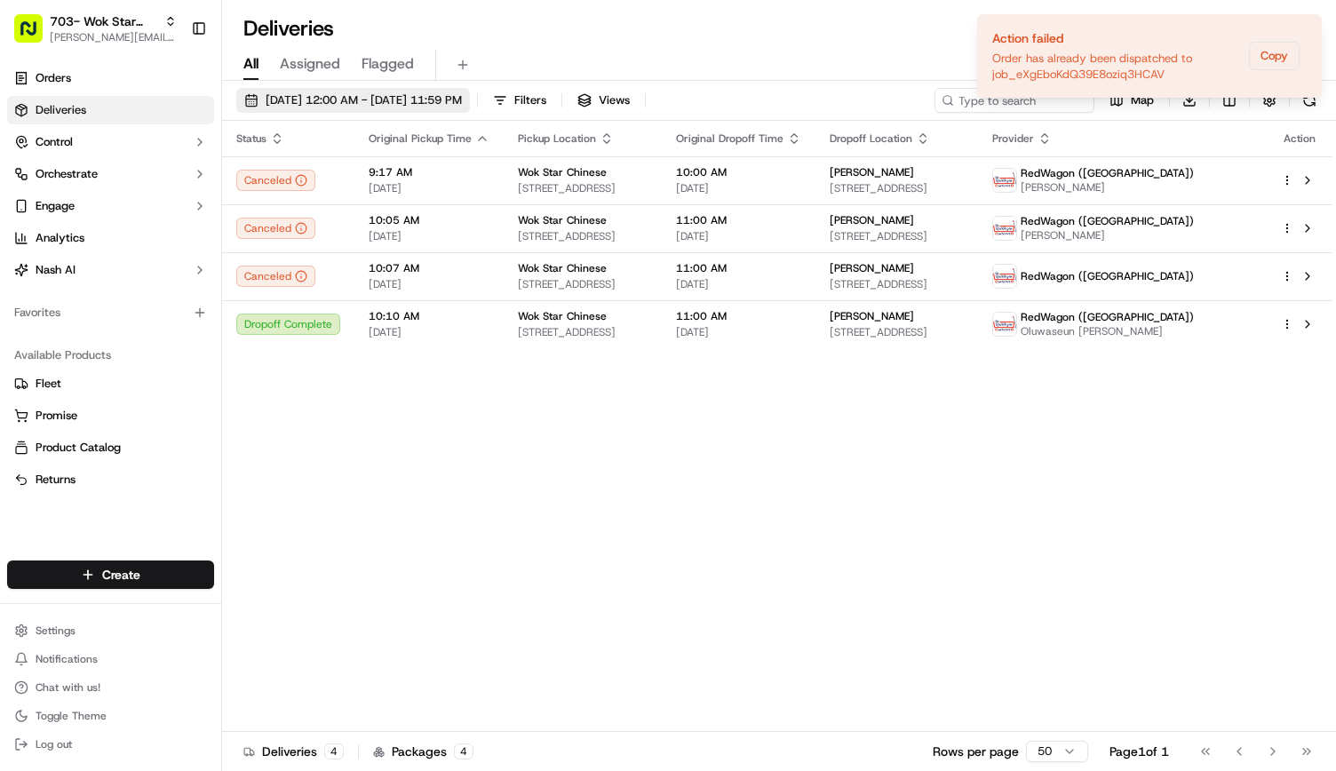
click at [462, 100] on span "[DATE] 12:00 AM - [DATE] 11:59 PM" at bounding box center [364, 100] width 196 height 16
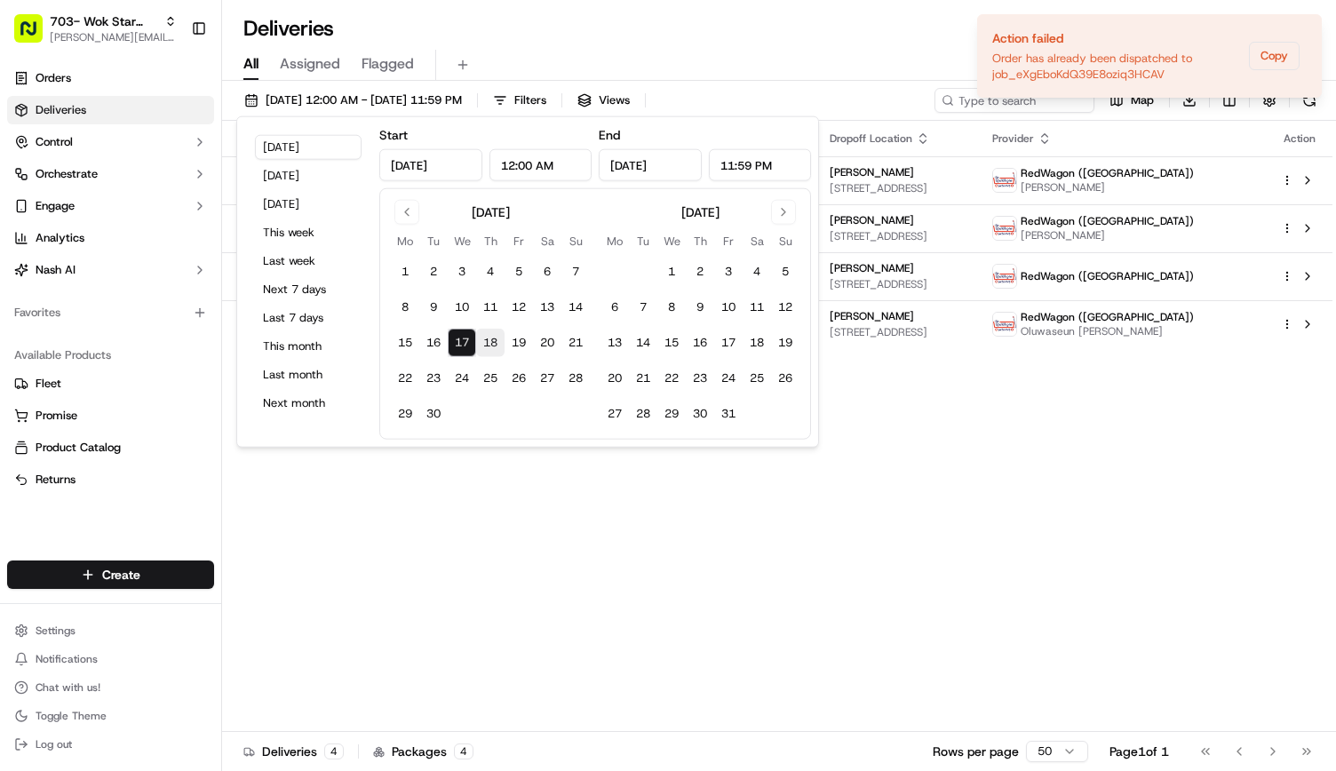
click at [492, 339] on button "18" at bounding box center [490, 343] width 28 height 28
type input "[DATE]"
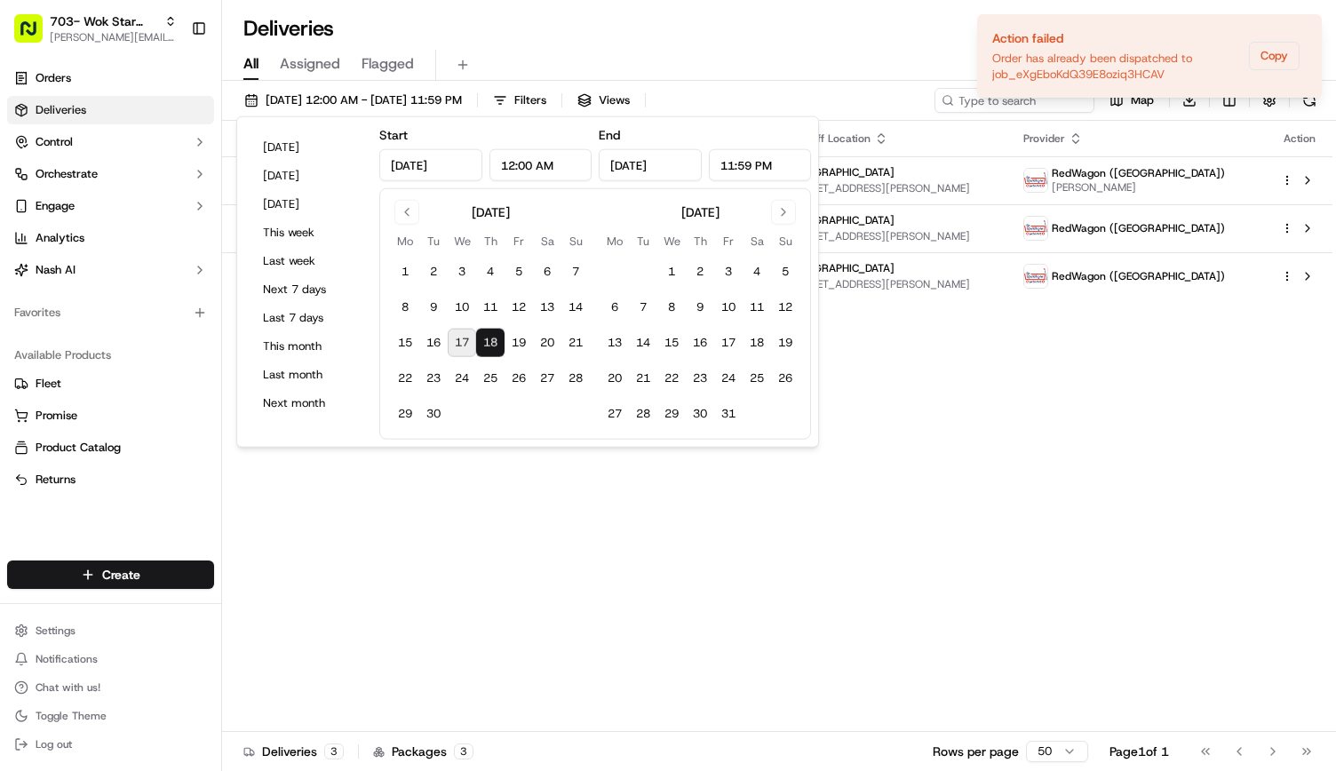
click at [665, 49] on div "All Assigned Flagged" at bounding box center [779, 62] width 1114 height 38
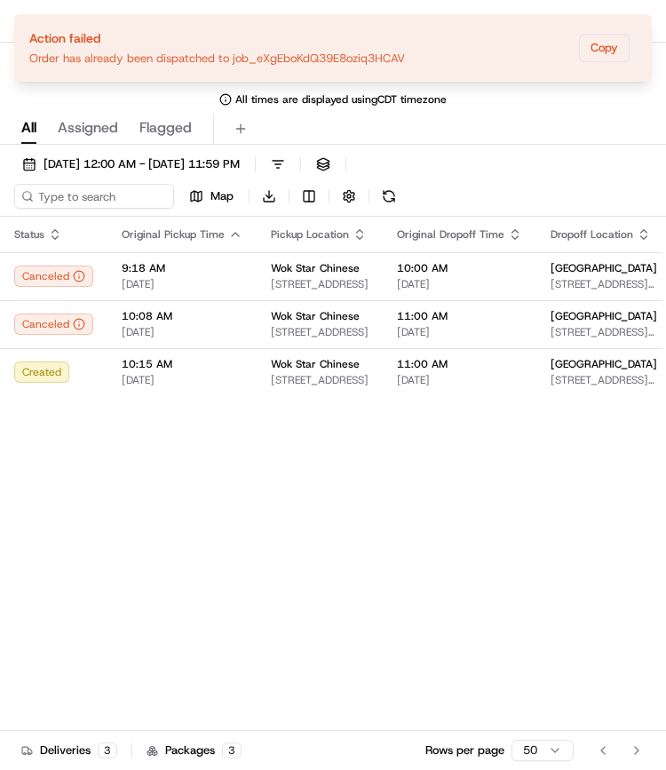
click at [82, 85] on ol "Action failed Order has already been dispatched to job_eXgEboKdQ39E8oziq3HCAV C…" at bounding box center [333, 48] width 666 height 96
click at [642, 35] on icon "Notifications (F8)" at bounding box center [637, 29] width 14 height 14
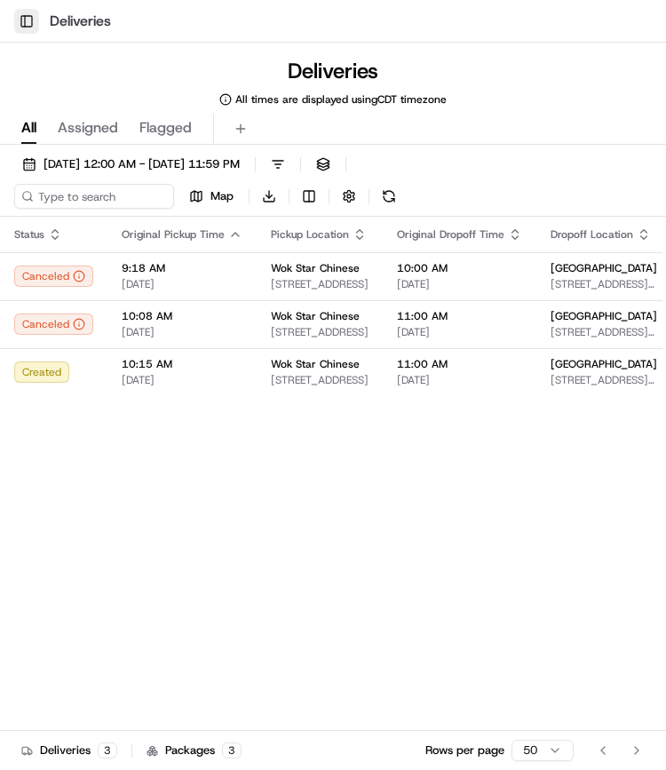
click at [27, 17] on button "Toggle Sidebar" at bounding box center [26, 21] width 25 height 25
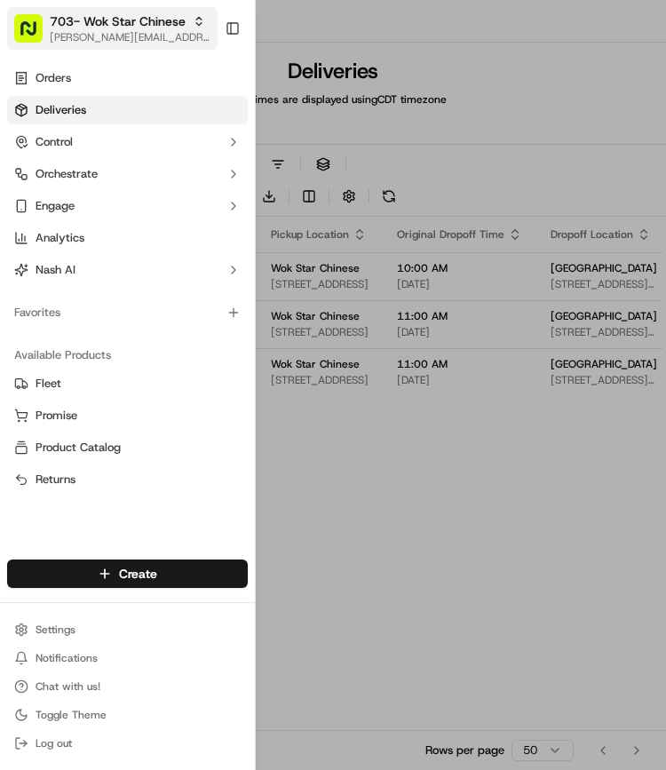
click at [103, 33] on span "[PERSON_NAME][EMAIL_ADDRESS][PERSON_NAME][DOMAIN_NAME]" at bounding box center [130, 37] width 161 height 14
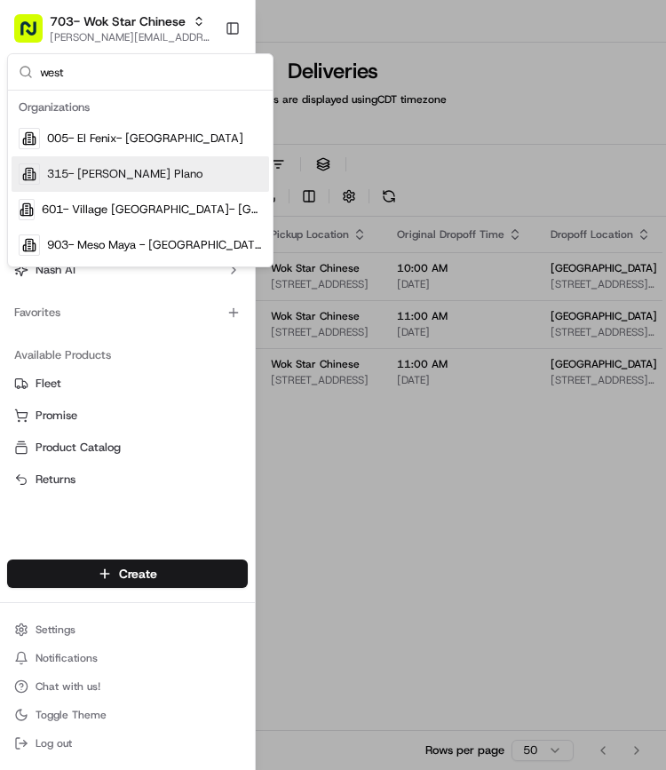
type input "west"
click at [113, 190] on div "315- [PERSON_NAME] Plano" at bounding box center [141, 174] width 258 height 36
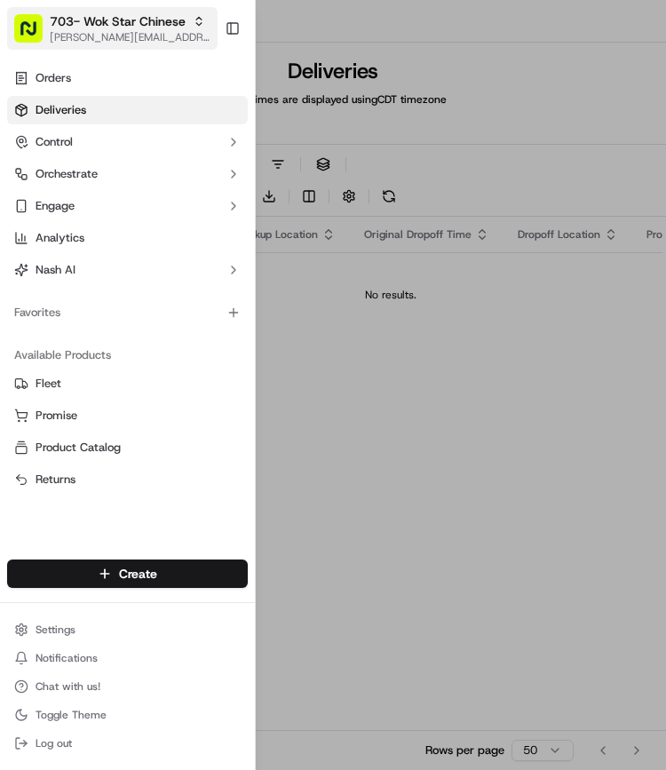
click at [89, 8] on button "703- Wok Star Chinese andrea.rojas@localfavorite.com" at bounding box center [112, 28] width 211 height 43
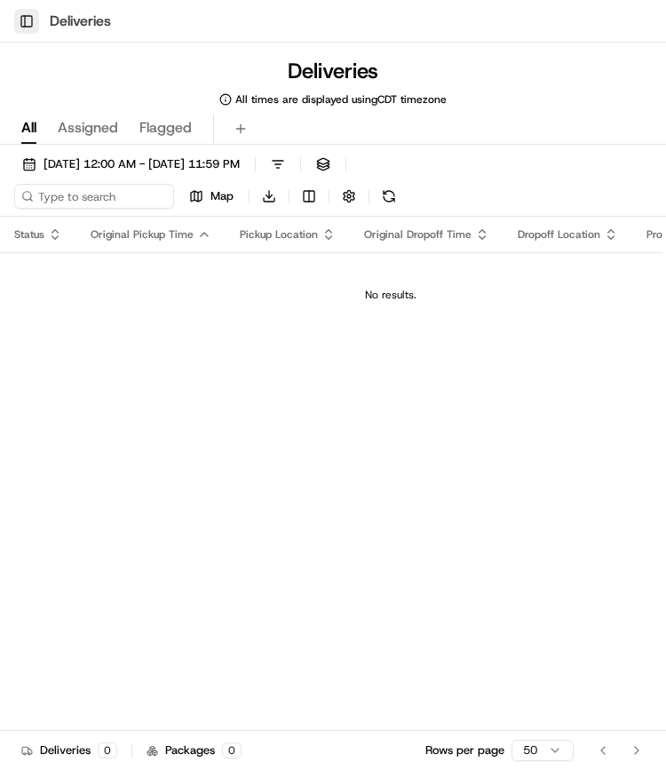
click at [33, 26] on button "Toggle Sidebar" at bounding box center [26, 21] width 25 height 25
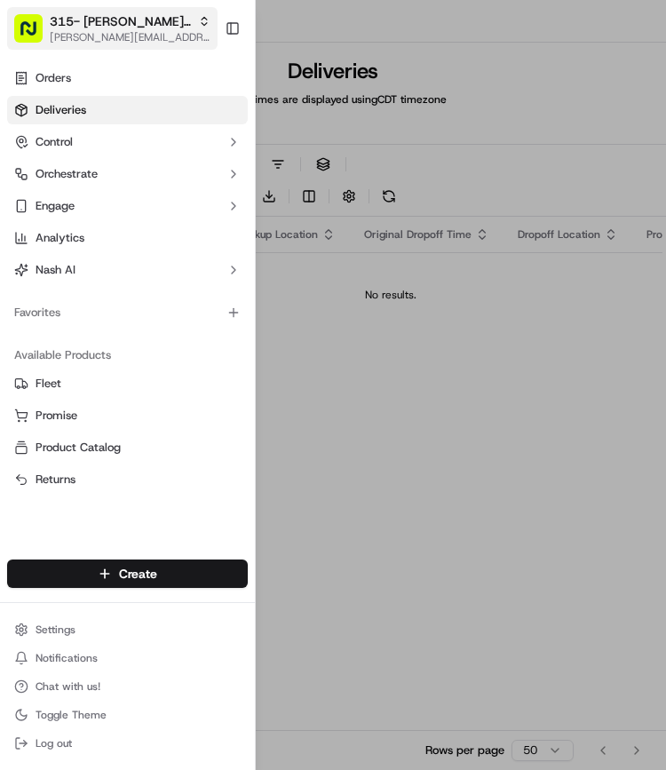
click at [87, 36] on span "[PERSON_NAME][EMAIL_ADDRESS][PERSON_NAME][DOMAIN_NAME]" at bounding box center [130, 37] width 161 height 14
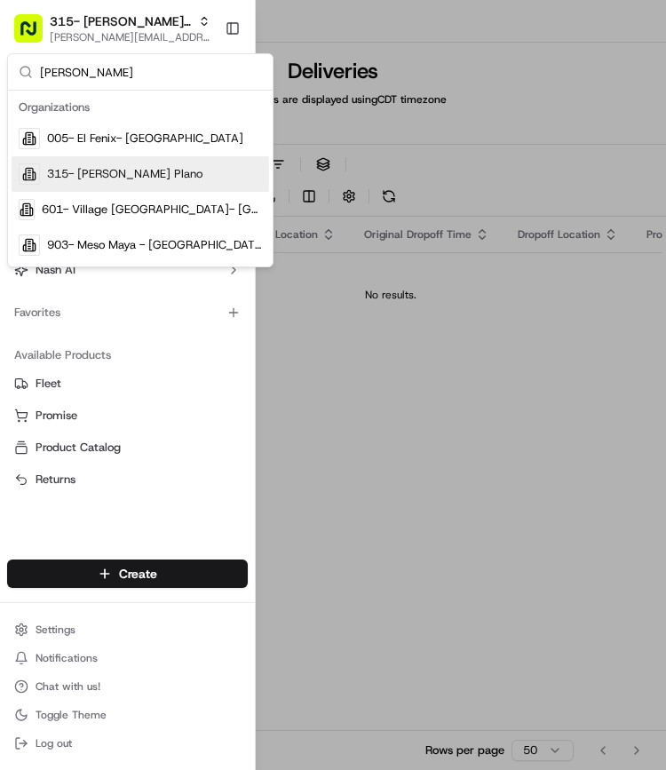
type input "wes"
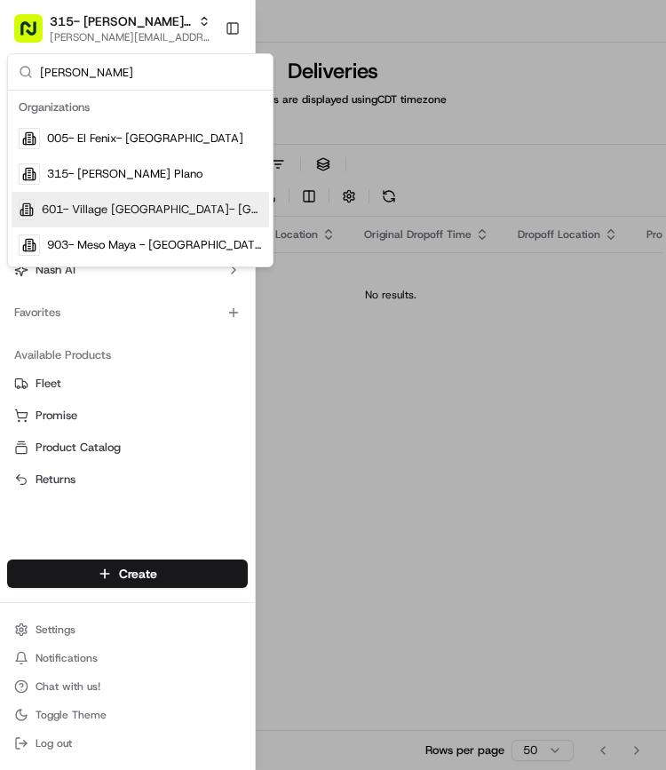
click at [102, 204] on span "601- Village [GEOGRAPHIC_DATA]- [GEOGRAPHIC_DATA]" at bounding box center [152, 210] width 220 height 16
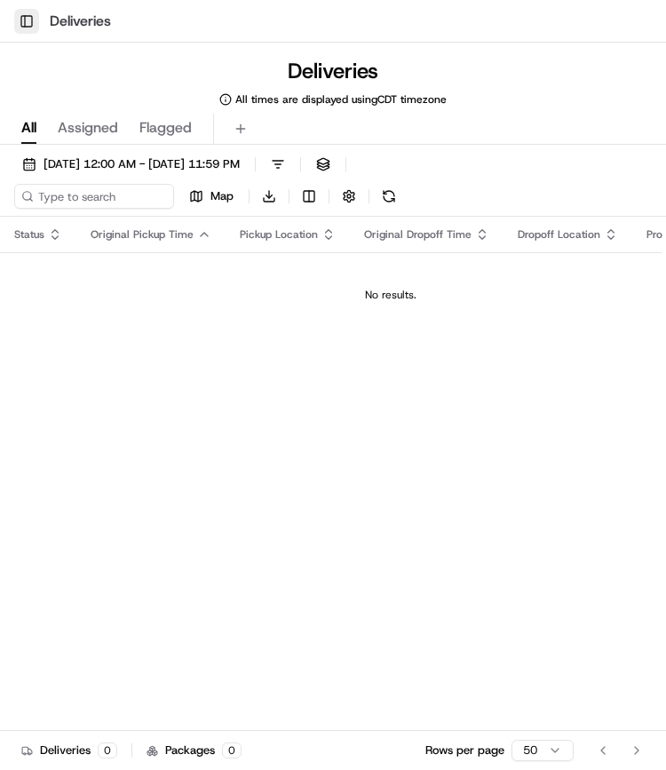
click at [23, 15] on button "Toggle Sidebar" at bounding box center [26, 21] width 25 height 25
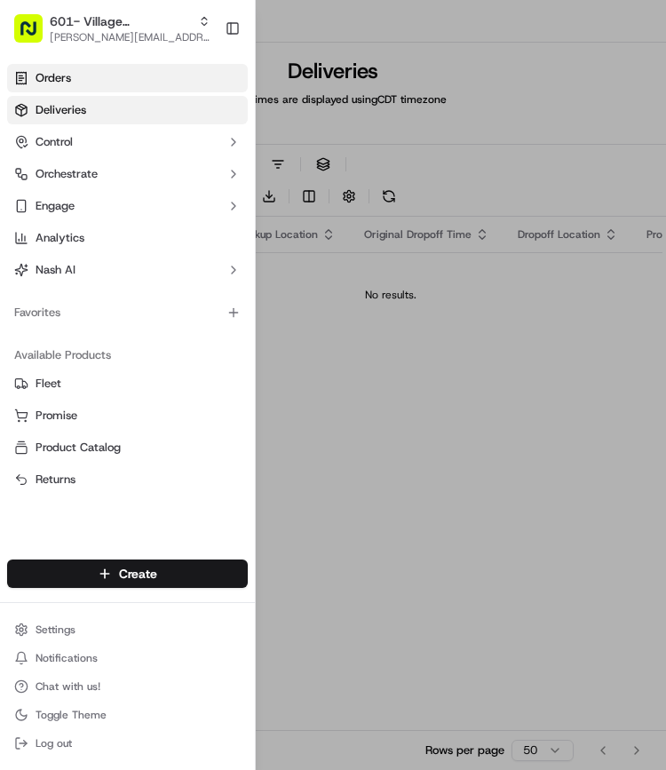
click at [62, 86] on link "Orders" at bounding box center [127, 78] width 241 height 28
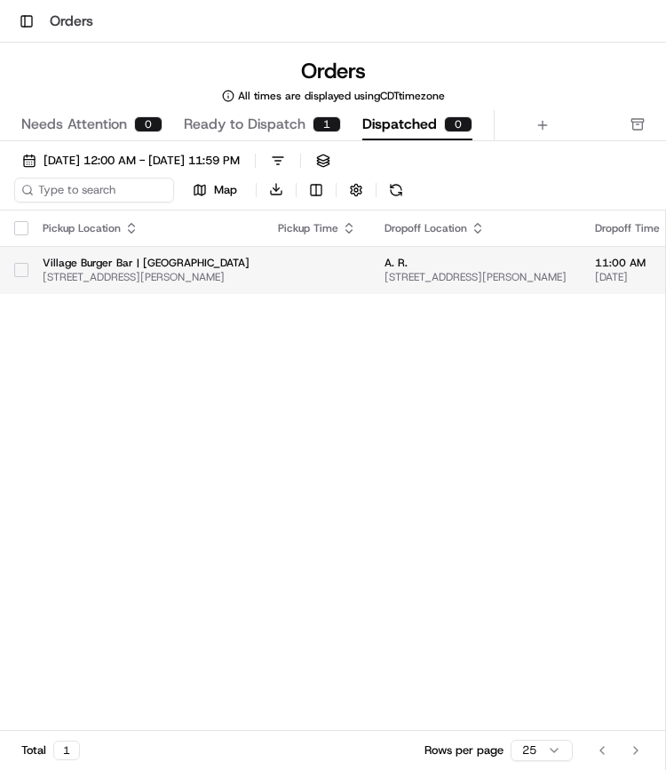
click at [23, 267] on button "button" at bounding box center [21, 270] width 14 height 14
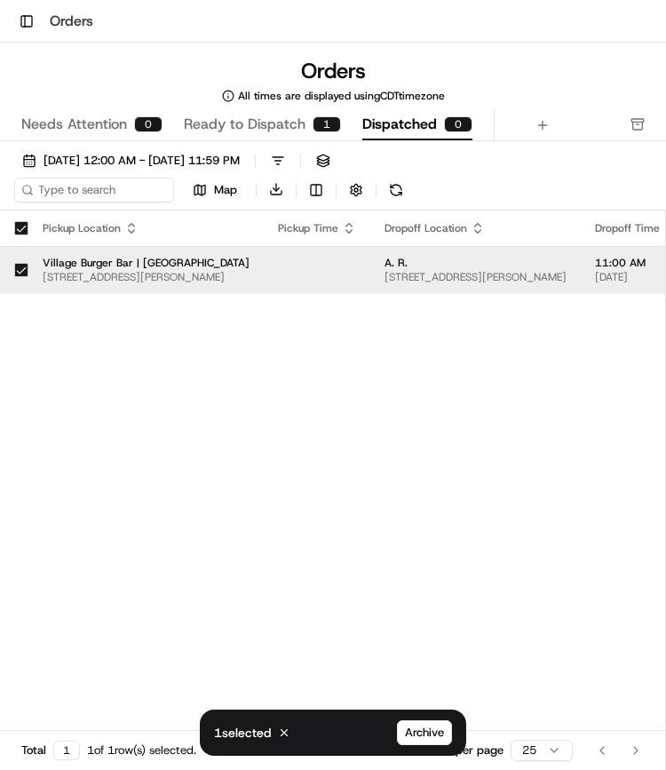
click at [291, 580] on div "Pickup Location Pickup Time Dropoff Location Dropoff Time Order Value Order Det…" at bounding box center [622, 516] width 1245 height 610
click at [203, 441] on div "Pickup Location Pickup Time Dropoff Location Dropoff Time Order Value Order Det…" at bounding box center [622, 516] width 1245 height 610
click at [151, 424] on div "Pickup Location Pickup Time Dropoff Location Dropoff Time Order Value Order Det…" at bounding box center [622, 516] width 1245 height 610
click at [28, 270] on td "Village Burger Bar | West Village 3699 McKinney Ave, Dallas, TX 75204, USA" at bounding box center [145, 270] width 235 height 48
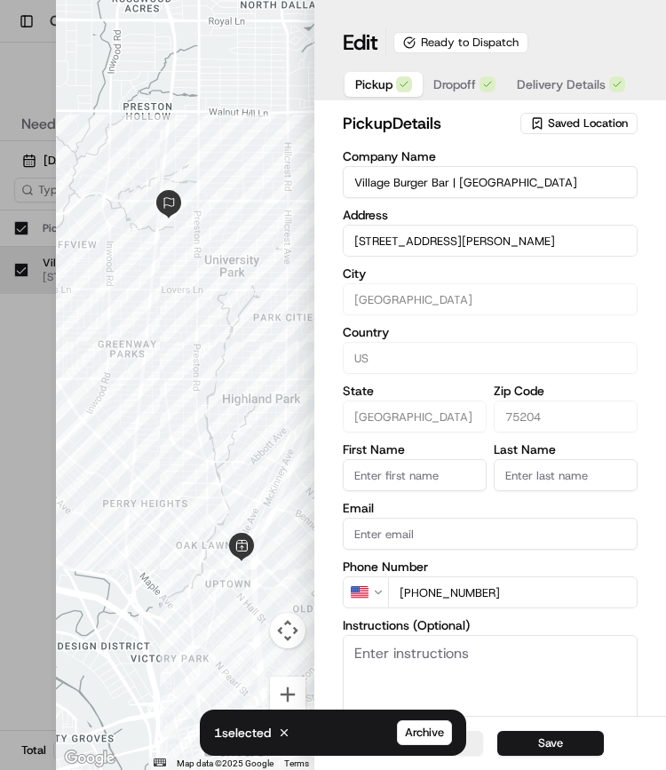
click at [21, 68] on div at bounding box center [333, 385] width 666 height 770
type input "+1"
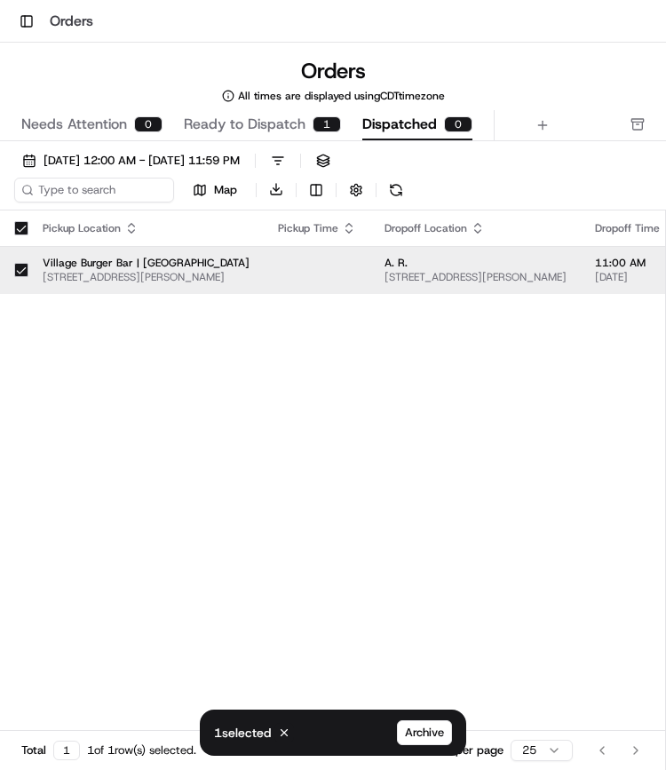
click at [153, 514] on div "Pickup Location Pickup Time Dropoff Location Dropoff Time Order Value Order Det…" at bounding box center [622, 516] width 1245 height 610
click at [30, 26] on button "Toggle Sidebar" at bounding box center [26, 21] width 25 height 25
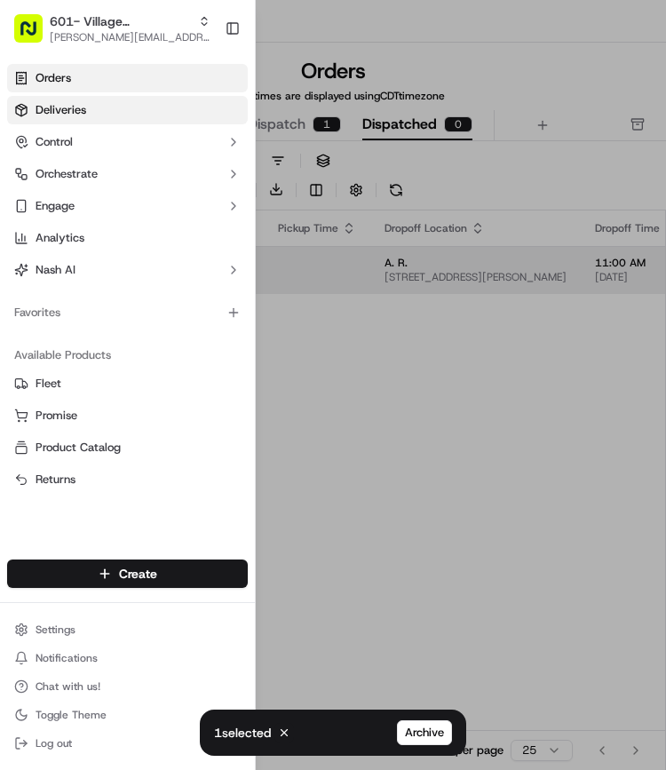
click at [84, 101] on link "Deliveries" at bounding box center [127, 110] width 241 height 28
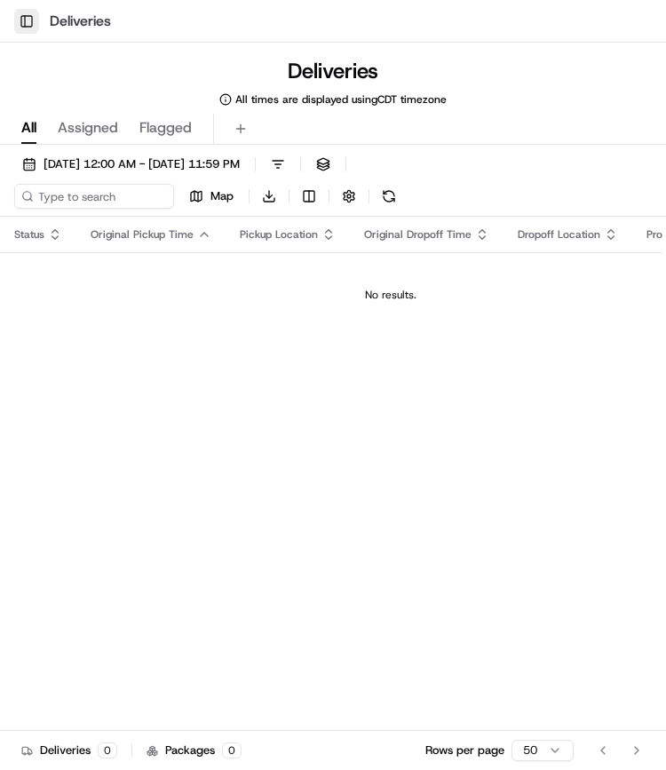
click at [20, 22] on button "Toggle Sidebar" at bounding box center [26, 21] width 25 height 25
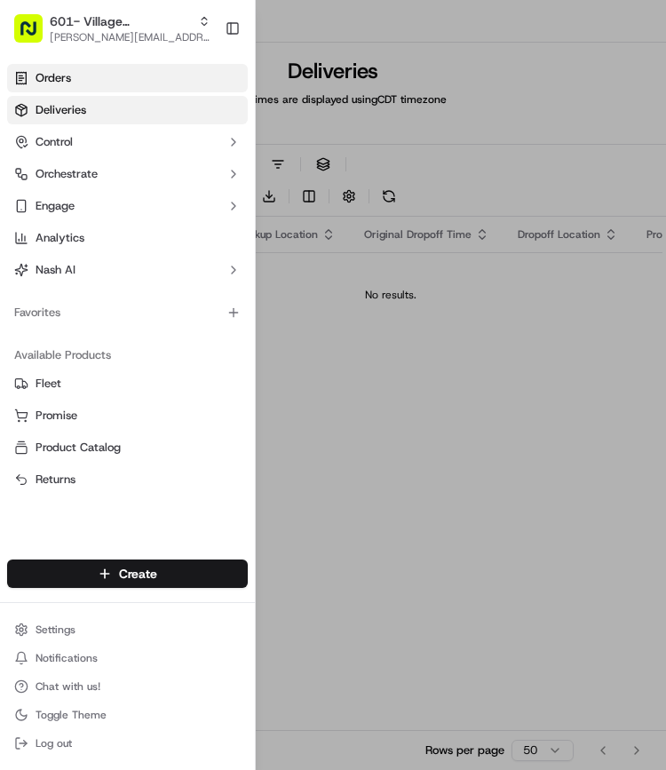
click at [48, 84] on span "Orders" at bounding box center [54, 78] width 36 height 16
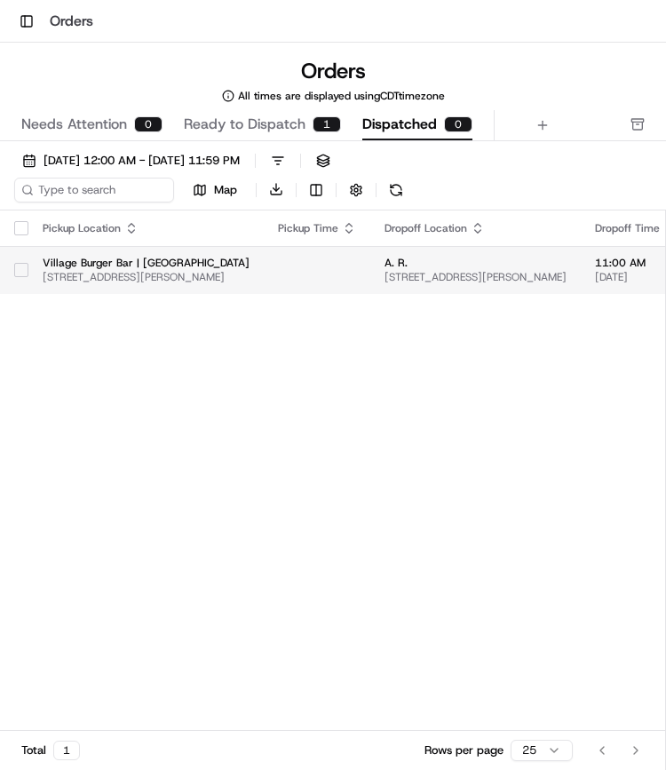
click at [20, 273] on button "button" at bounding box center [21, 270] width 14 height 14
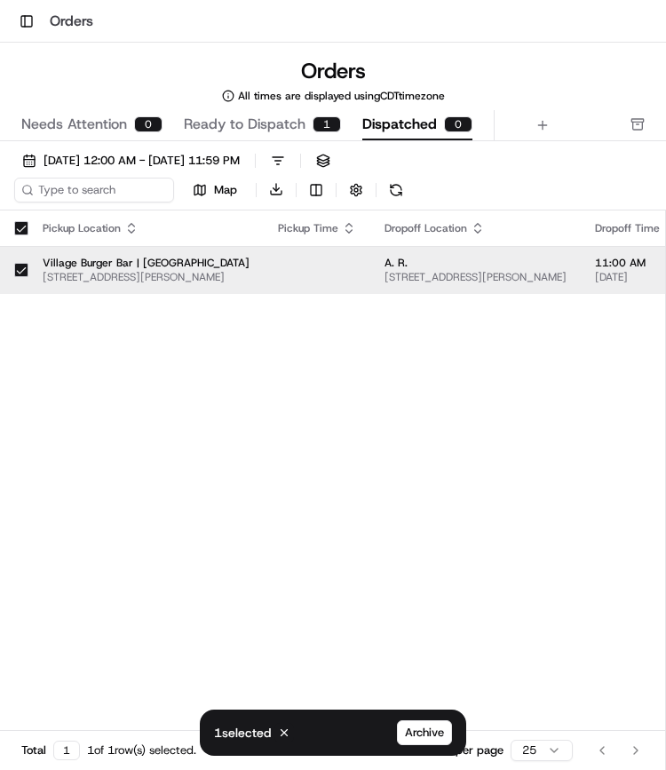
click at [267, 122] on span "Ready to Dispatch" at bounding box center [245, 124] width 122 height 21
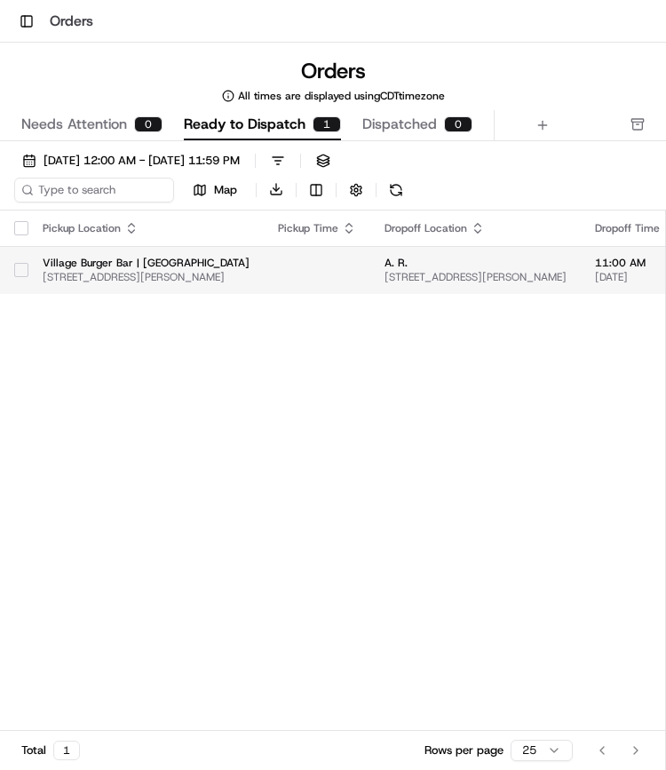
click at [25, 271] on button "button" at bounding box center [21, 270] width 14 height 14
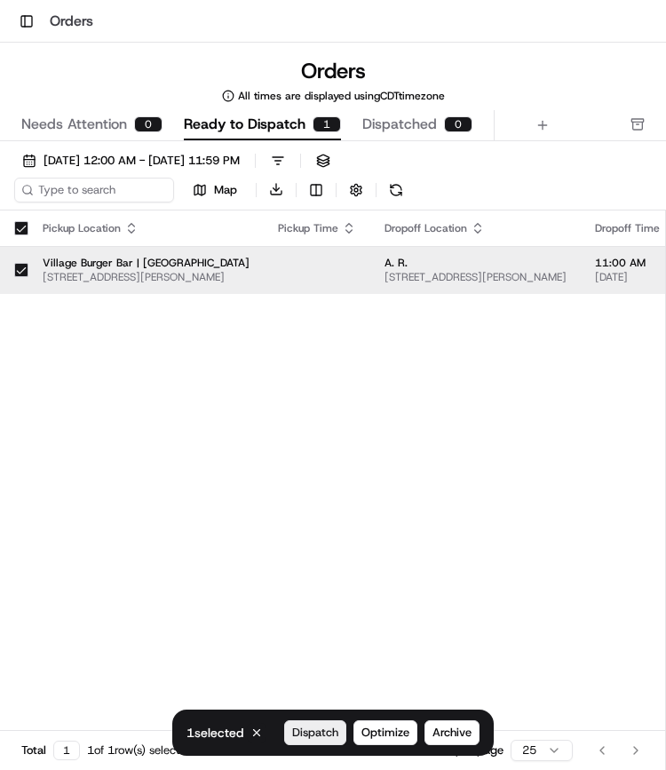
click at [310, 737] on span "Dispatch" at bounding box center [315, 733] width 46 height 16
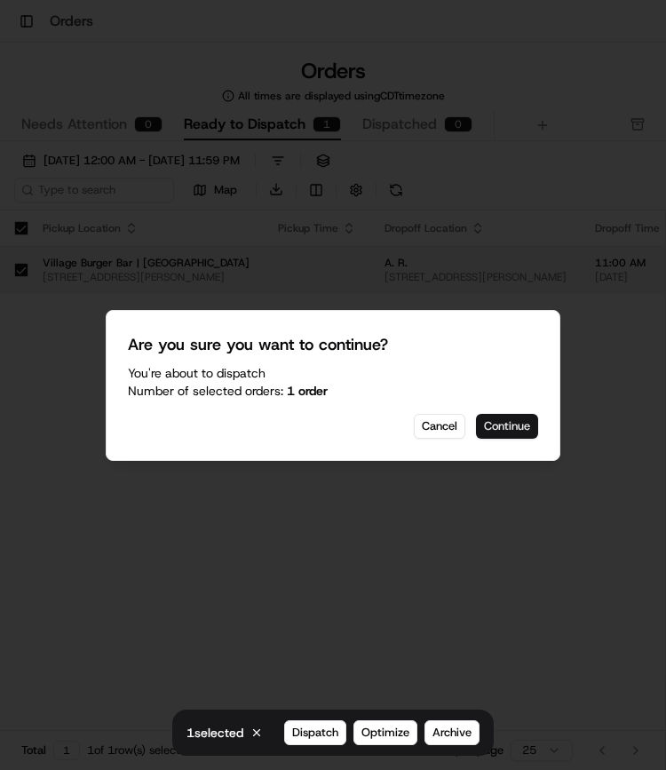
click at [509, 427] on button "Continue" at bounding box center [507, 426] width 62 height 25
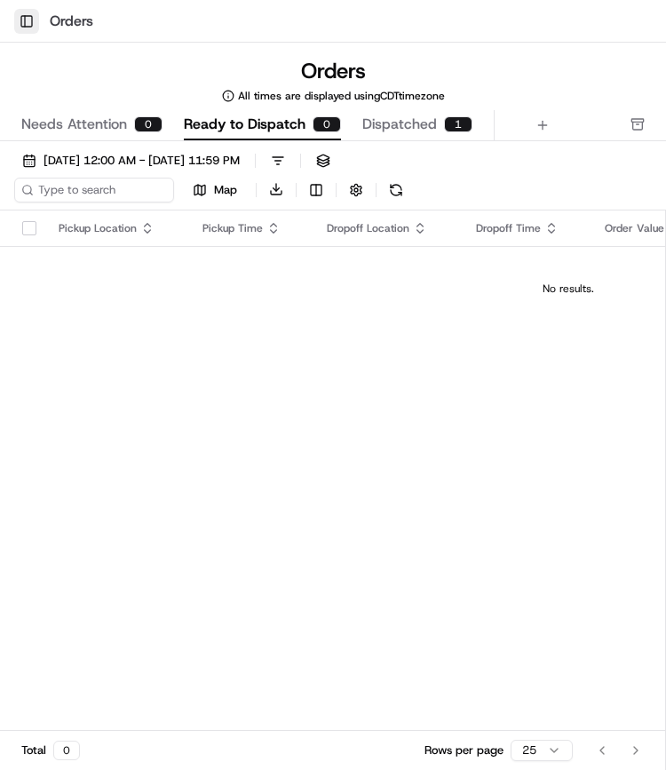
click at [18, 21] on button "Toggle Sidebar" at bounding box center [26, 21] width 25 height 25
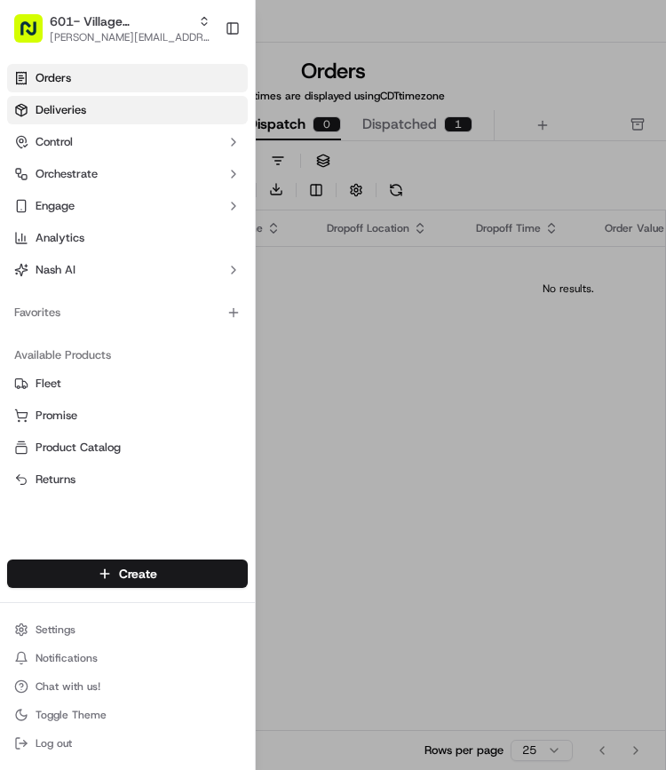
click at [68, 103] on span "Deliveries" at bounding box center [61, 110] width 51 height 16
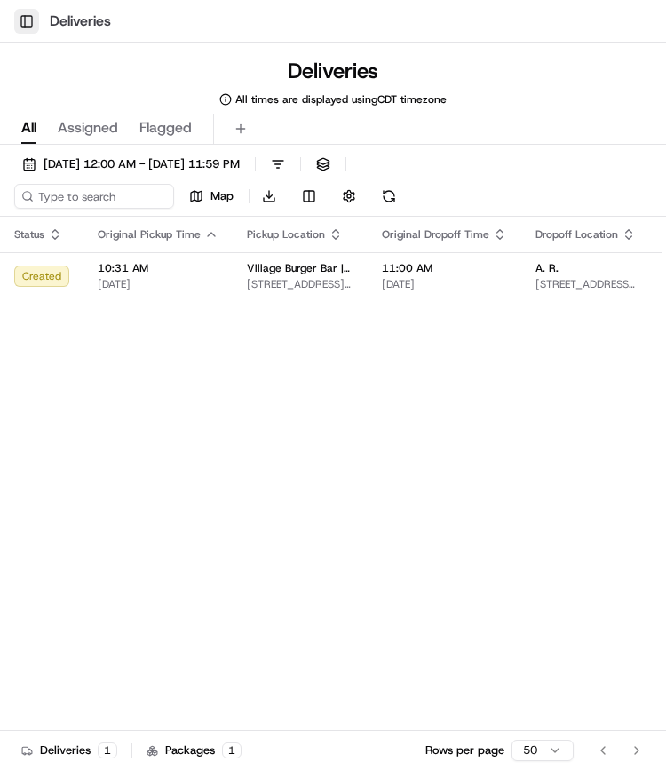
click at [34, 19] on button "Toggle Sidebar" at bounding box center [26, 21] width 25 height 25
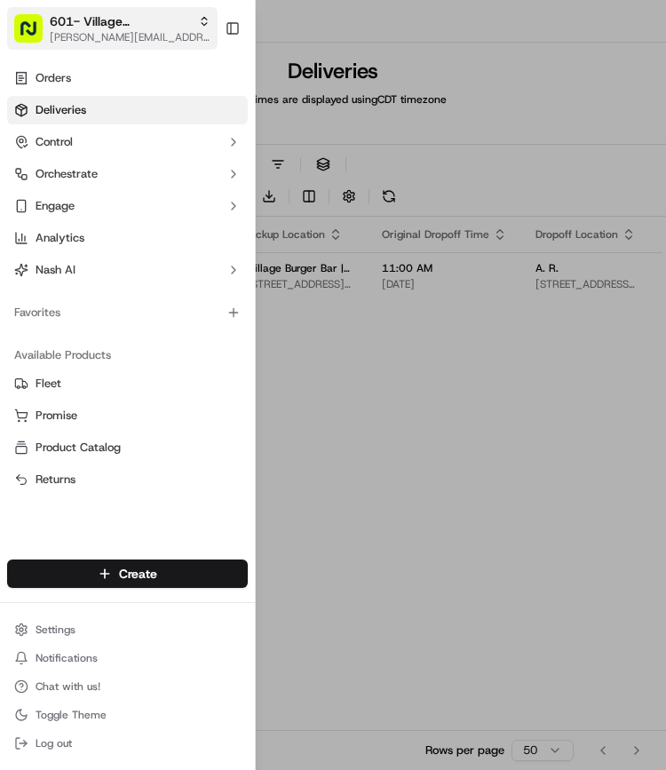
click at [75, 28] on span "601- Village [GEOGRAPHIC_DATA]- [GEOGRAPHIC_DATA]" at bounding box center [120, 21] width 141 height 18
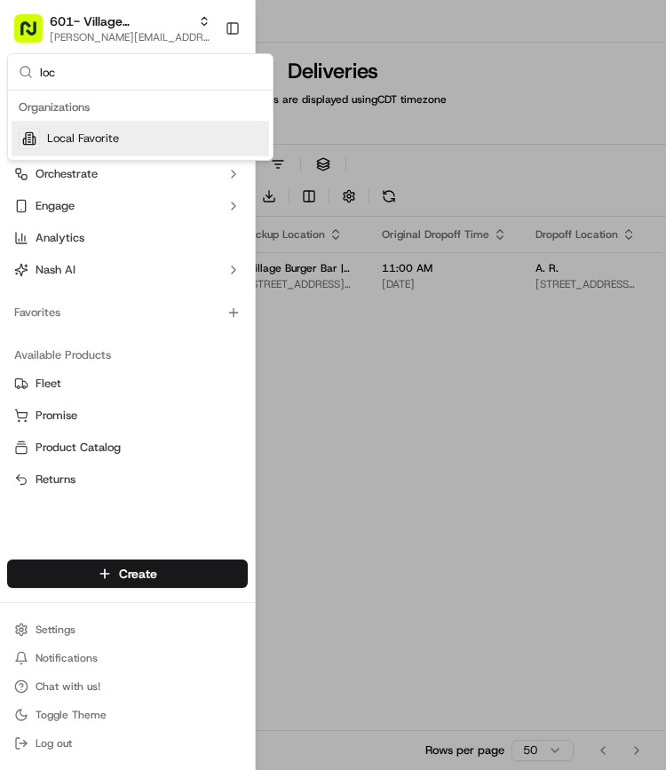
type input "loc"
click at [77, 135] on span "Local Favorite" at bounding box center [83, 139] width 72 height 16
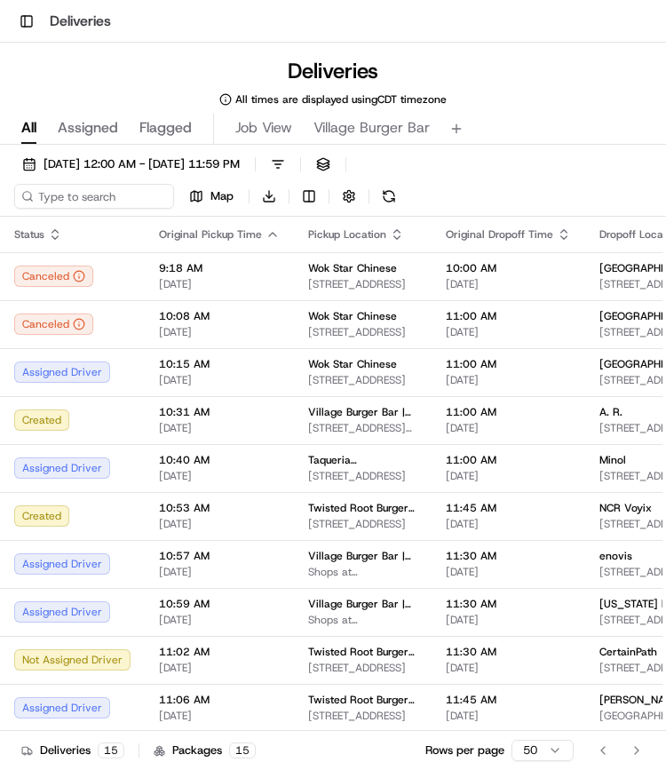
click at [263, 72] on div "Deliveries All times are displayed using CDT timezone" at bounding box center [333, 82] width 666 height 50
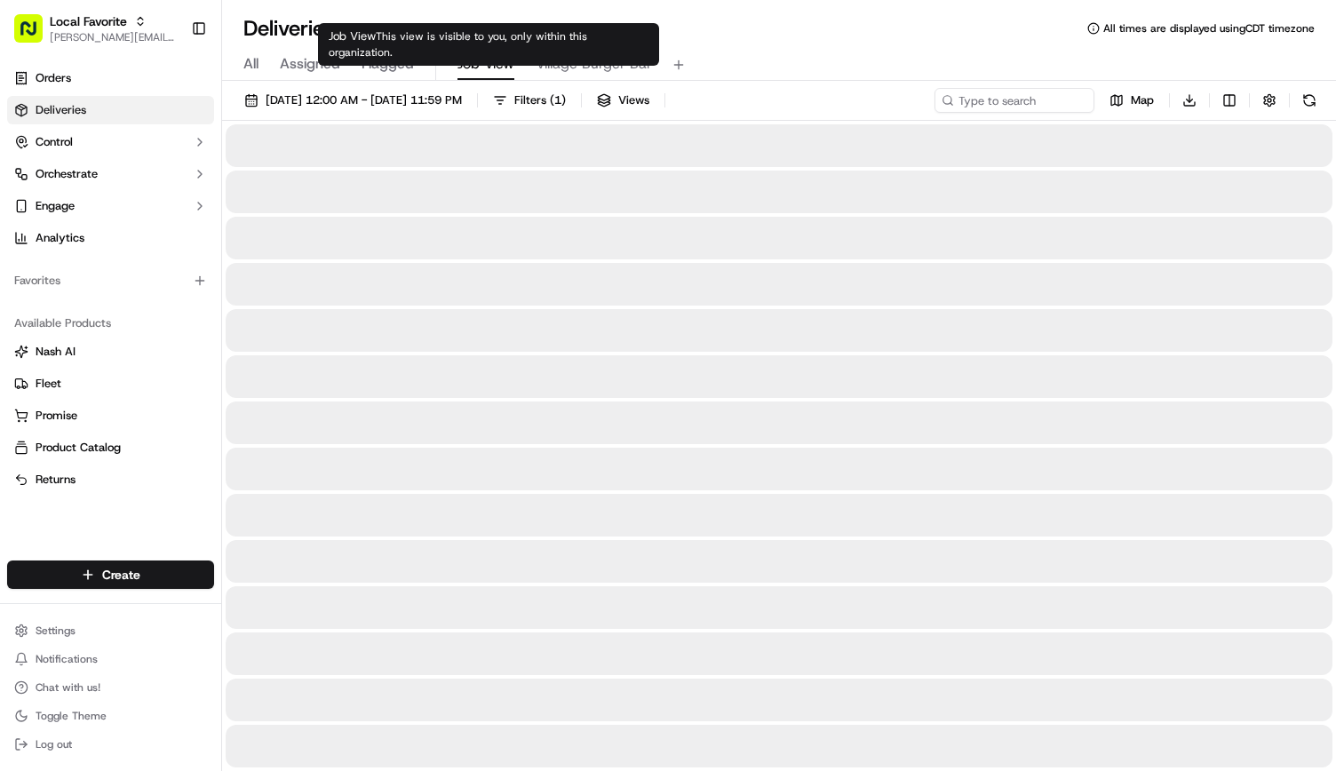
click at [466, 67] on span "Job View" at bounding box center [486, 63] width 57 height 21
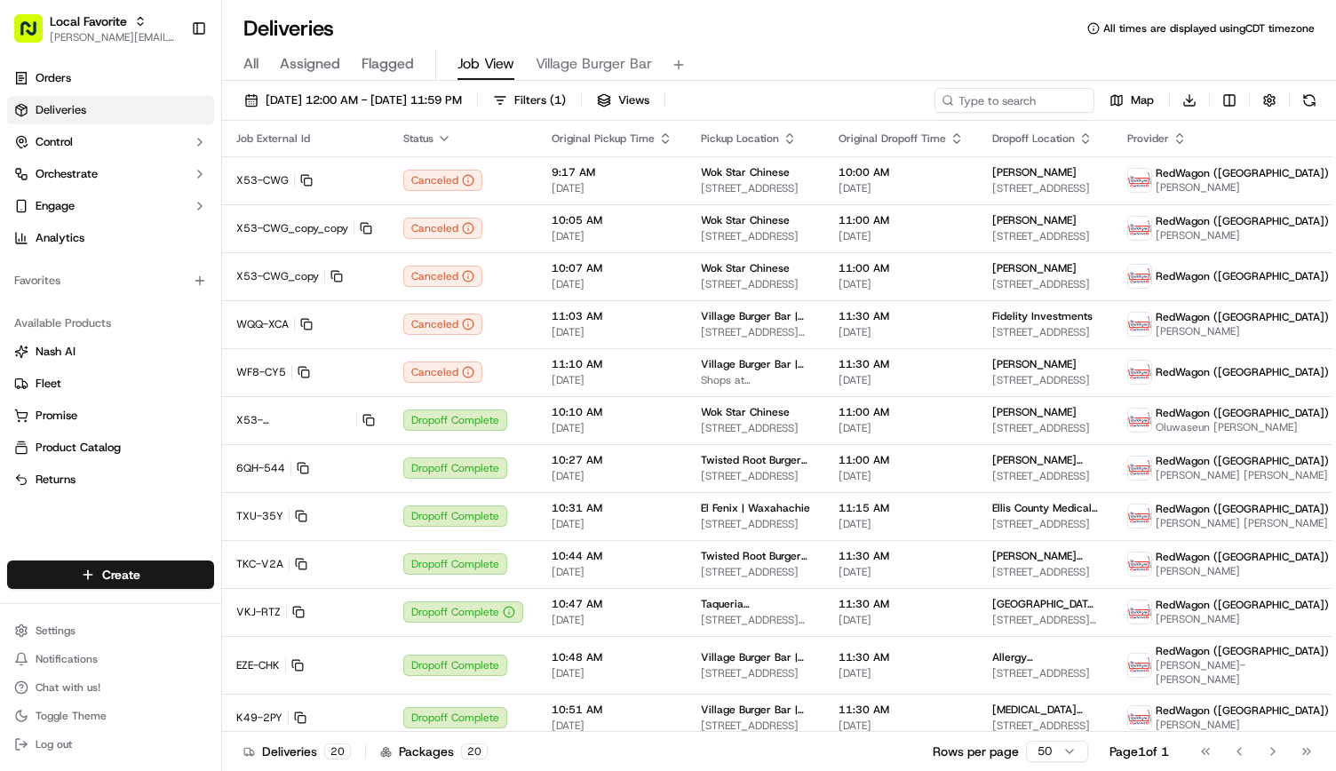
click at [448, 116] on div "09/17/2025 12:00 AM - 09/17/2025 11:59 PM Filters ( 1 ) Views Map Download" at bounding box center [779, 104] width 1114 height 33
click at [446, 107] on span "[DATE] 12:00 AM - [DATE] 11:59 PM" at bounding box center [364, 100] width 196 height 16
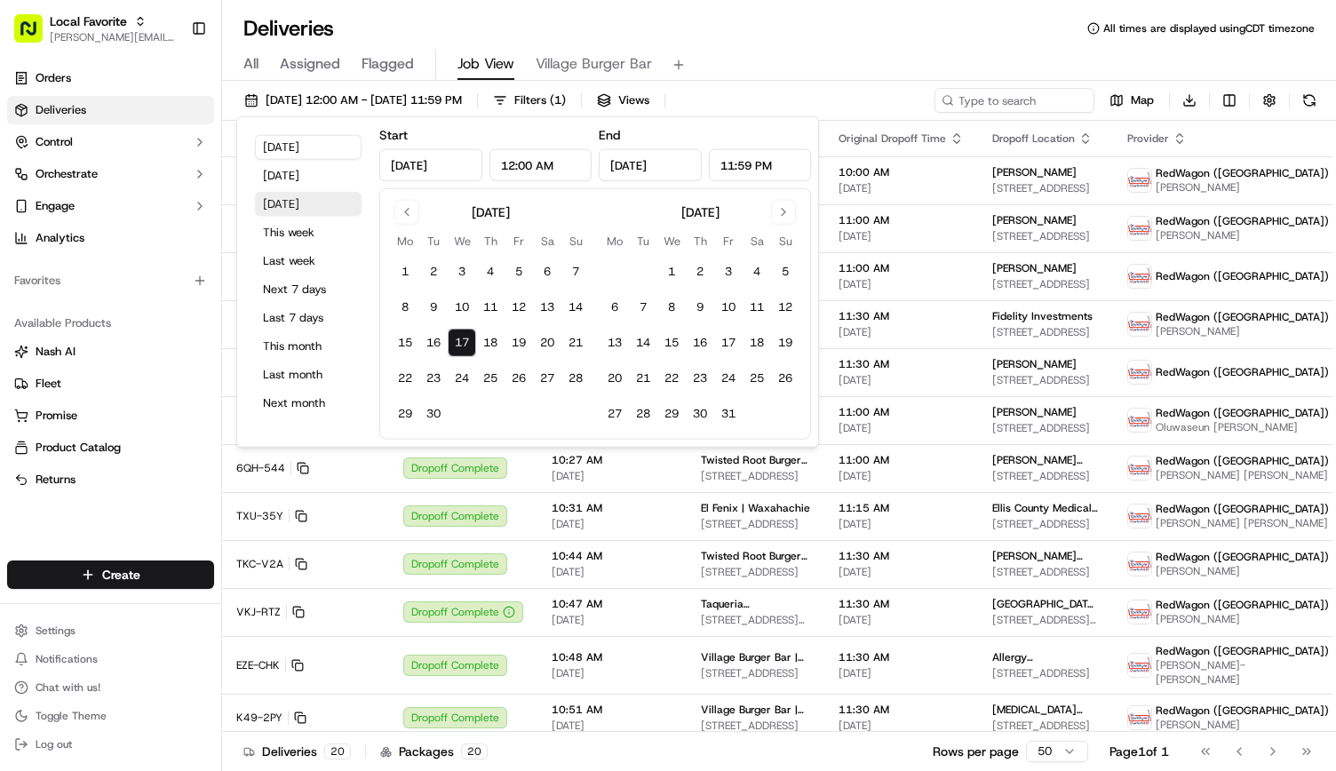
click at [316, 198] on button "Tomorrow" at bounding box center [308, 204] width 107 height 25
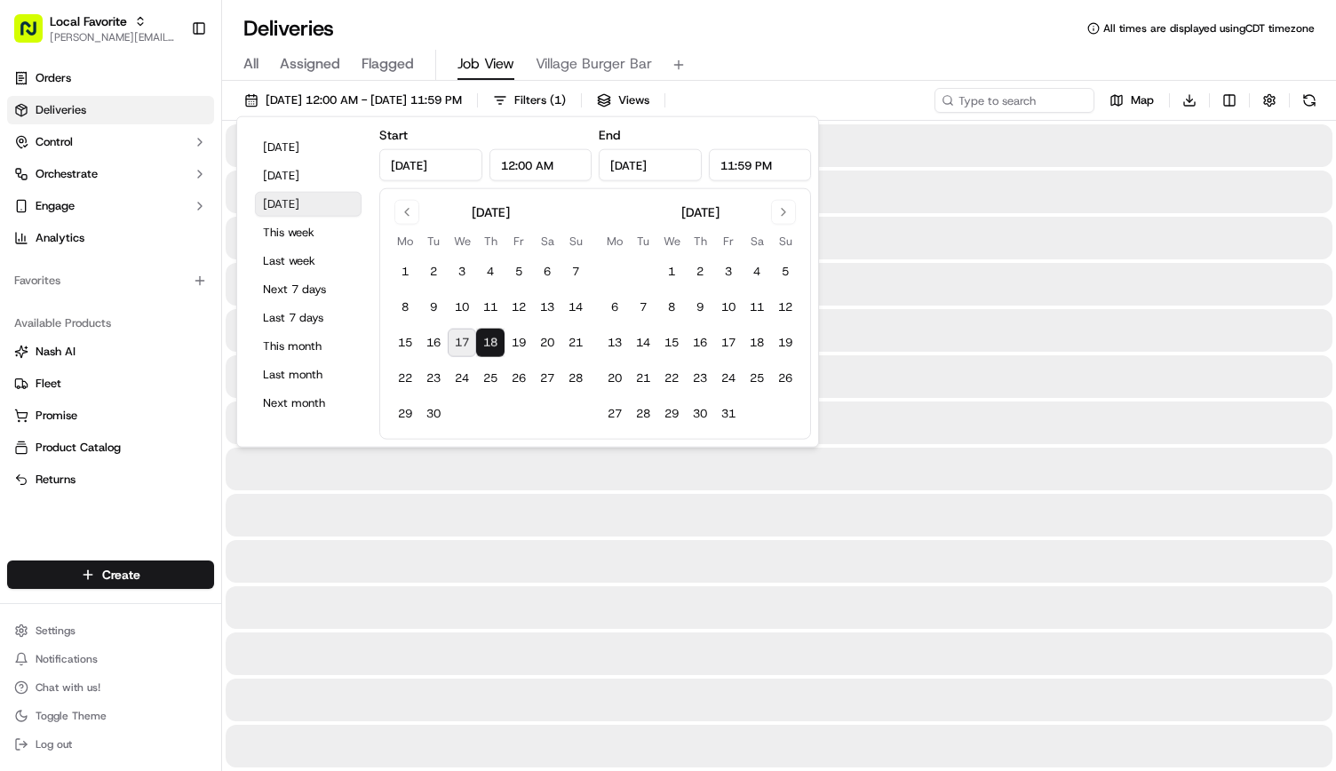
type input "[DATE]"
click at [553, 37] on div "Deliveries All times are displayed using CDT timezone" at bounding box center [779, 28] width 1114 height 28
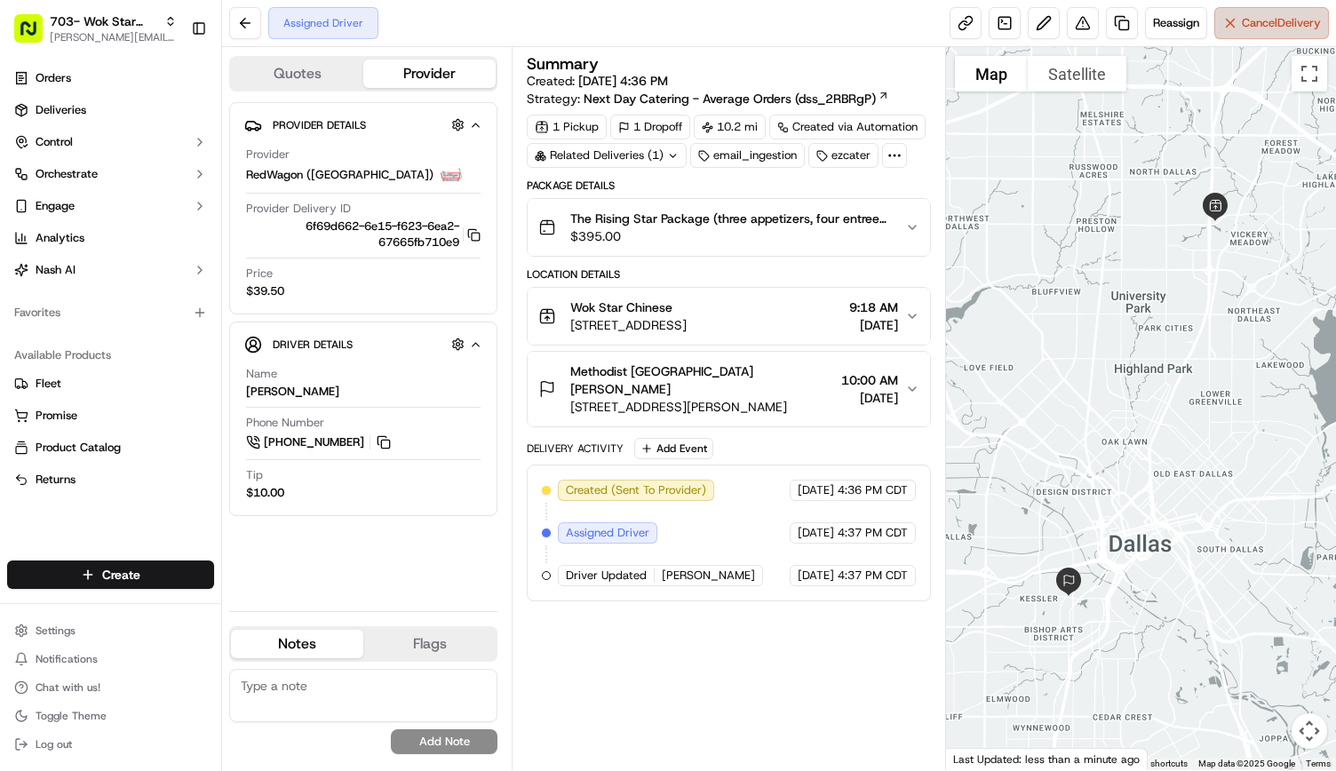
click at [1245, 20] on span "Cancel Delivery" at bounding box center [1281, 23] width 79 height 16
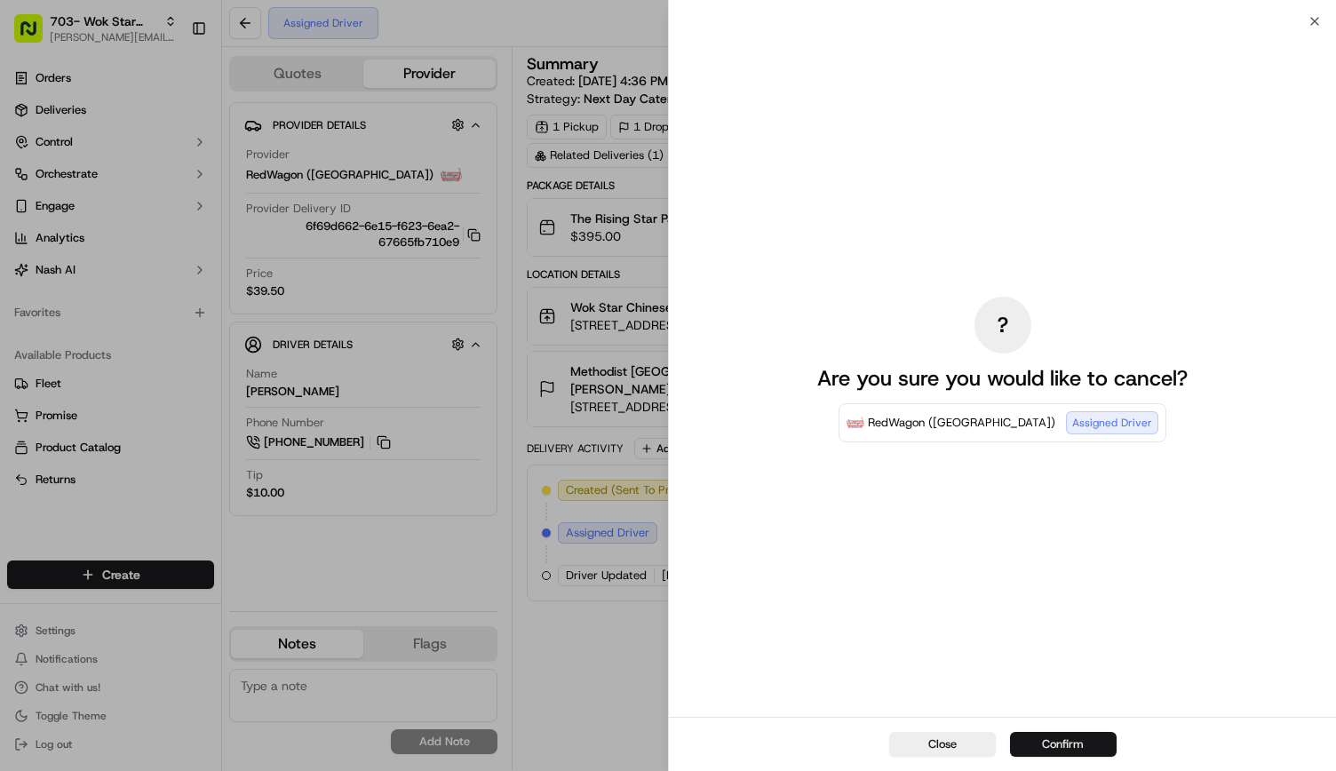
click at [1066, 740] on button "Confirm" at bounding box center [1063, 744] width 107 height 25
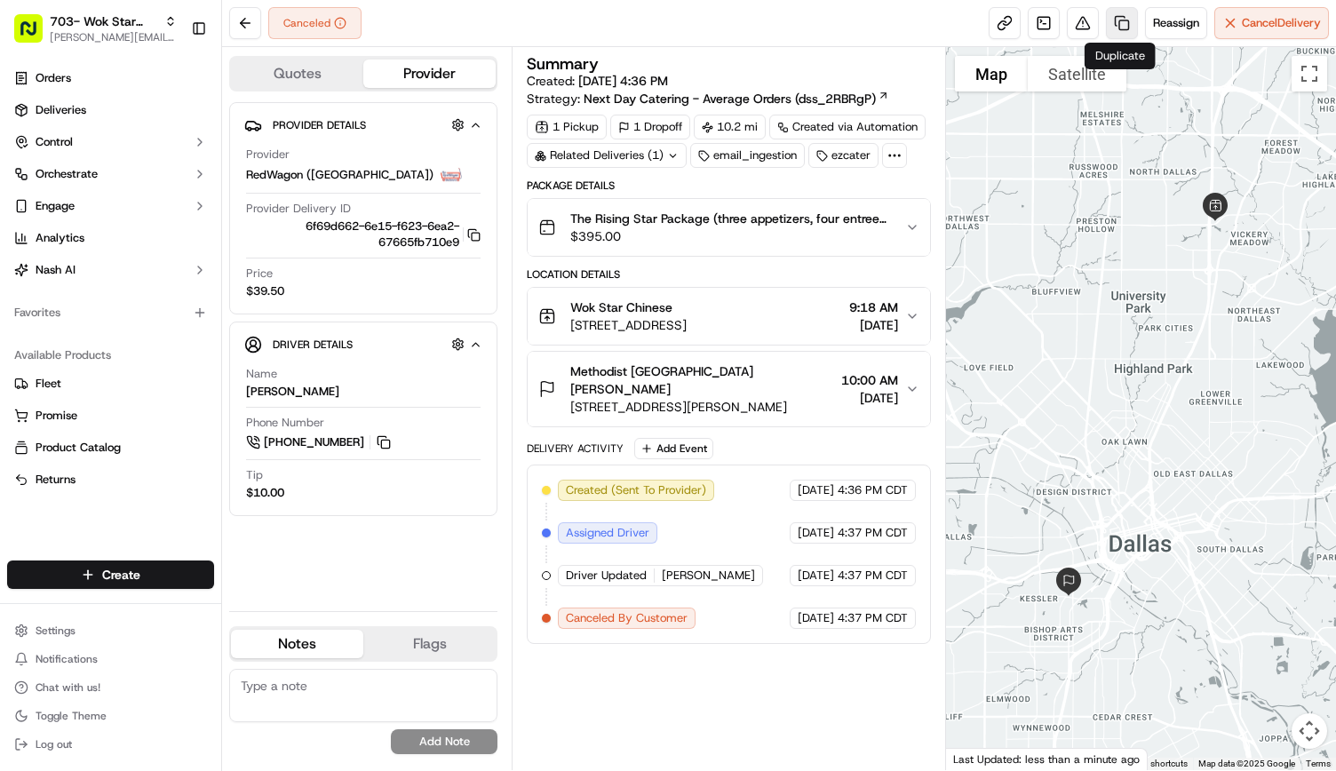
click at [1108, 27] on link at bounding box center [1122, 23] width 32 height 32
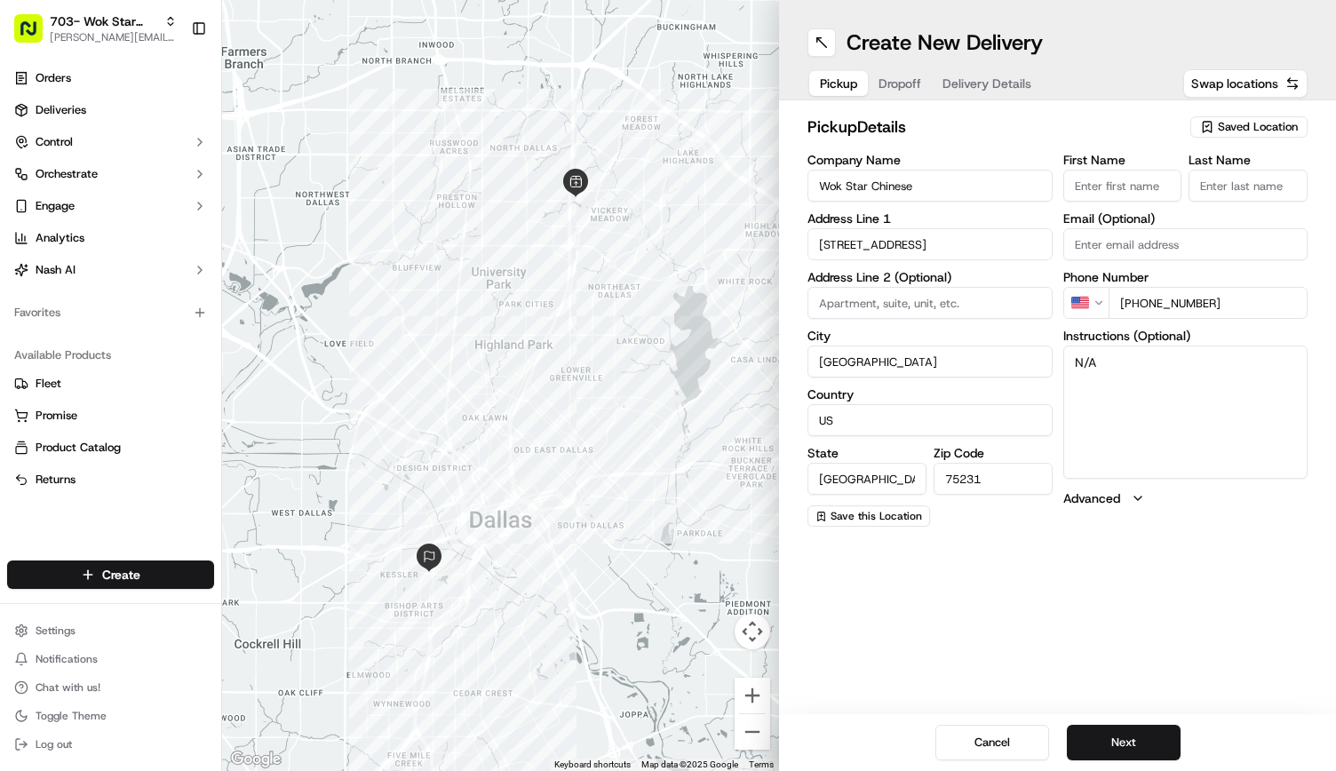
click at [995, 79] on span "Delivery Details" at bounding box center [987, 84] width 89 height 18
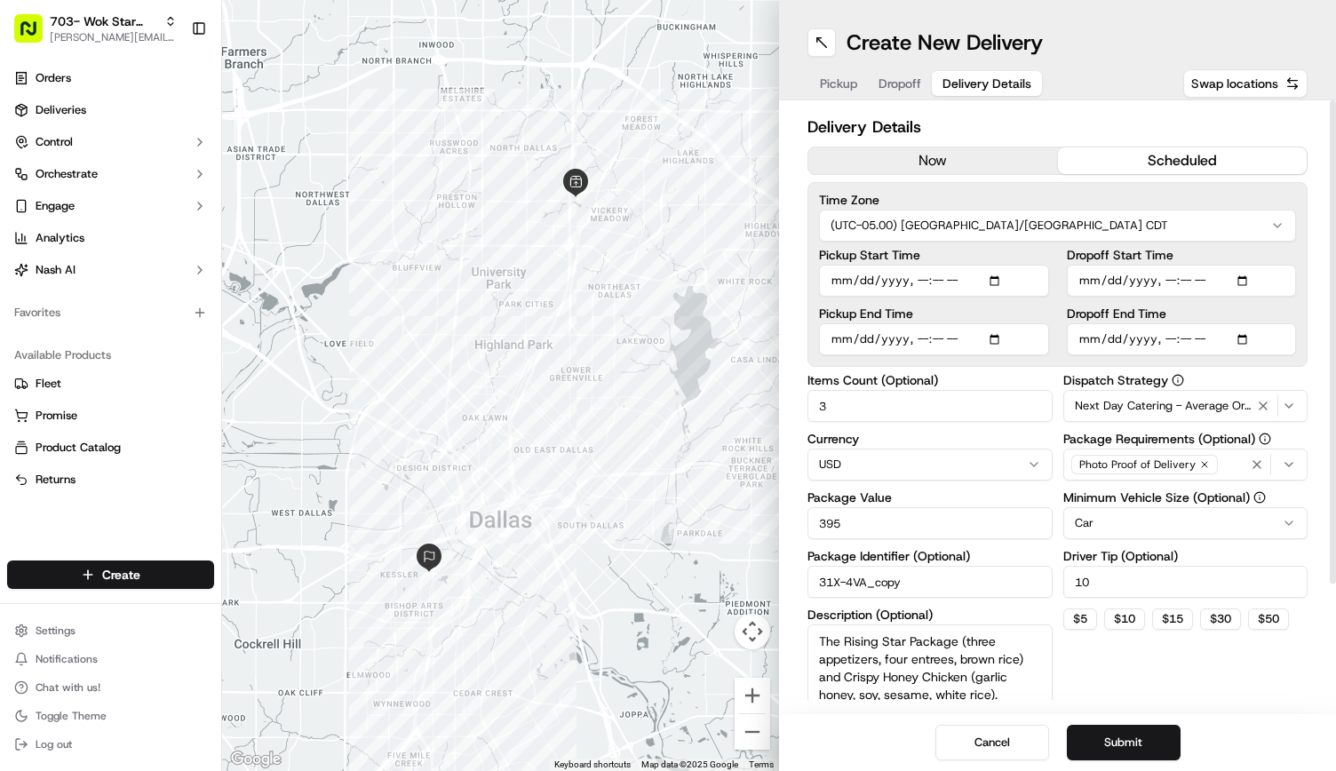
click at [925, 276] on input "Pickup Start Time" at bounding box center [934, 281] width 230 height 32
type input "2025-09-18T10:18"
click at [919, 334] on div "Pickup End Time" at bounding box center [934, 331] width 230 height 48
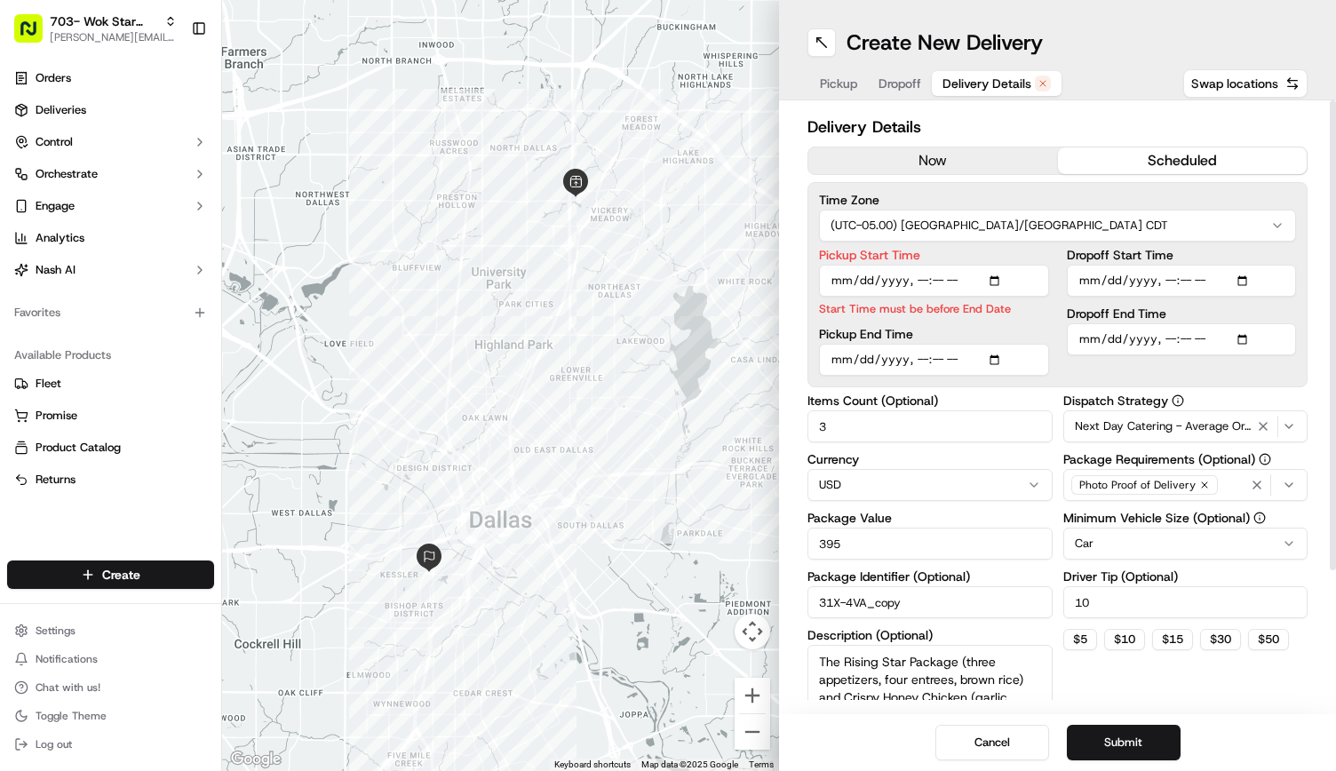
type input "2025-09-18T10:33"
click at [951, 323] on div "Pickup Start Time Start Time must be before End Date Pickup End Time" at bounding box center [934, 312] width 230 height 127
click at [1167, 278] on input "Dropoff Start Time" at bounding box center [1182, 281] width 230 height 32
type input "2025-09-18T10:45"
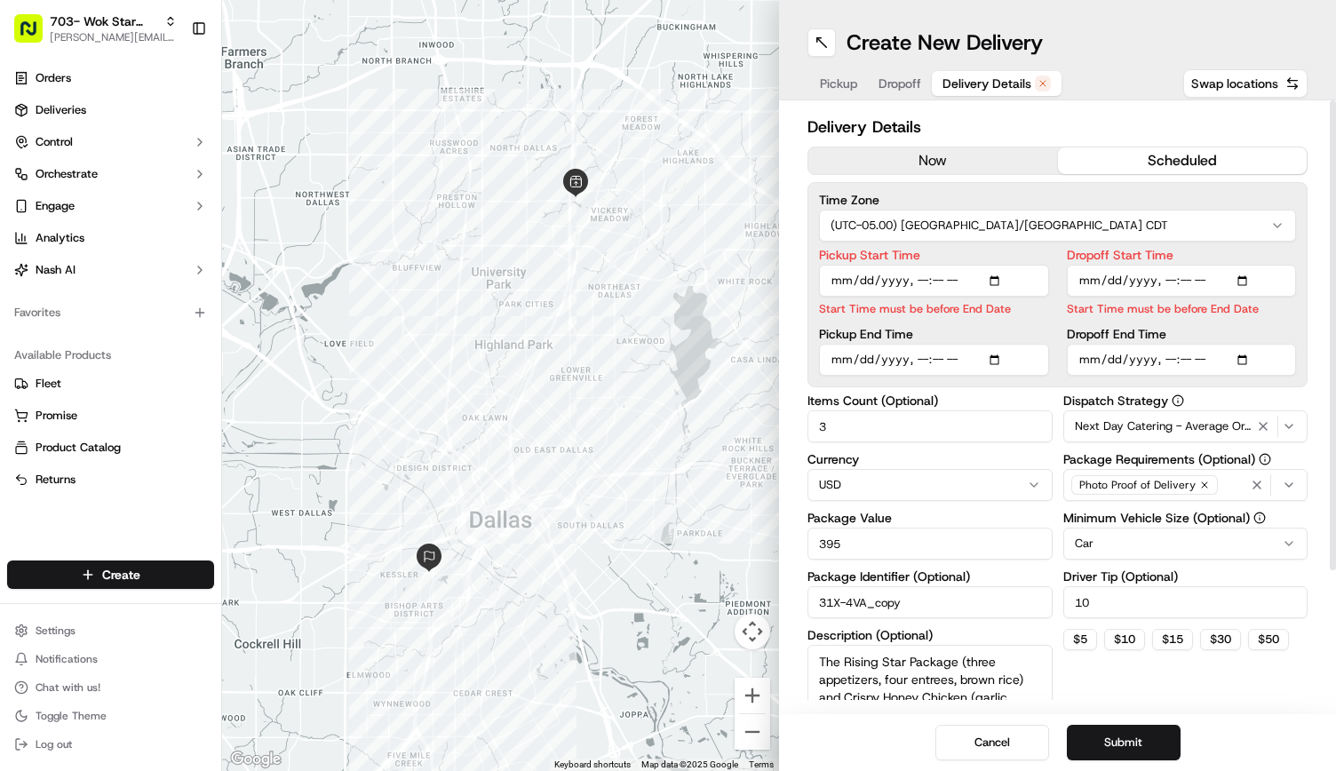
click at [1169, 337] on div "Dropoff End Time" at bounding box center [1182, 352] width 230 height 48
type input "2025-09-18T11:00"
click at [1167, 331] on label "Dropoff End Time" at bounding box center [1182, 334] width 230 height 12
click at [1167, 344] on input "Dropoff End Time" at bounding box center [1182, 360] width 230 height 32
click at [1168, 286] on input "Dropoff Start Time" at bounding box center [1182, 281] width 230 height 32
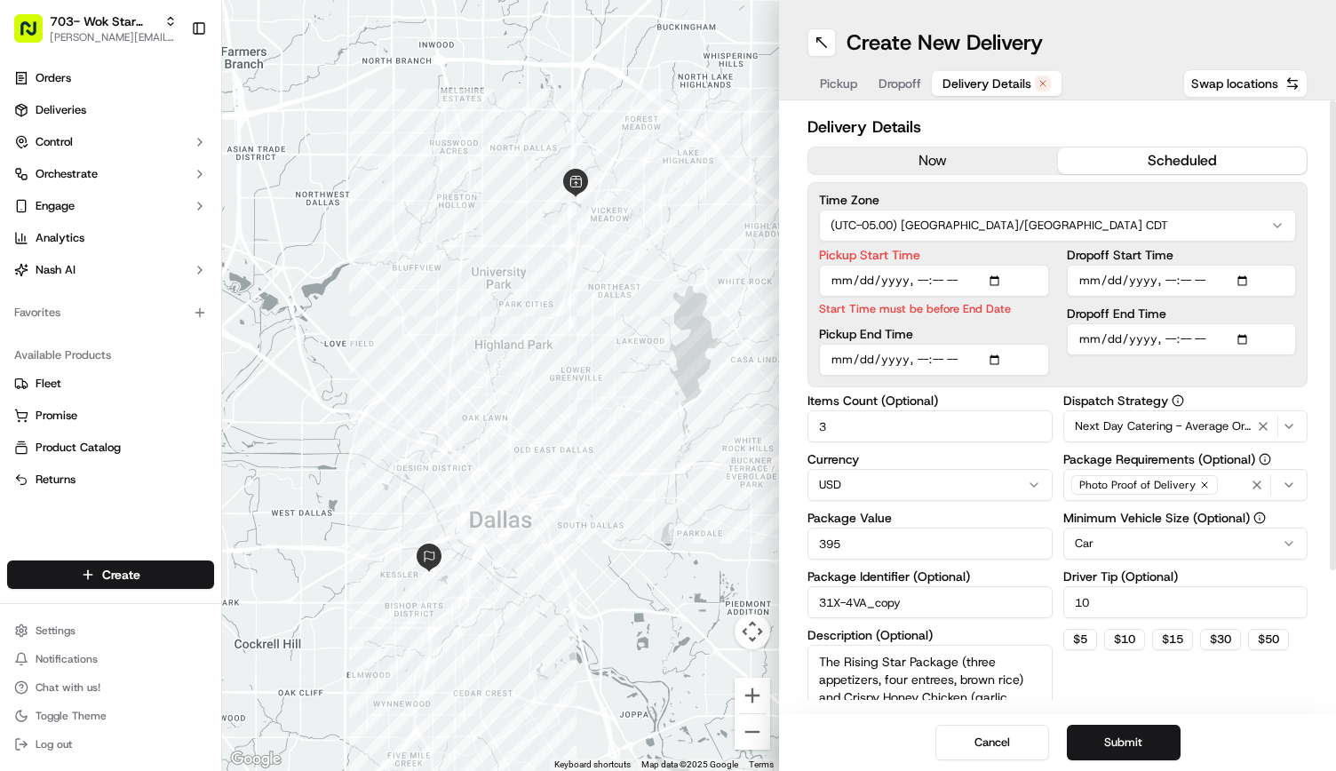
click at [970, 313] on p "Start Time must be before End Date" at bounding box center [934, 308] width 230 height 17
click at [947, 280] on input "Pickup Start Time" at bounding box center [934, 281] width 230 height 32
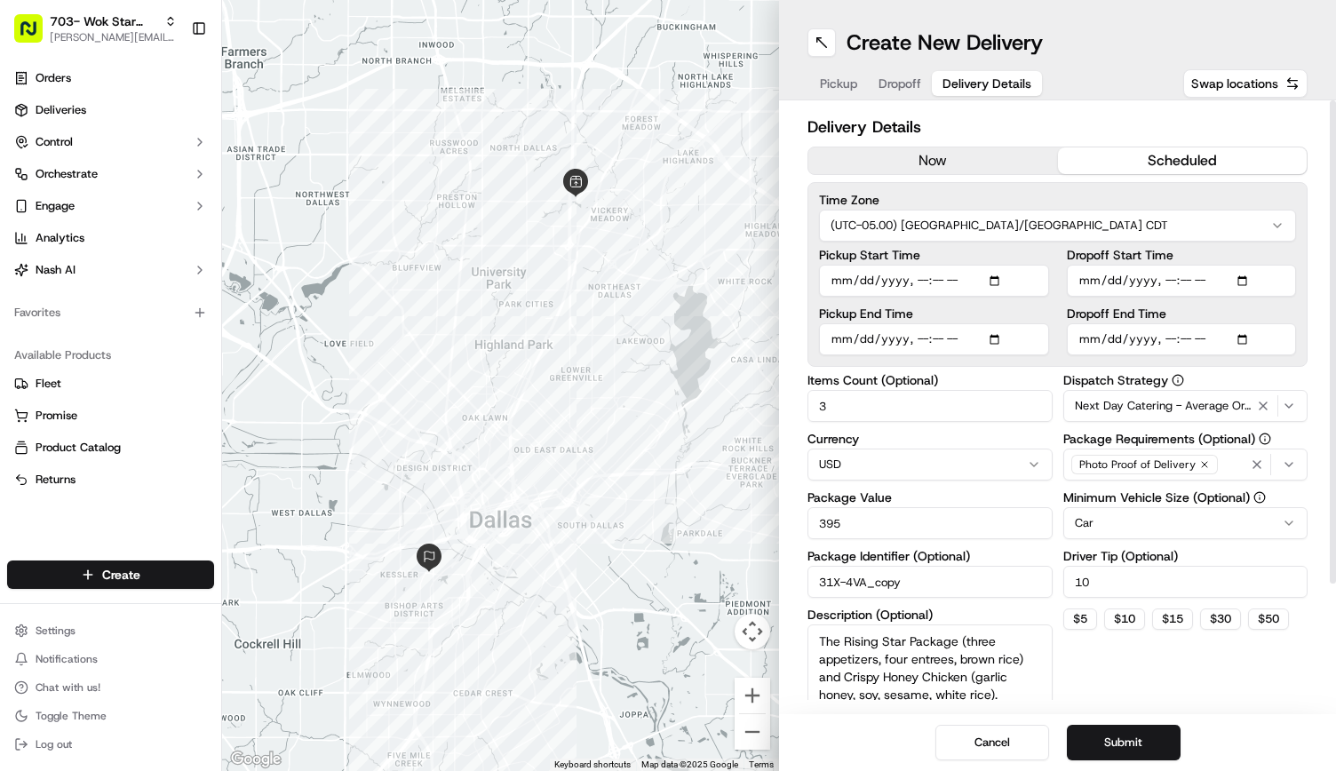
click at [936, 283] on input "Pickup Start Time" at bounding box center [934, 281] width 230 height 32
click at [929, 313] on label "Pickup End Time" at bounding box center [934, 313] width 230 height 12
click at [929, 323] on input "Pickup End Time" at bounding box center [934, 339] width 230 height 32
click at [933, 283] on input "Pickup Start Time" at bounding box center [934, 281] width 230 height 32
type input "2025-09-18T10:18"
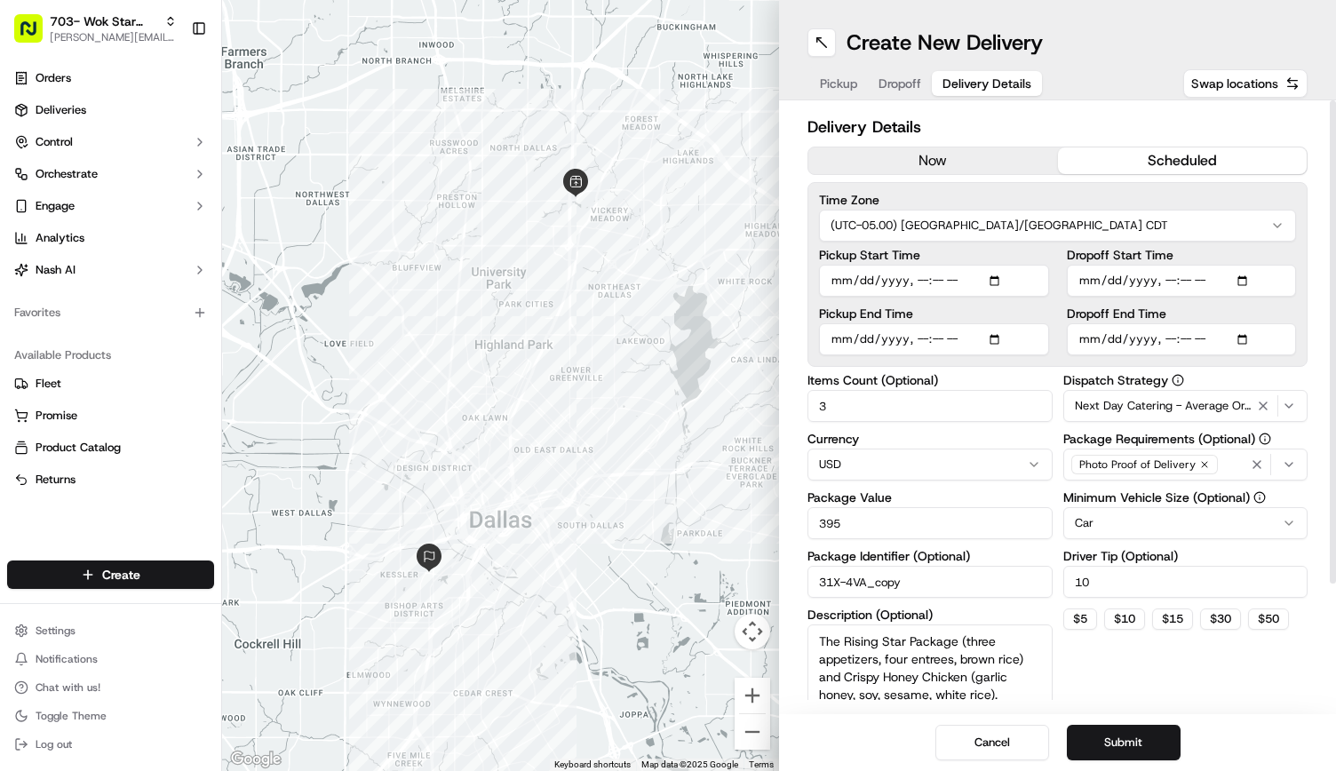
click at [940, 303] on div "Pickup Start Time Pickup End Time" at bounding box center [934, 302] width 230 height 107
click at [1119, 743] on button "Submit" at bounding box center [1124, 743] width 114 height 36
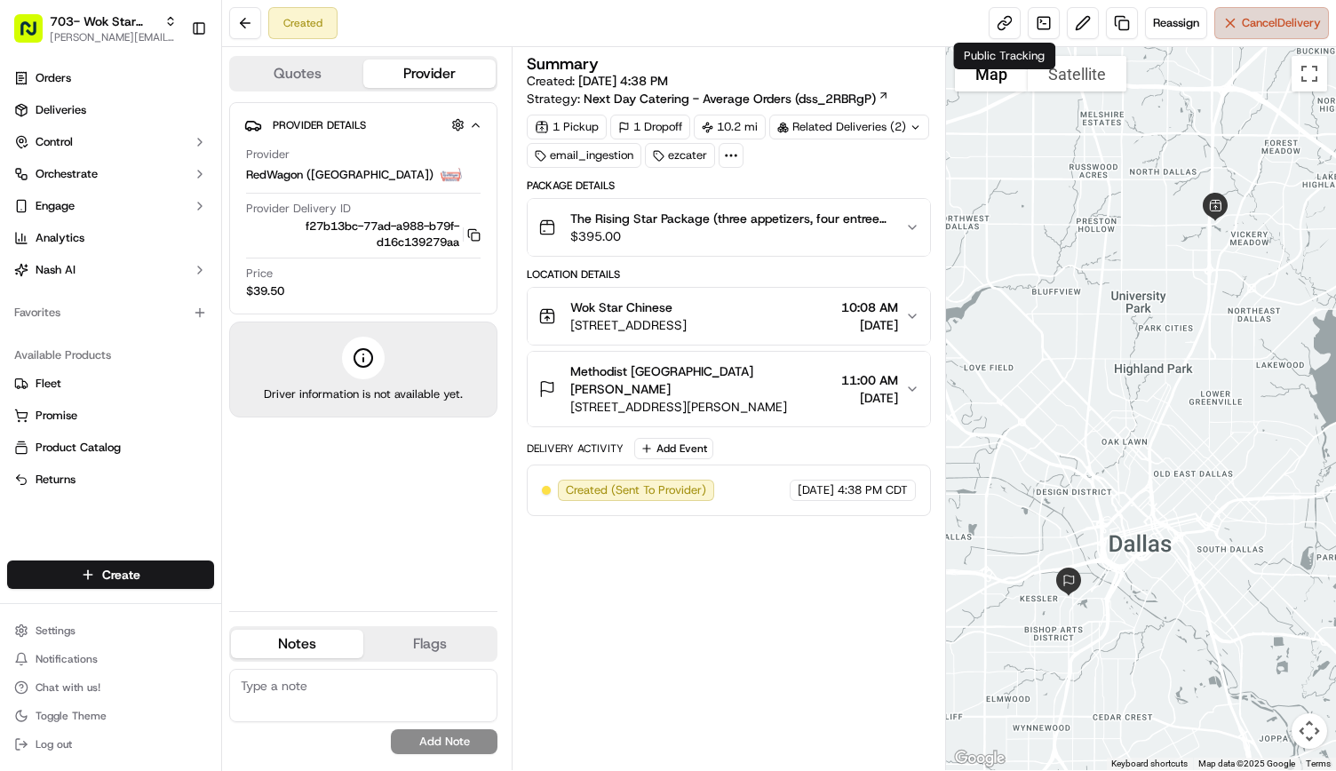
click at [1234, 13] on button "Cancel Delivery" at bounding box center [1272, 23] width 115 height 32
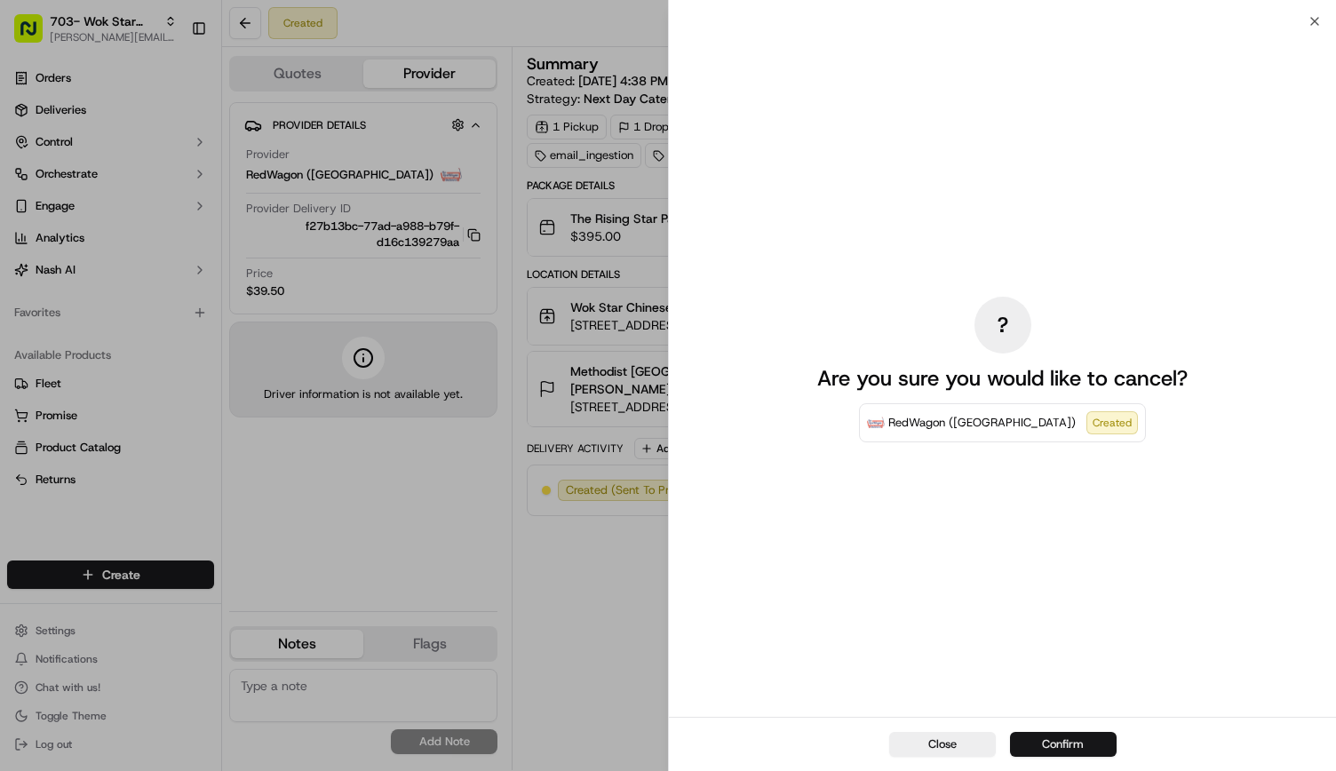
click at [1072, 743] on button "Confirm" at bounding box center [1063, 744] width 107 height 25
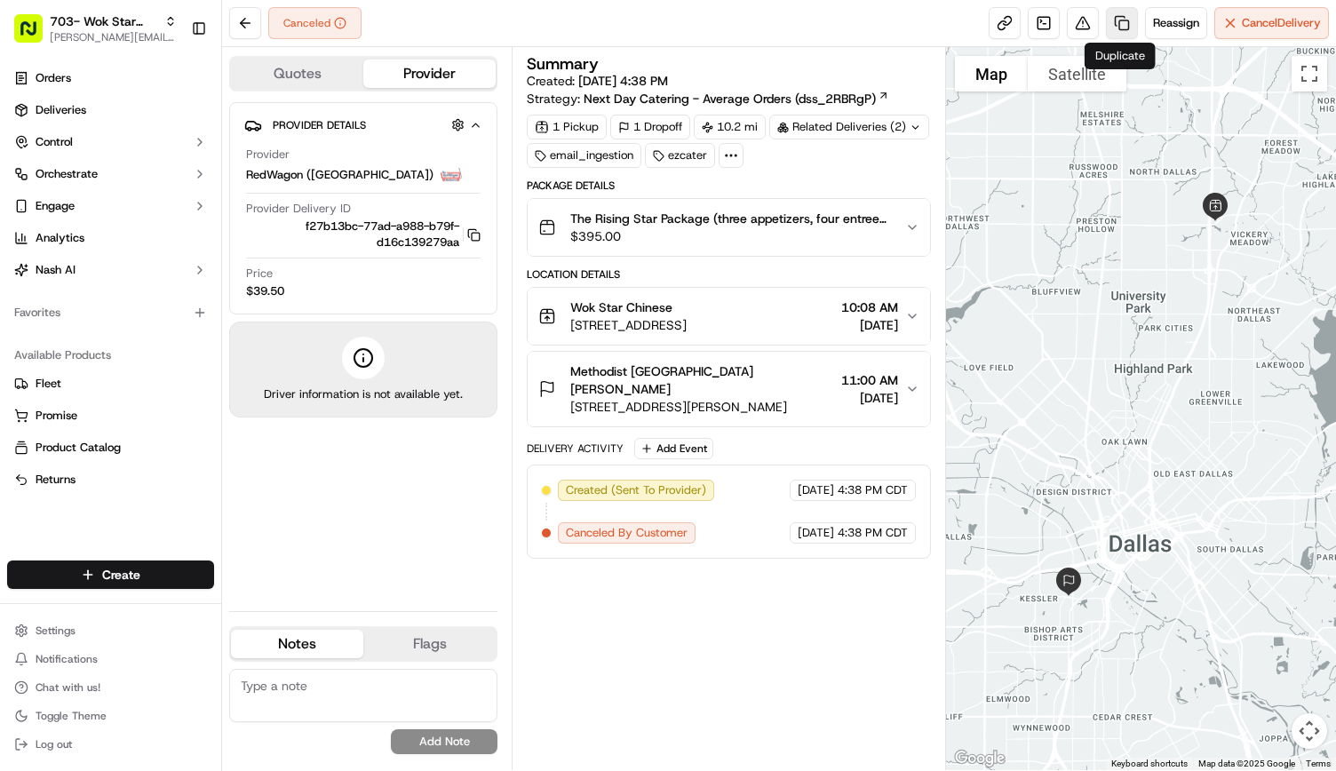
click at [1114, 23] on link at bounding box center [1122, 23] width 32 height 32
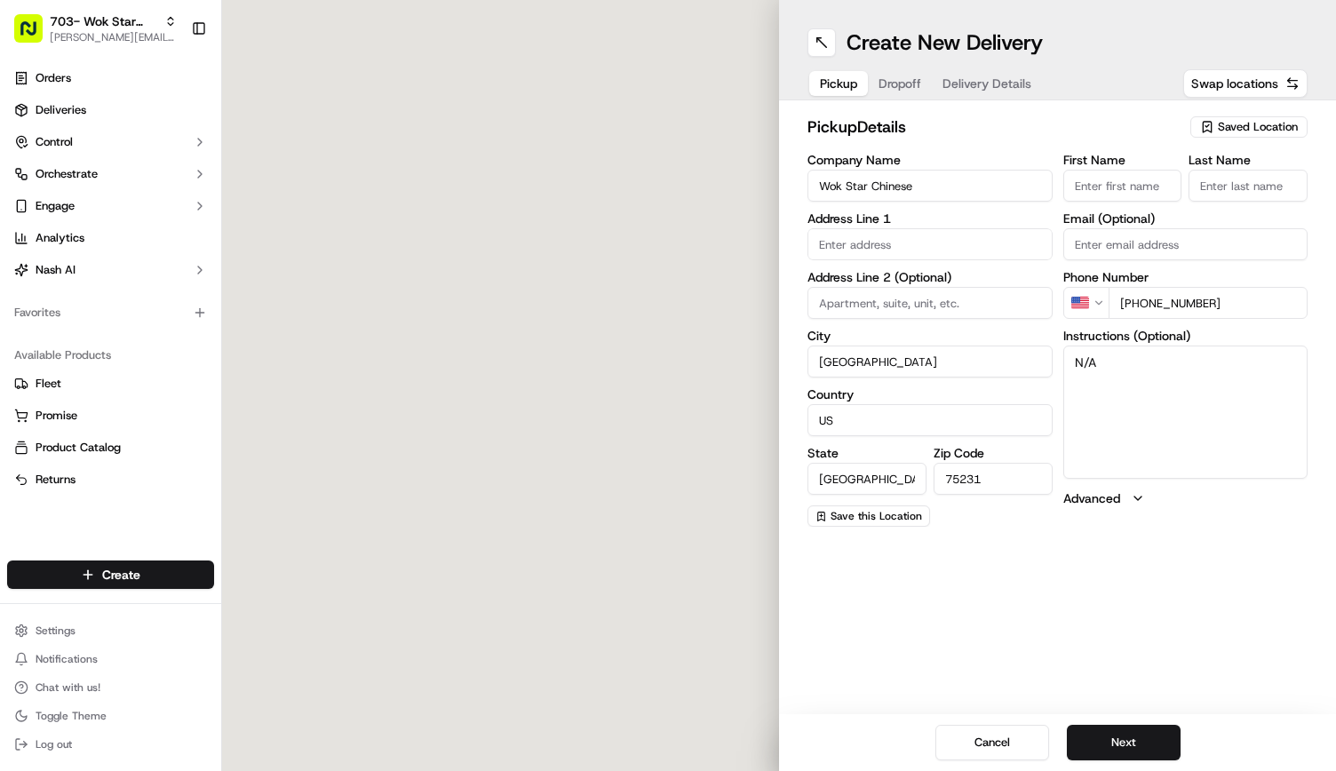
type input "8041 Walnut Hill Ln"
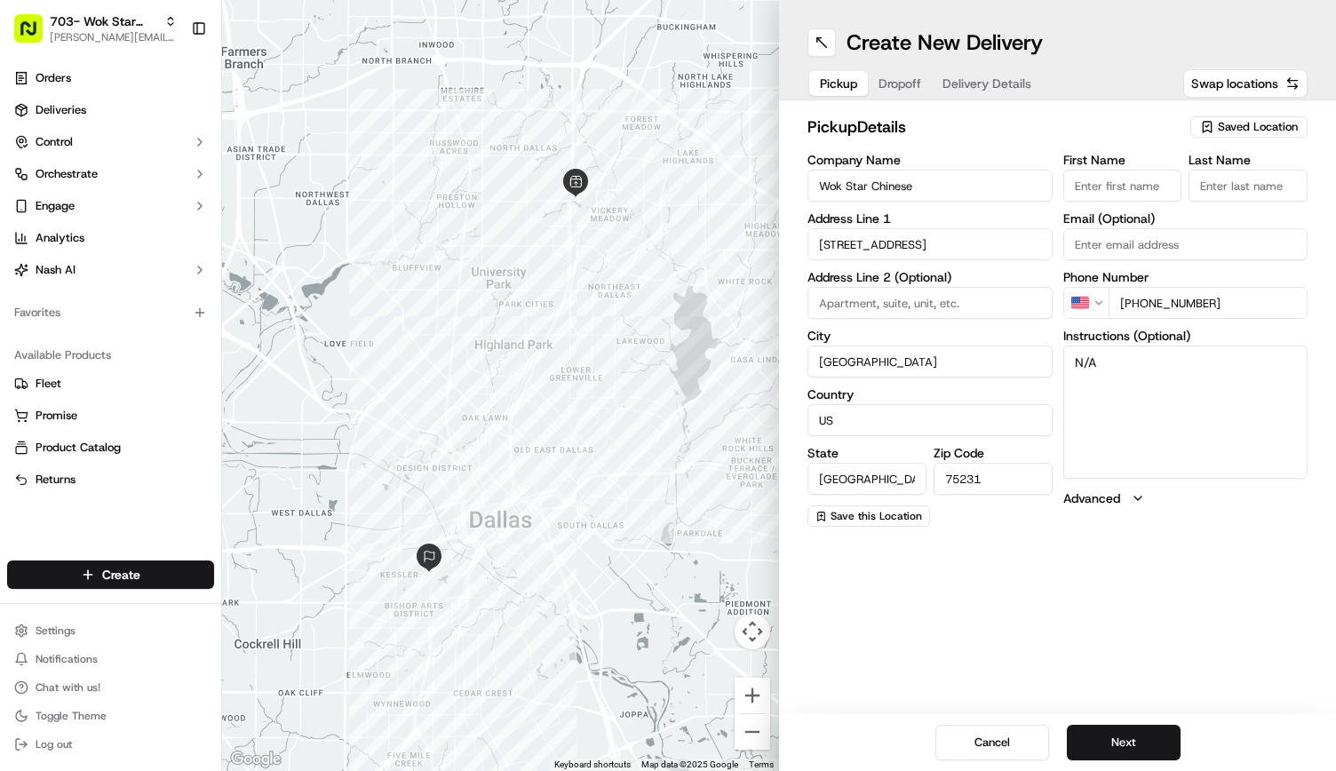
click at [1013, 83] on span "Delivery Details" at bounding box center [987, 84] width 89 height 18
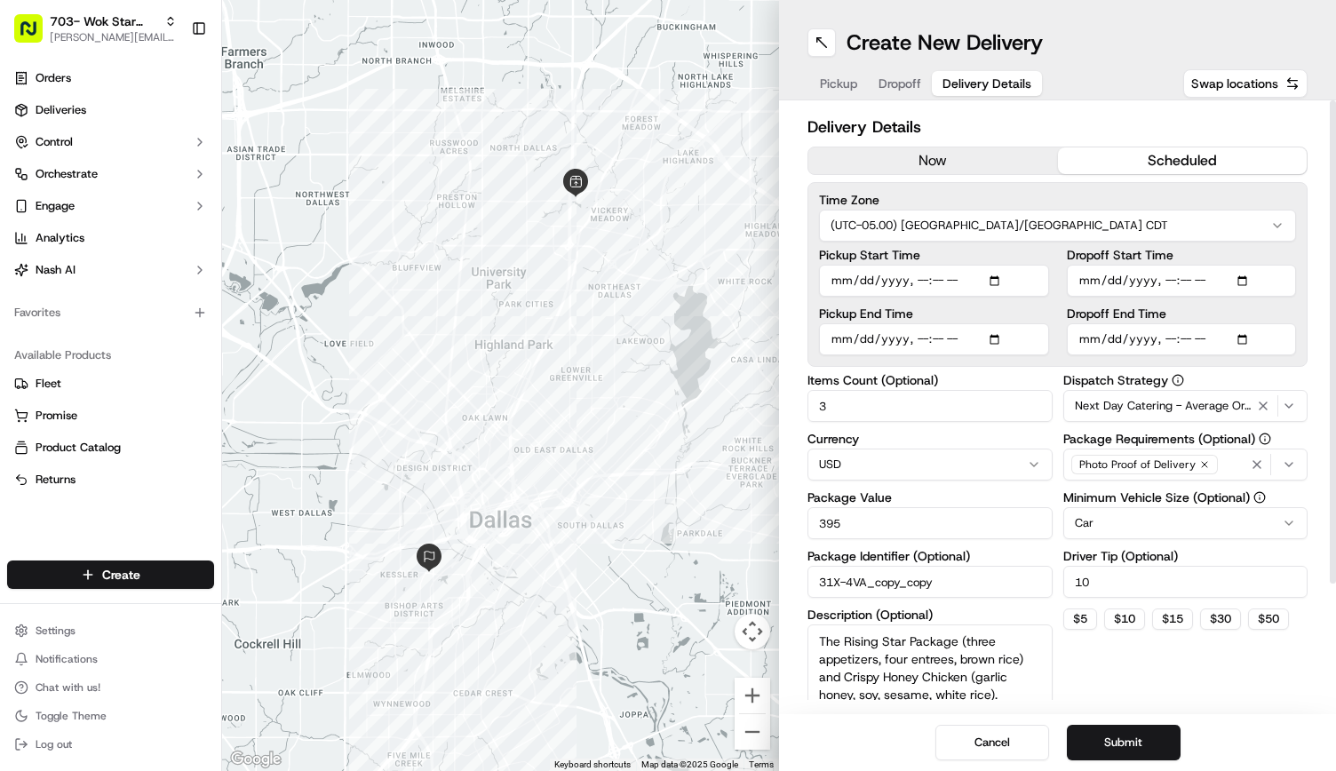
click at [935, 275] on input "Pickup Start Time" at bounding box center [934, 281] width 230 height 32
click at [933, 282] on input "Pickup Start Time" at bounding box center [934, 281] width 230 height 32
type input "2025-09-18T10:25"
click at [1139, 728] on button "Submit" at bounding box center [1124, 743] width 114 height 36
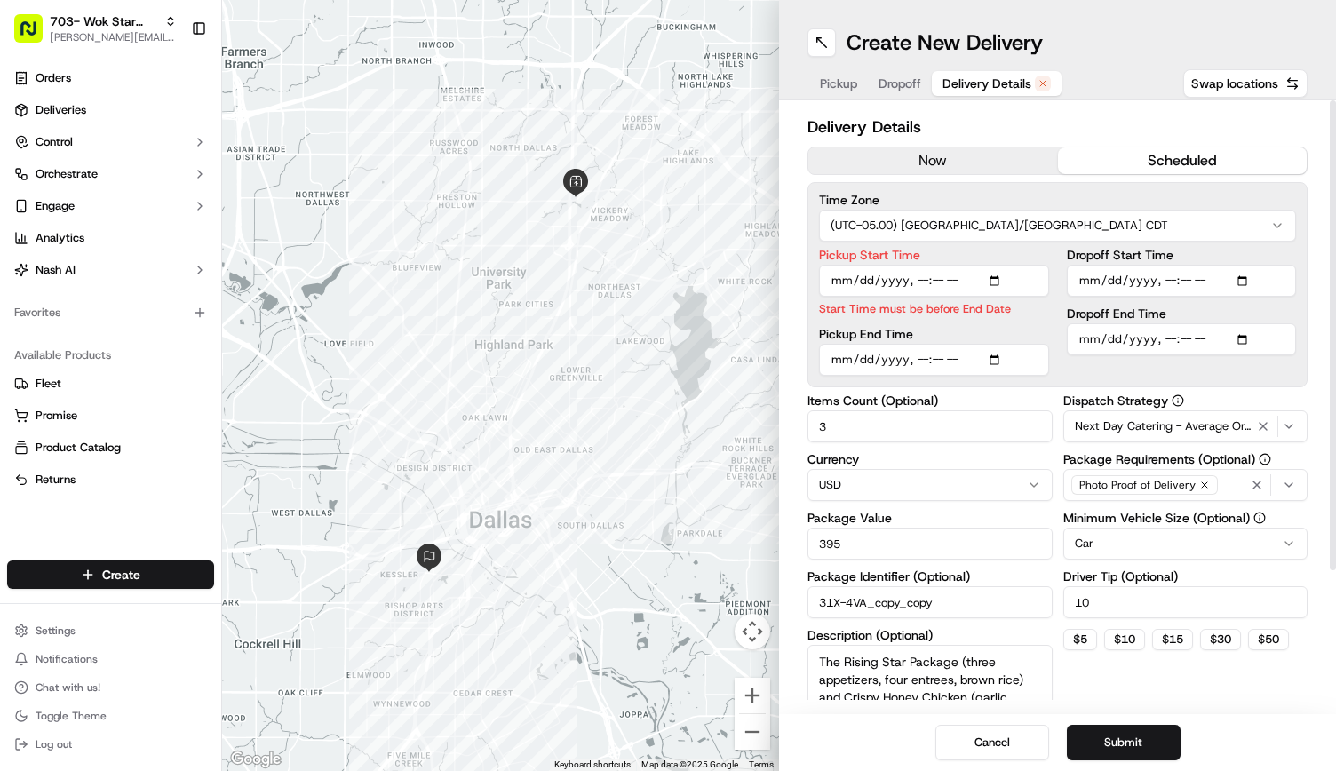
click at [937, 323] on div "Pickup Start Time Start Time must be before End Date Pickup End Time" at bounding box center [934, 312] width 230 height 127
click at [934, 361] on input "Pickup End Time" at bounding box center [934, 360] width 230 height 32
type input "2025-09-18T10:30"
click at [965, 324] on div "Pickup Start Time Start Time must be before End Date Pickup End Time" at bounding box center [934, 312] width 230 height 127
click at [952, 291] on input "Pickup Start Time" at bounding box center [934, 281] width 230 height 32
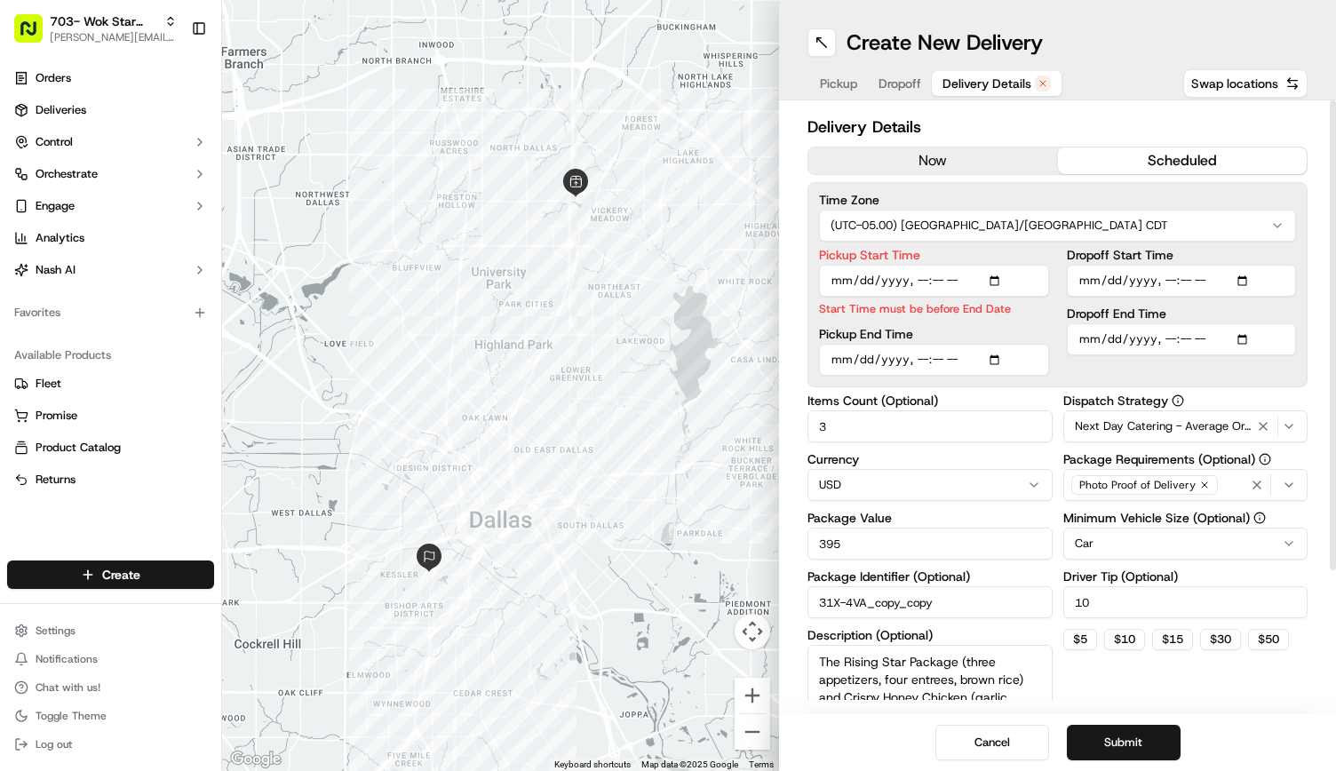
click at [968, 336] on div "Pickup End Time" at bounding box center [934, 352] width 230 height 48
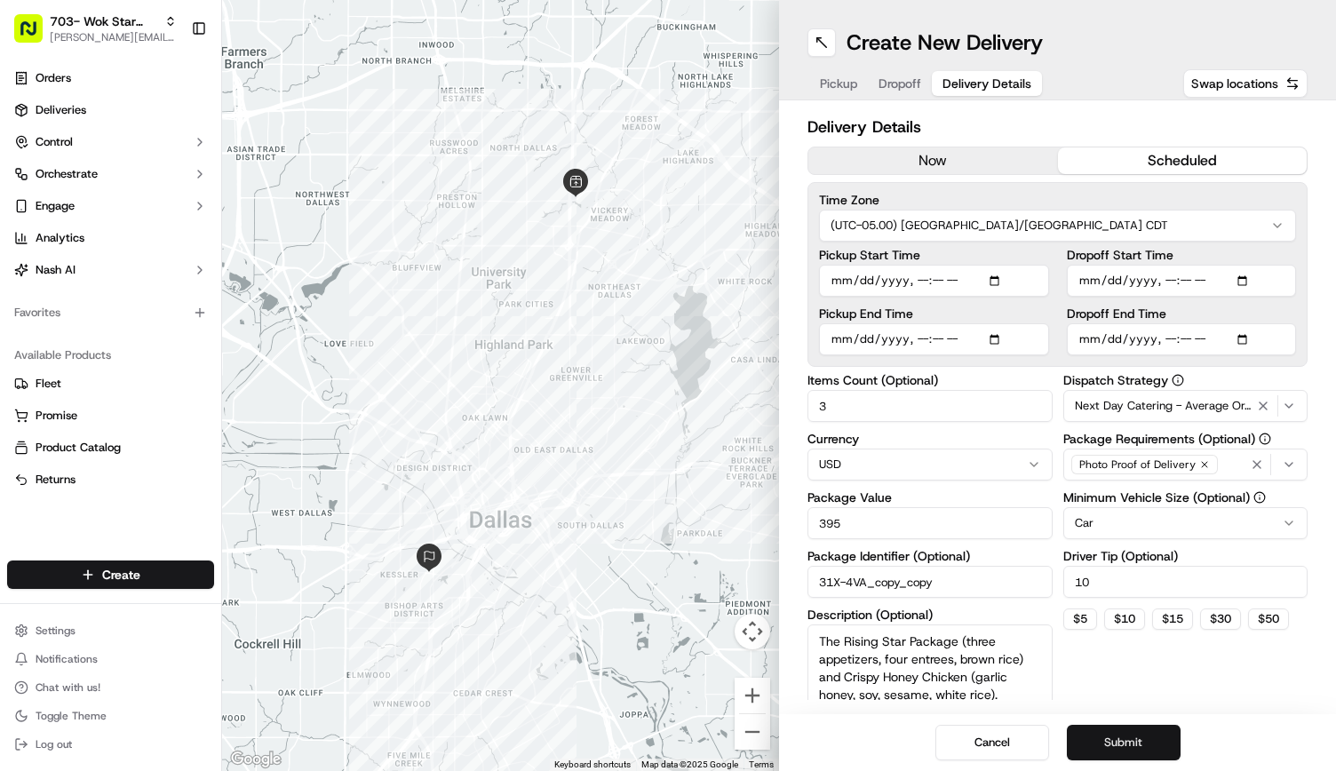
click at [1128, 748] on button "Submit" at bounding box center [1124, 743] width 114 height 36
